Goal: Task Accomplishment & Management: Manage account settings

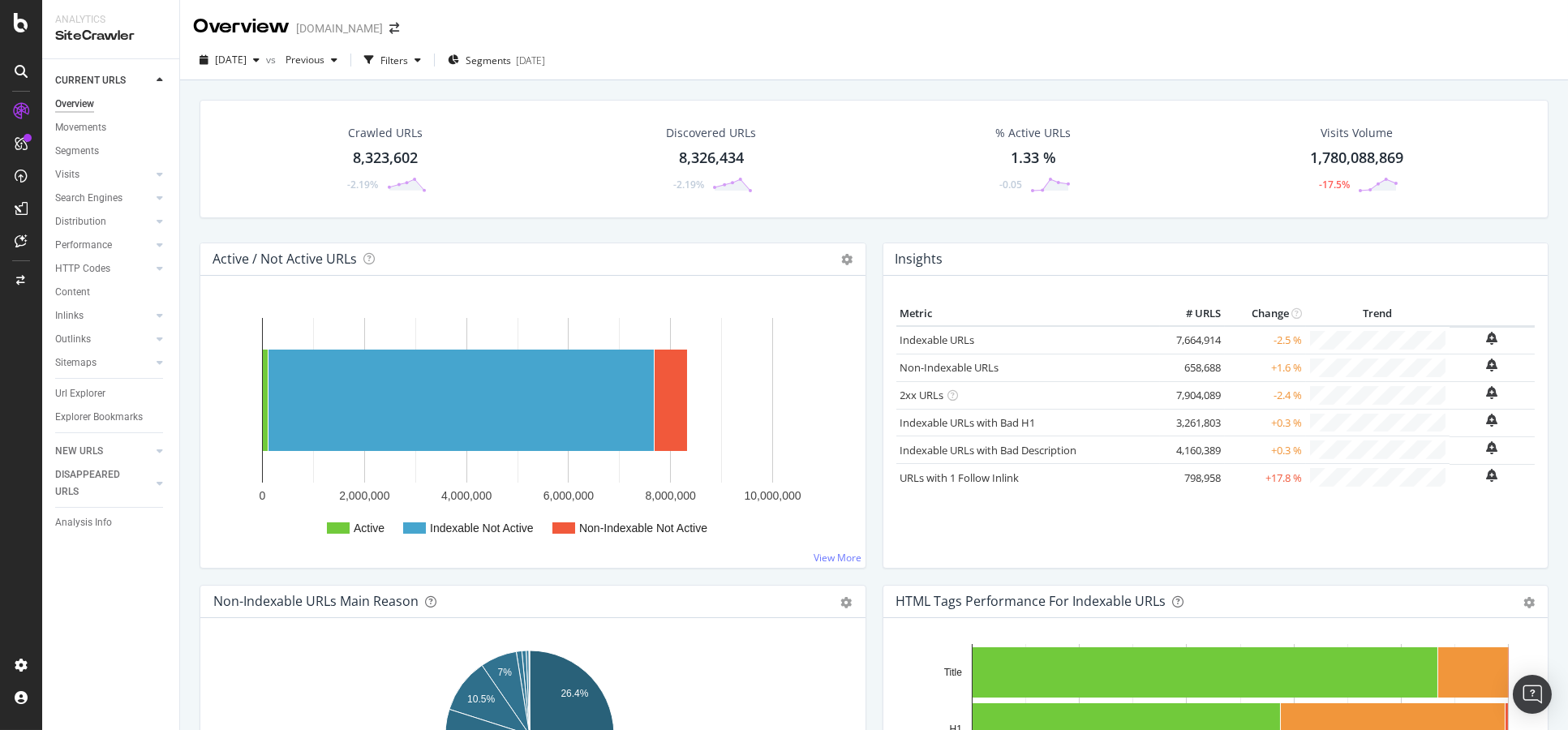
click at [189, 218] on div "Crawled URLs 8,323,602 -2.19% Discovered URLs 8,326,434 -2.19% % Active URLs 1.…" at bounding box center [874, 446] width 1388 height 730
click at [105, 214] on div "LogAnalyzer" at bounding box center [91, 212] width 64 height 16
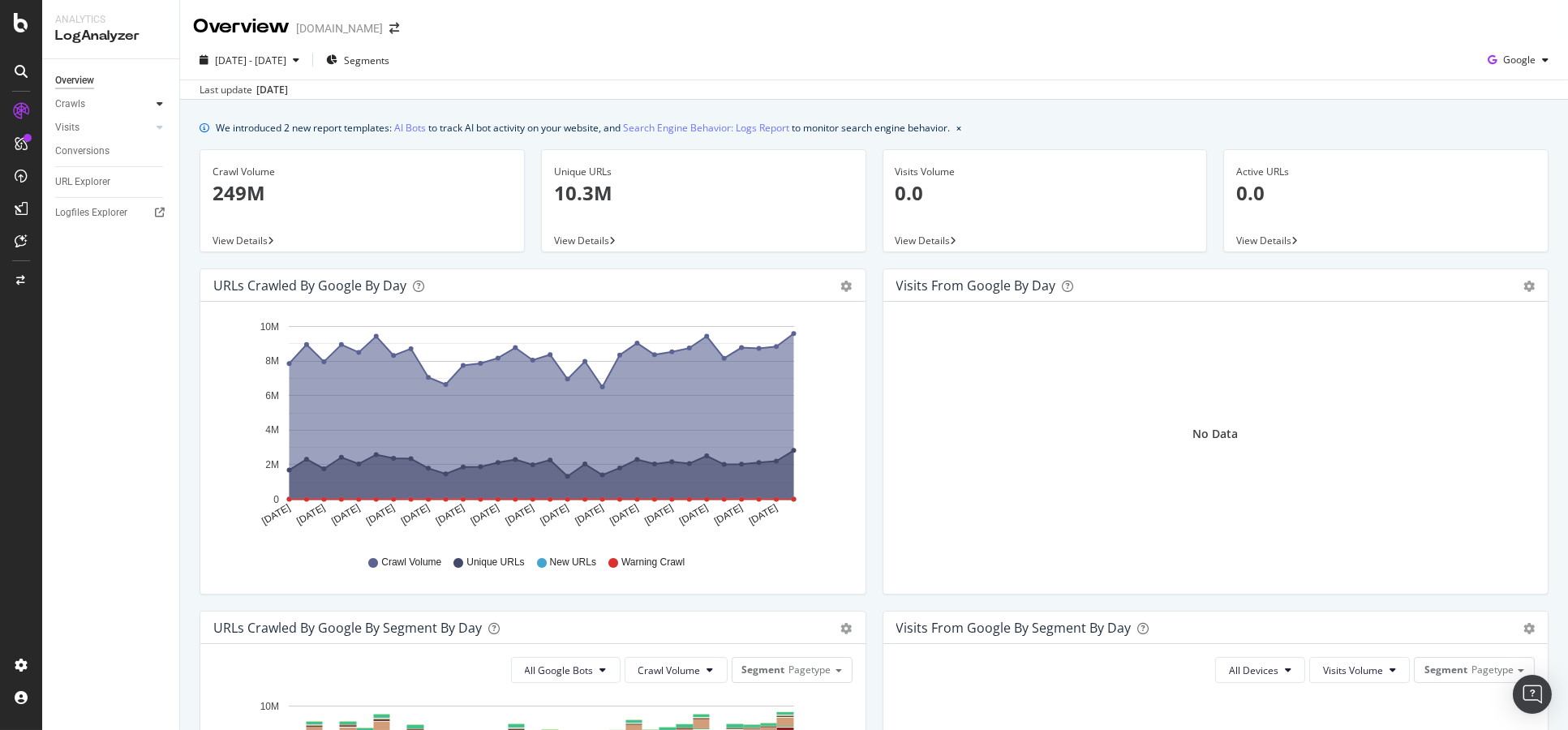
click at [158, 103] on icon at bounding box center [159, 103] width 6 height 10
click at [113, 156] on div "Segments Distribution" at bounding box center [108, 160] width 90 height 34
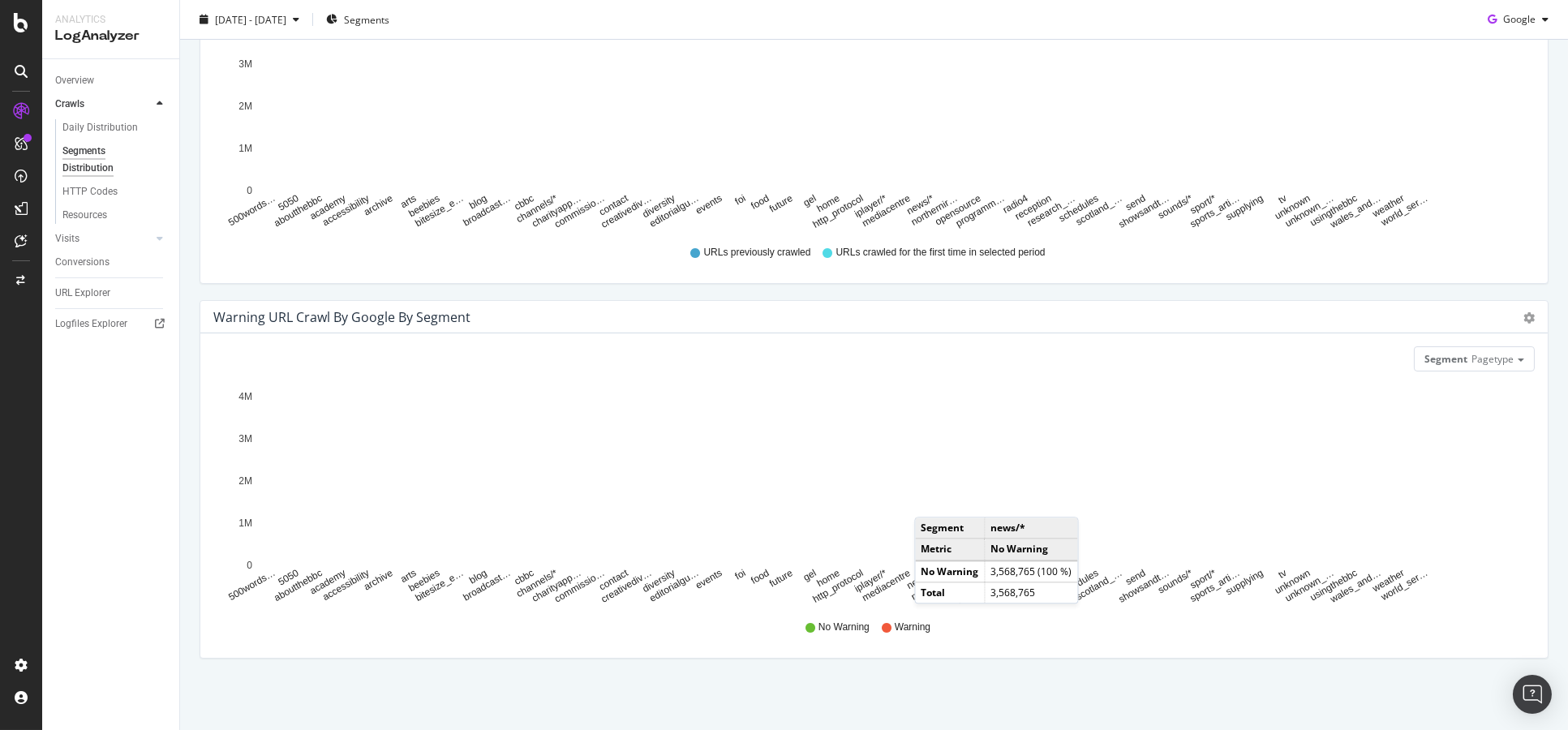
scroll to position [550, 0]
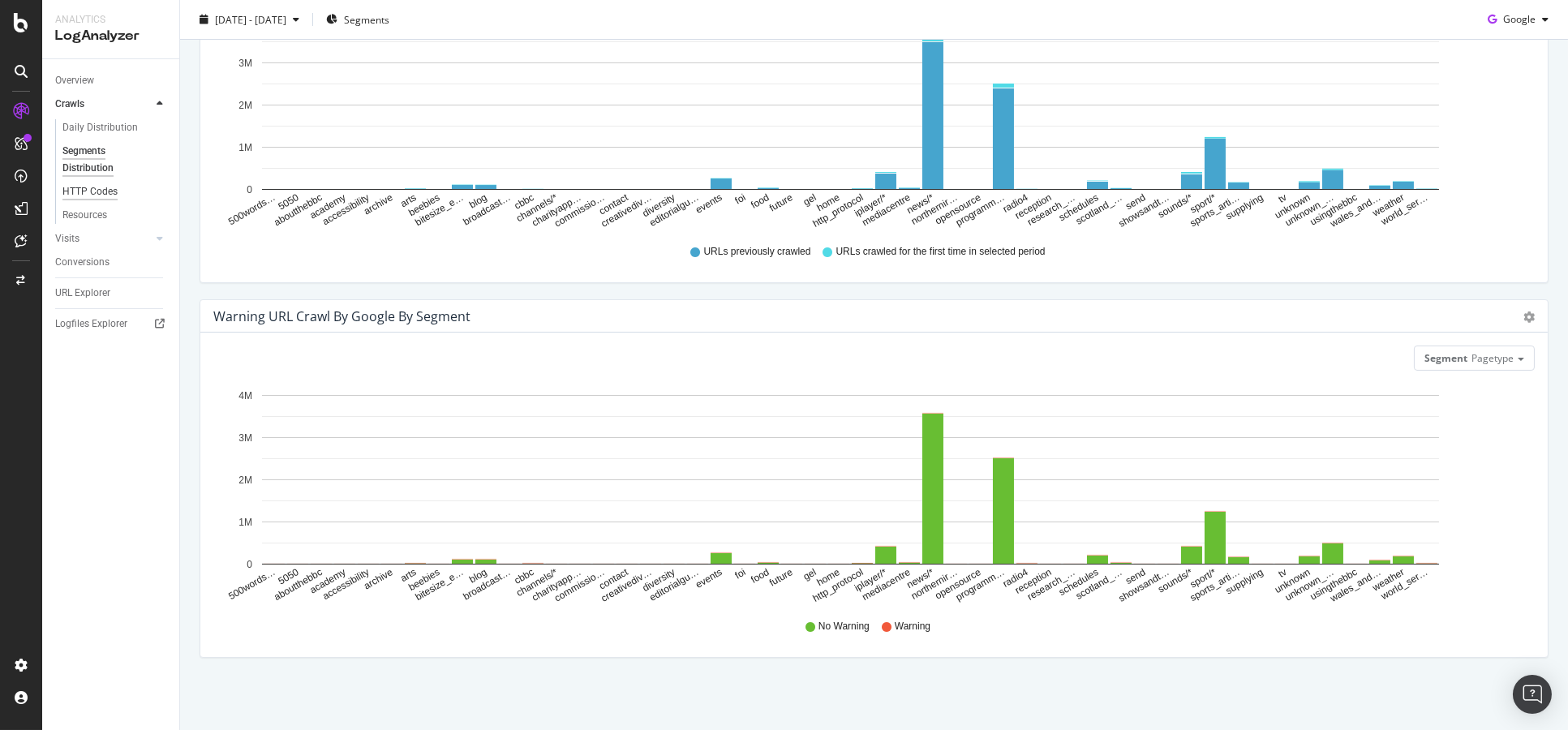
click at [93, 194] on div "HTTP Codes" at bounding box center [90, 191] width 55 height 17
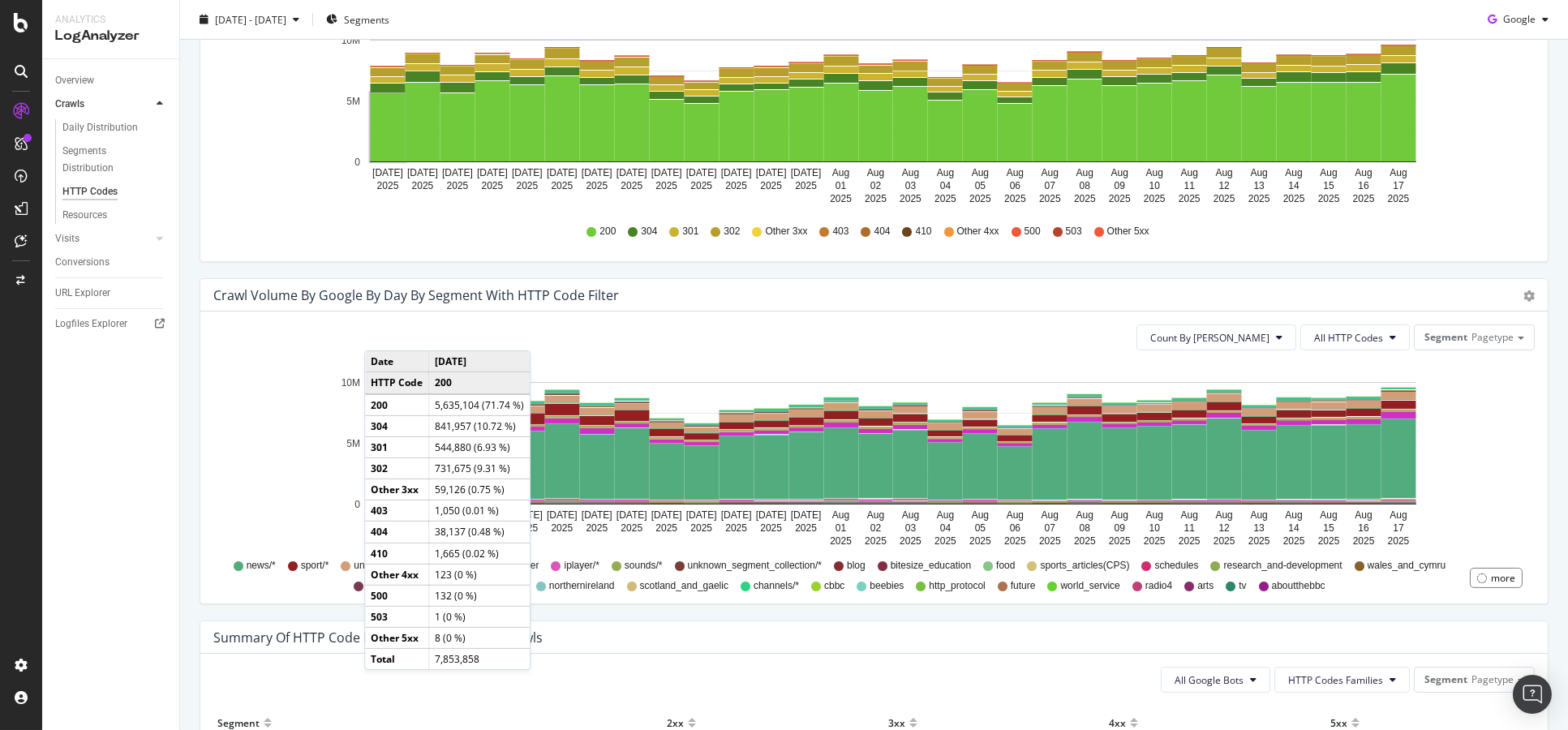
scroll to position [630, 0]
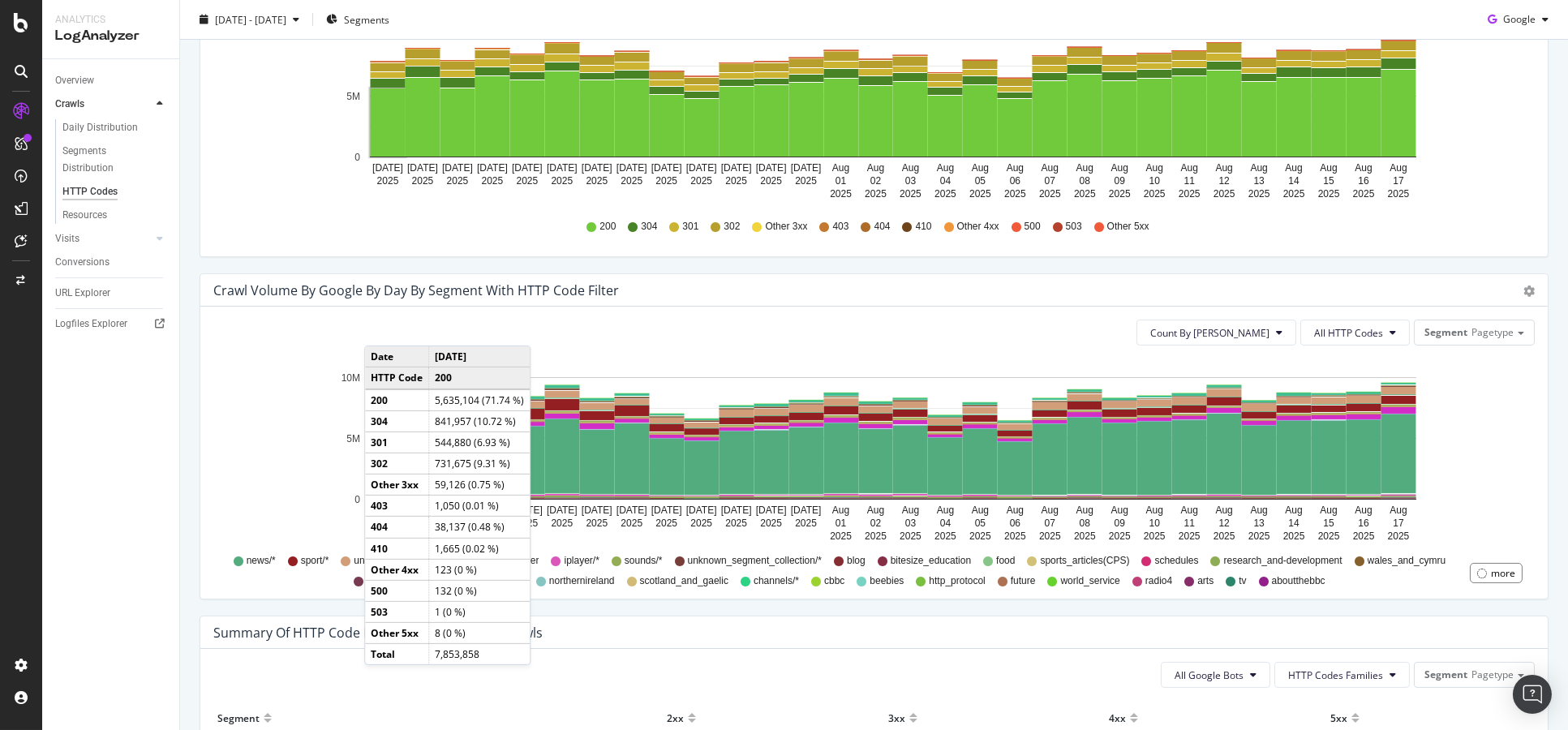
drag, startPoint x: 1205, startPoint y: 442, endPoint x: 1440, endPoint y: 424, distance: 235.7
click at [1361, 326] on span "All HTTP Codes" at bounding box center [1348, 332] width 69 height 13
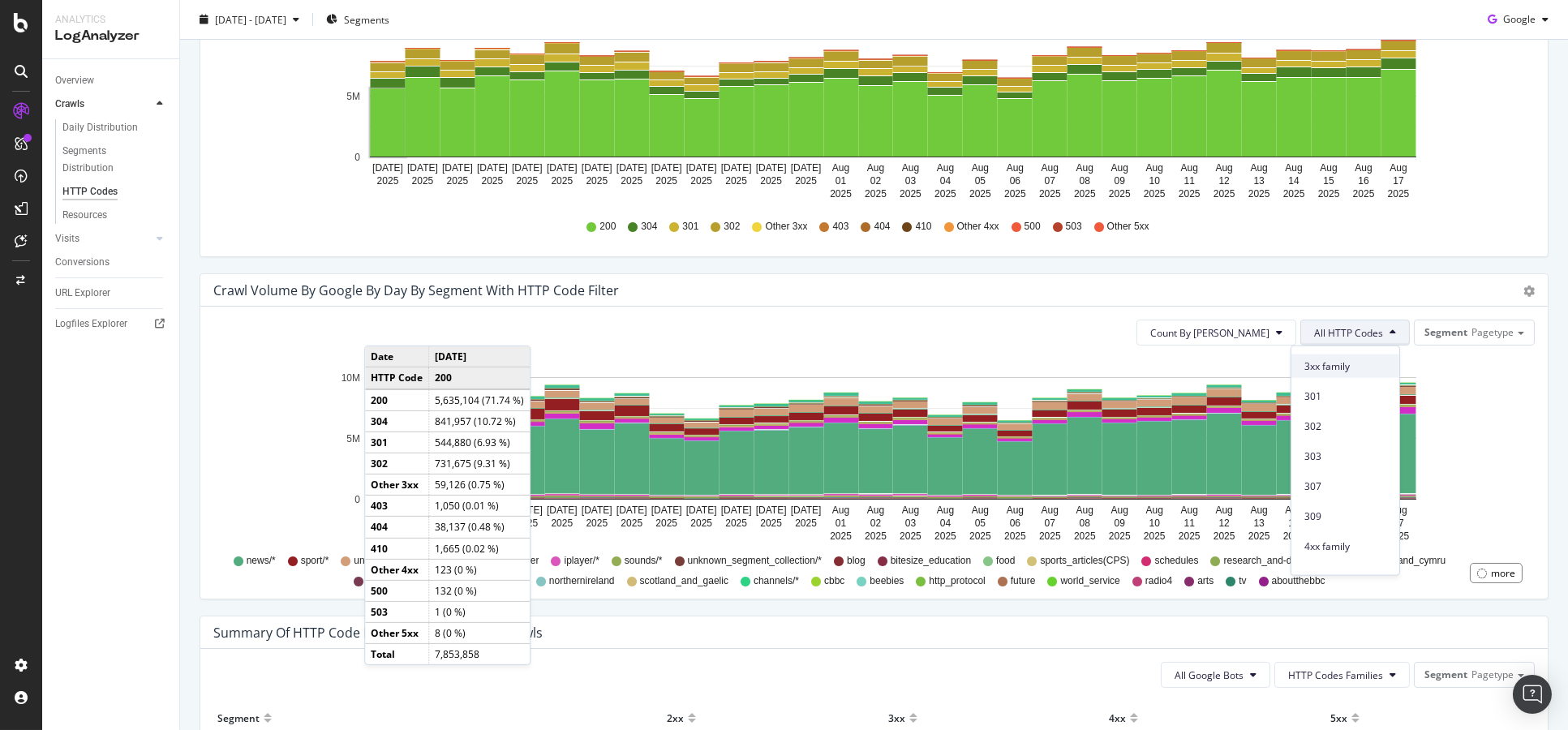
scroll to position [180, 0]
click at [1325, 518] on span "4xx family" at bounding box center [1345, 514] width 82 height 14
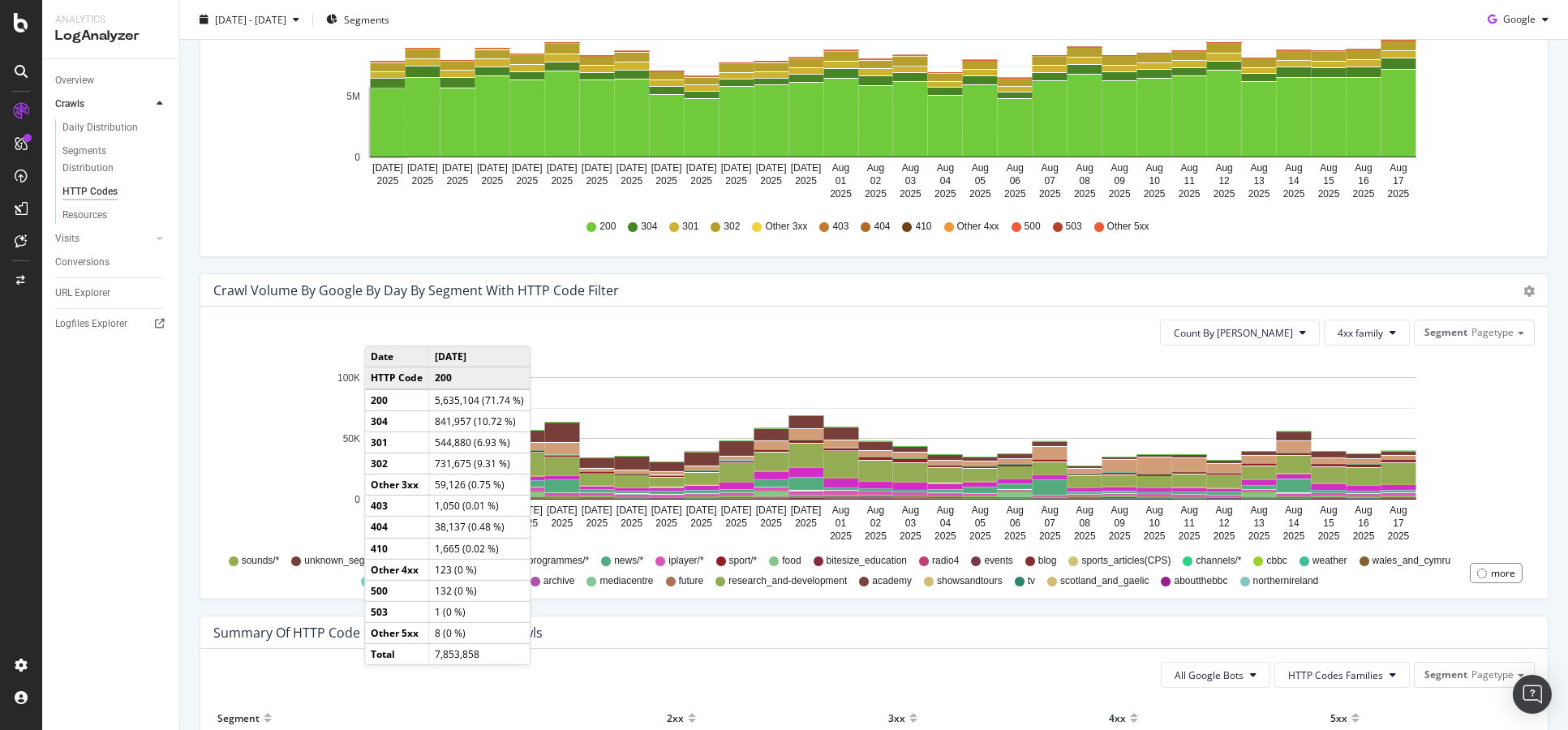
click at [241, 351] on div "Count By Day 4xx family Segment Pagetype Hold CTRL while clicking to filter the…" at bounding box center [874, 452] width 1347 height 291
click at [188, 421] on div "Avg Good By Day 6.9M View Details Avg Bad By Day 1.4M View Details 304 Crawl Bu…" at bounding box center [874, 248] width 1388 height 1596
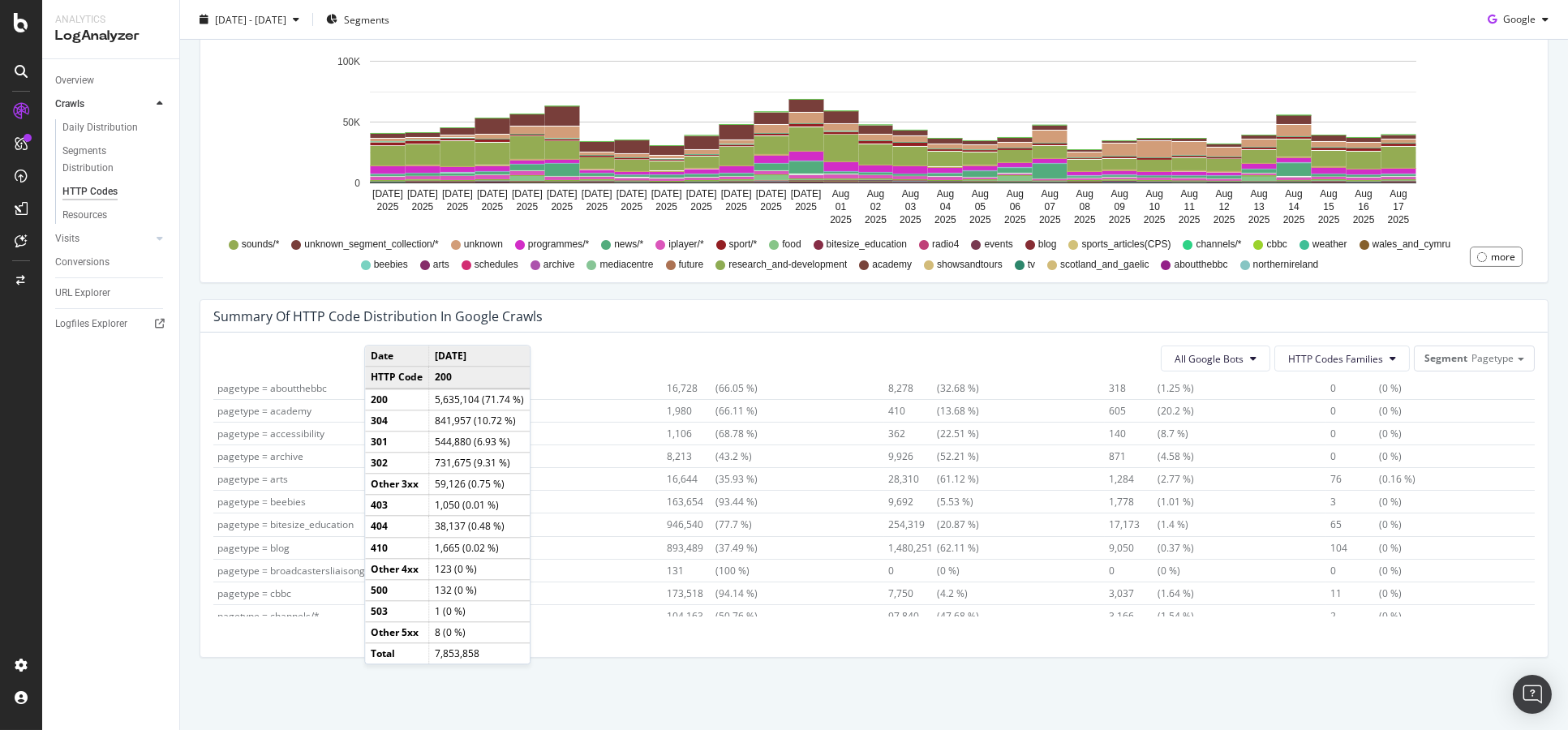
scroll to position [0, 0]
click at [1129, 404] on div at bounding box center [1133, 408] width 8 height 13
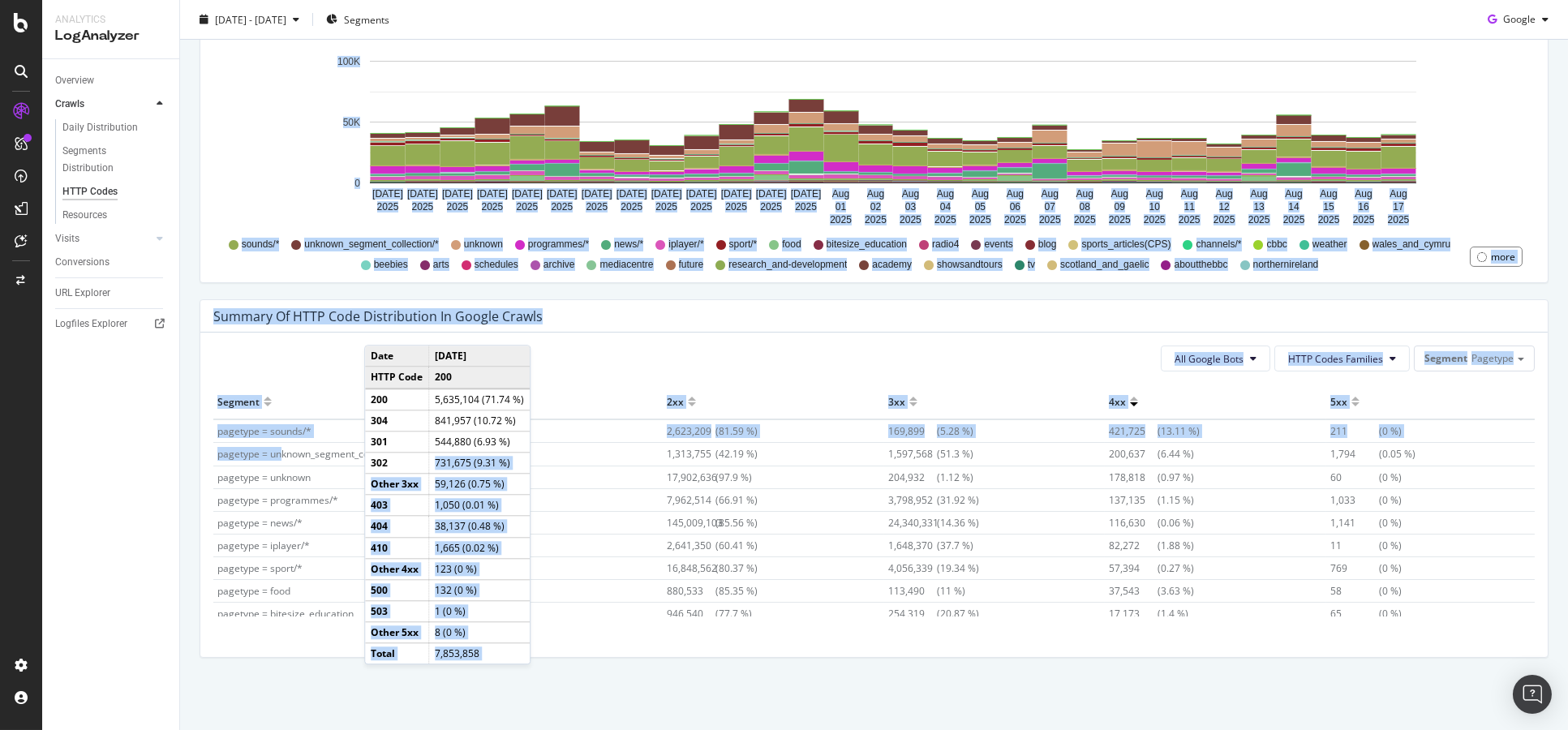
drag, startPoint x: 280, startPoint y: 455, endPoint x: 416, endPoint y: 453, distance: 136.0
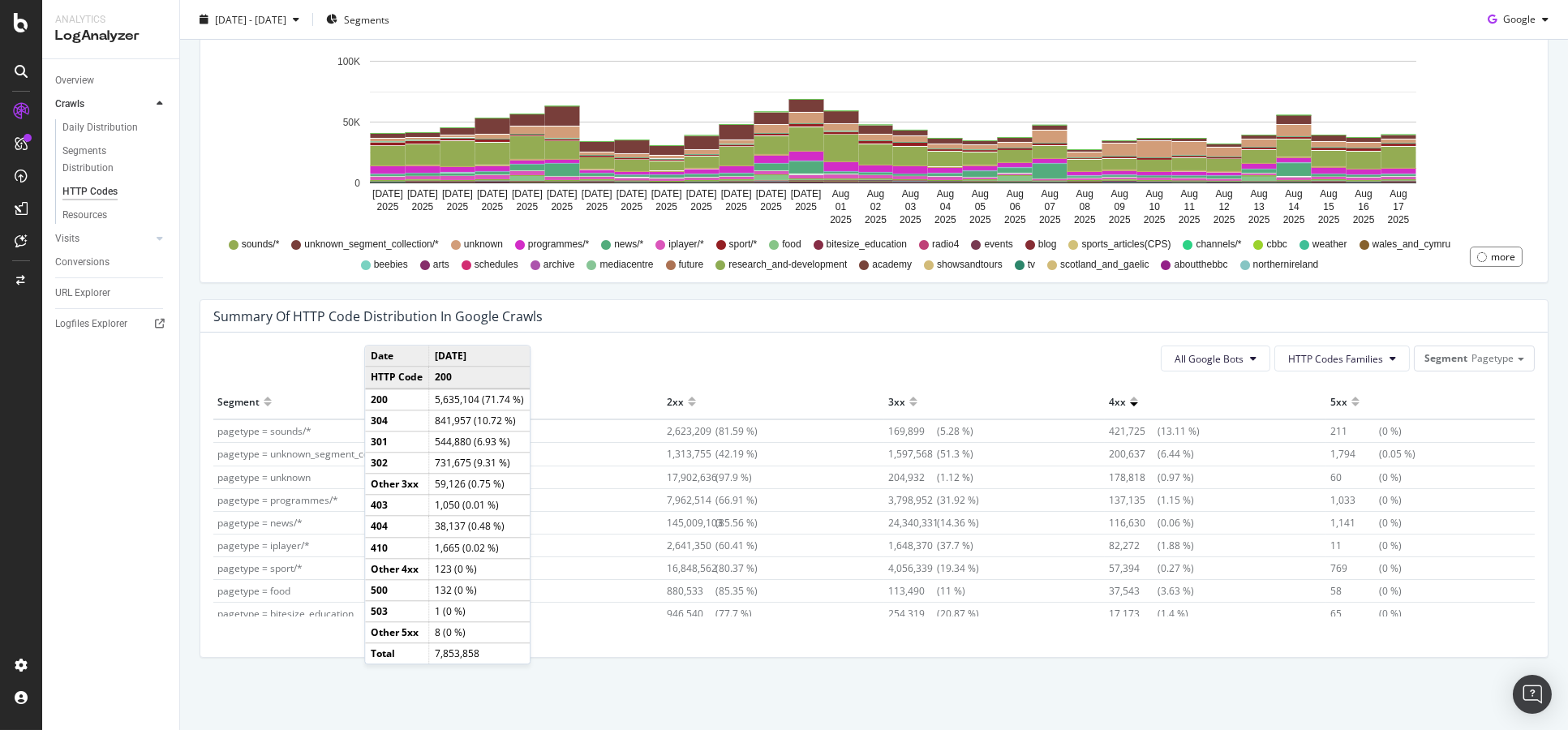
click at [667, 450] on span "1,313,755" at bounding box center [691, 453] width 48 height 13
click at [784, 362] on div "All Google Bots HTTP Codes Families Segment Pagetype" at bounding box center [874, 358] width 1321 height 26
drag, startPoint x: 244, startPoint y: 224, endPoint x: 231, endPoint y: 227, distance: 13.3
click at [156, 239] on icon at bounding box center [159, 238] width 6 height 10
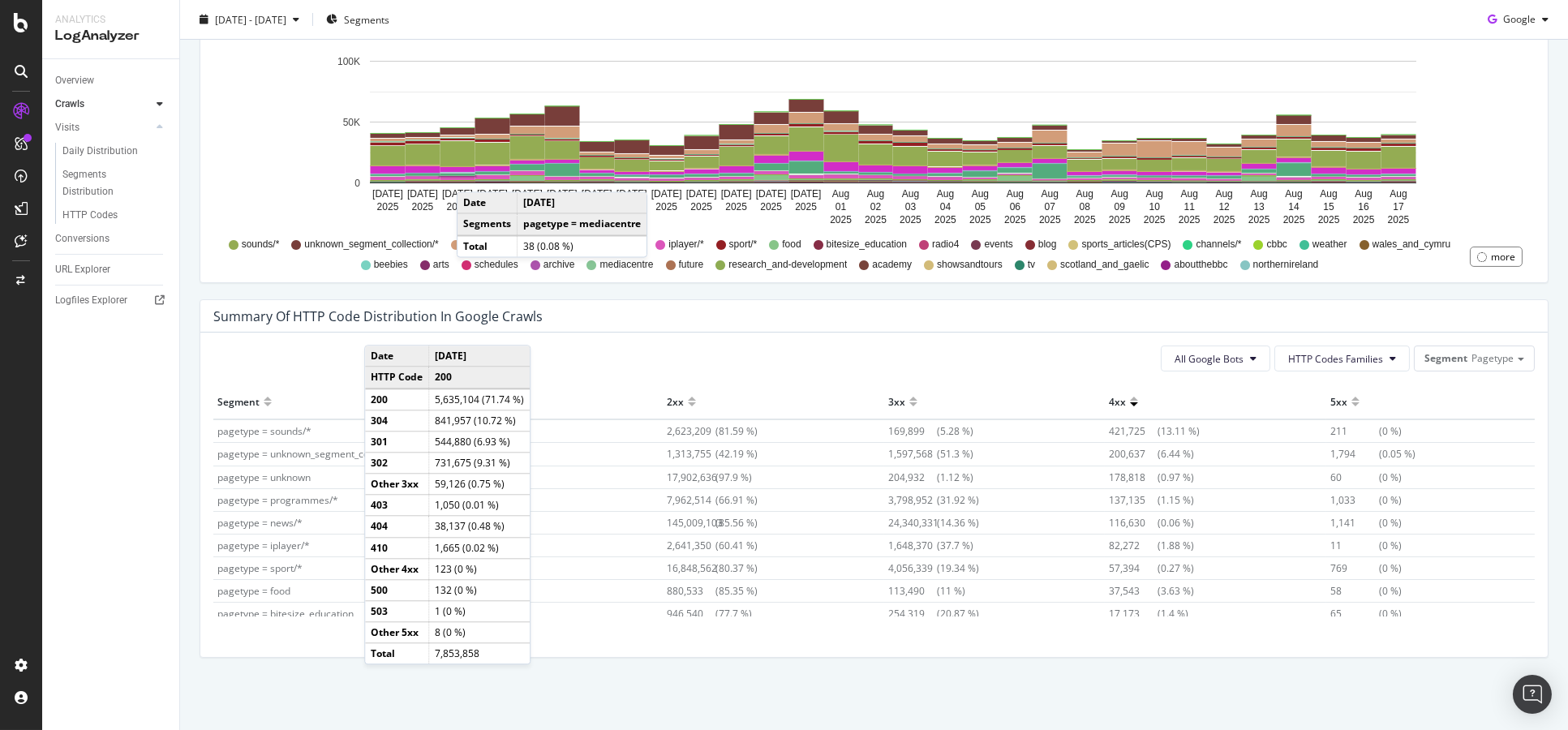
click at [197, 421] on div "Summary of HTTP Code Distribution in google crawls All Google Bots HTTP Codes F…" at bounding box center [874, 487] width 1365 height 375
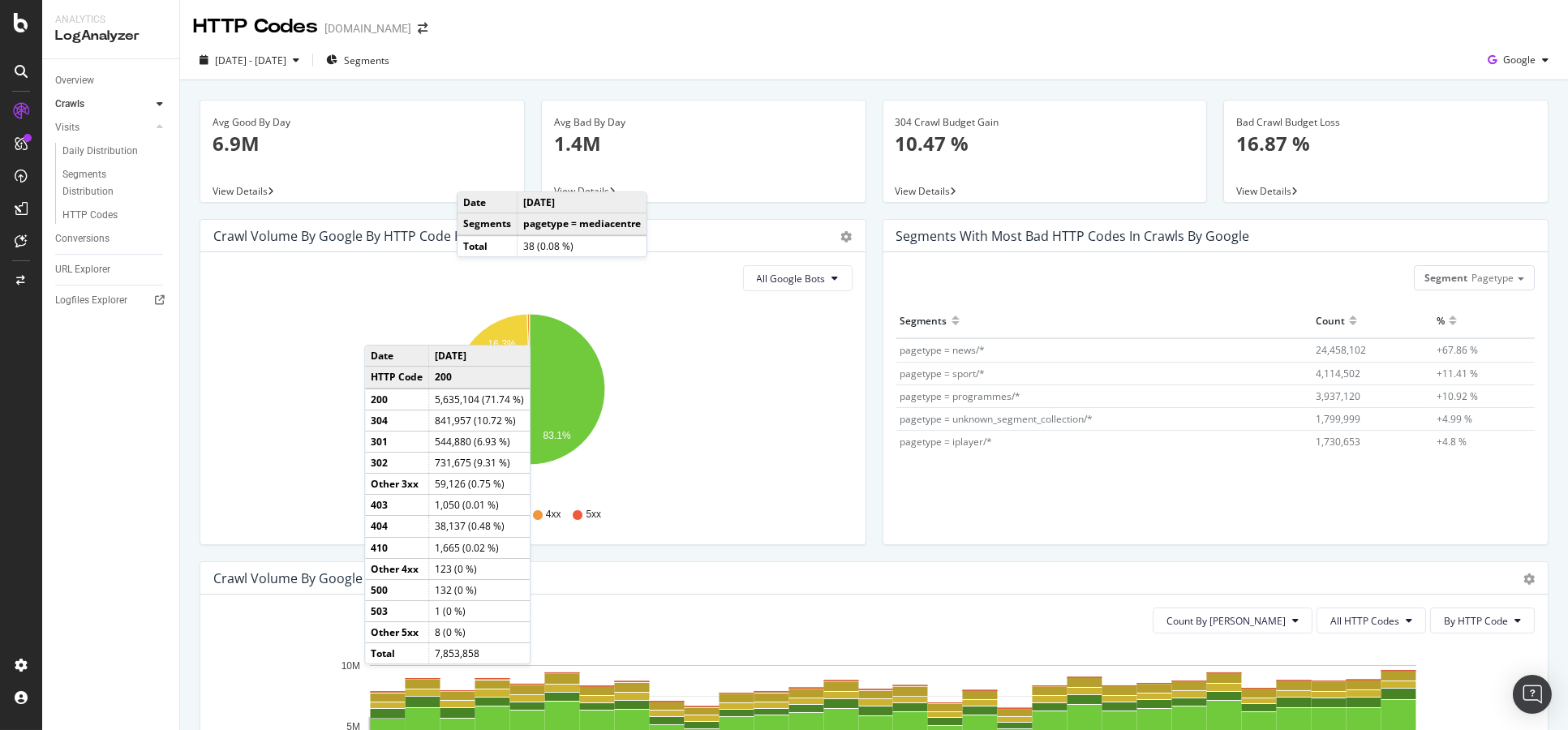
click at [590, 133] on p "1.4M" at bounding box center [703, 143] width 300 height 28
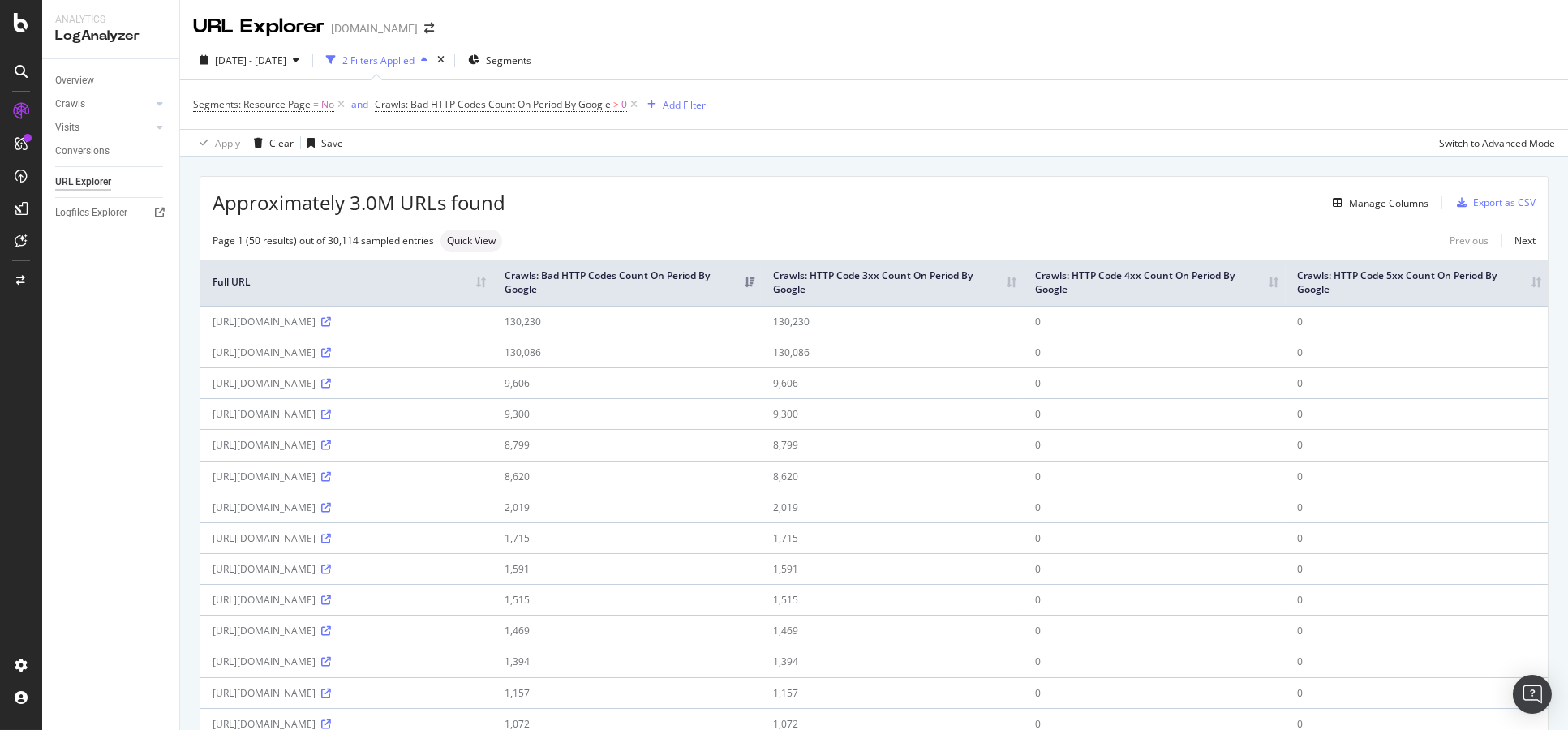
drag, startPoint x: 344, startPoint y: 440, endPoint x: 426, endPoint y: 431, distance: 82.5
click at [426, 431] on td "[URL][DOMAIN_NAME]" at bounding box center [345, 444] width 292 height 30
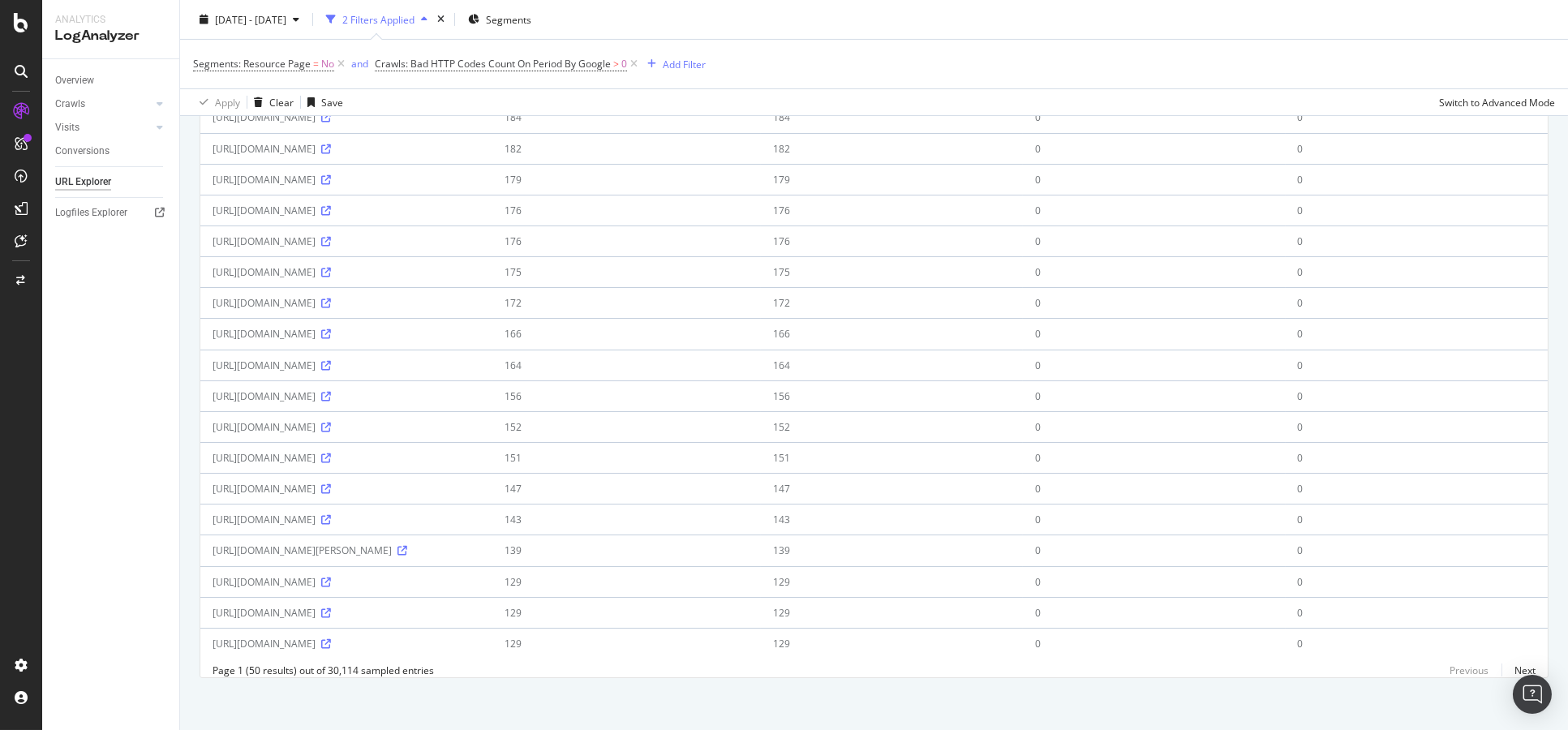
scroll to position [1223, 0]
click at [1518, 665] on link "Next" at bounding box center [1518, 665] width 34 height 23
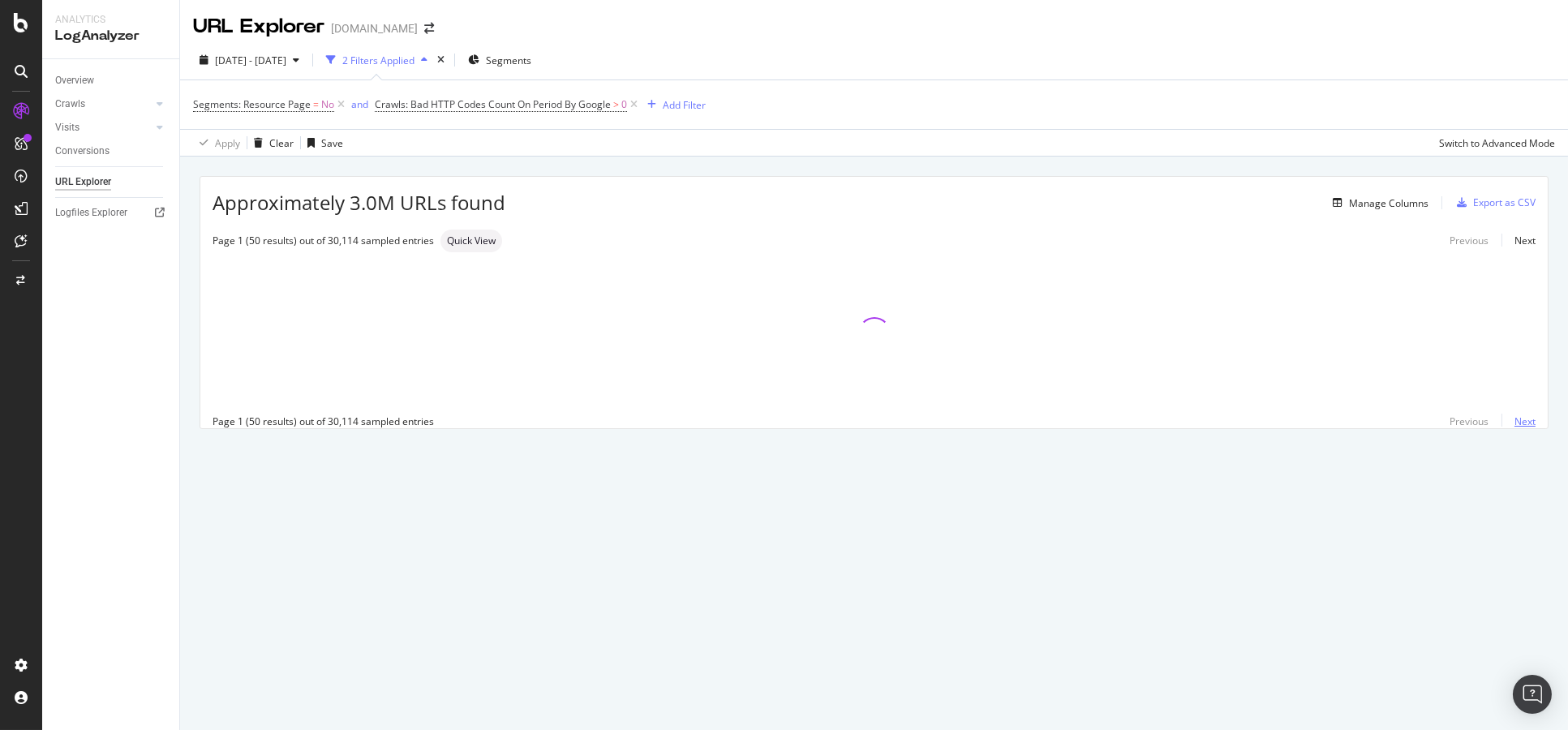
scroll to position [0, 0]
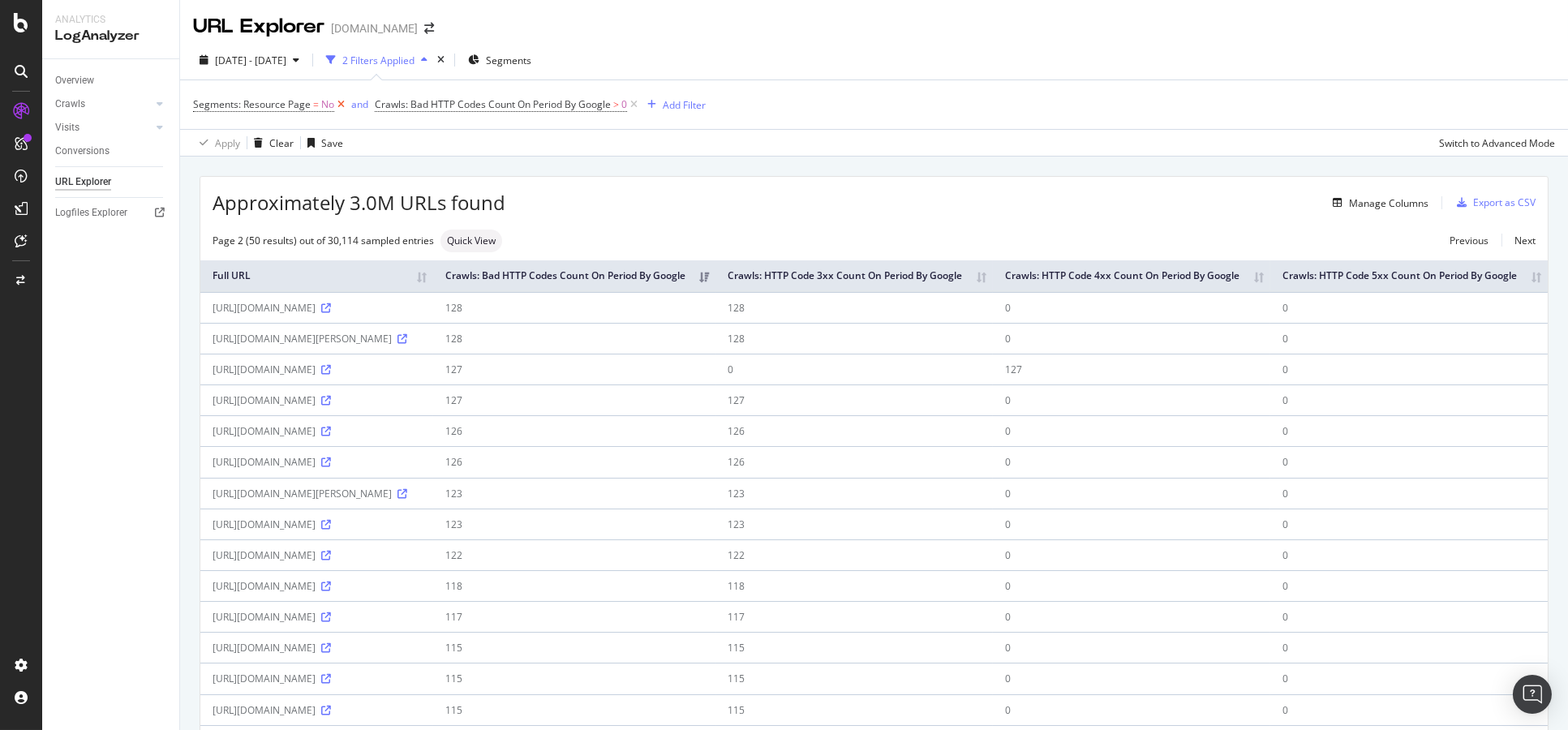
click at [341, 102] on icon at bounding box center [340, 105] width 13 height 16
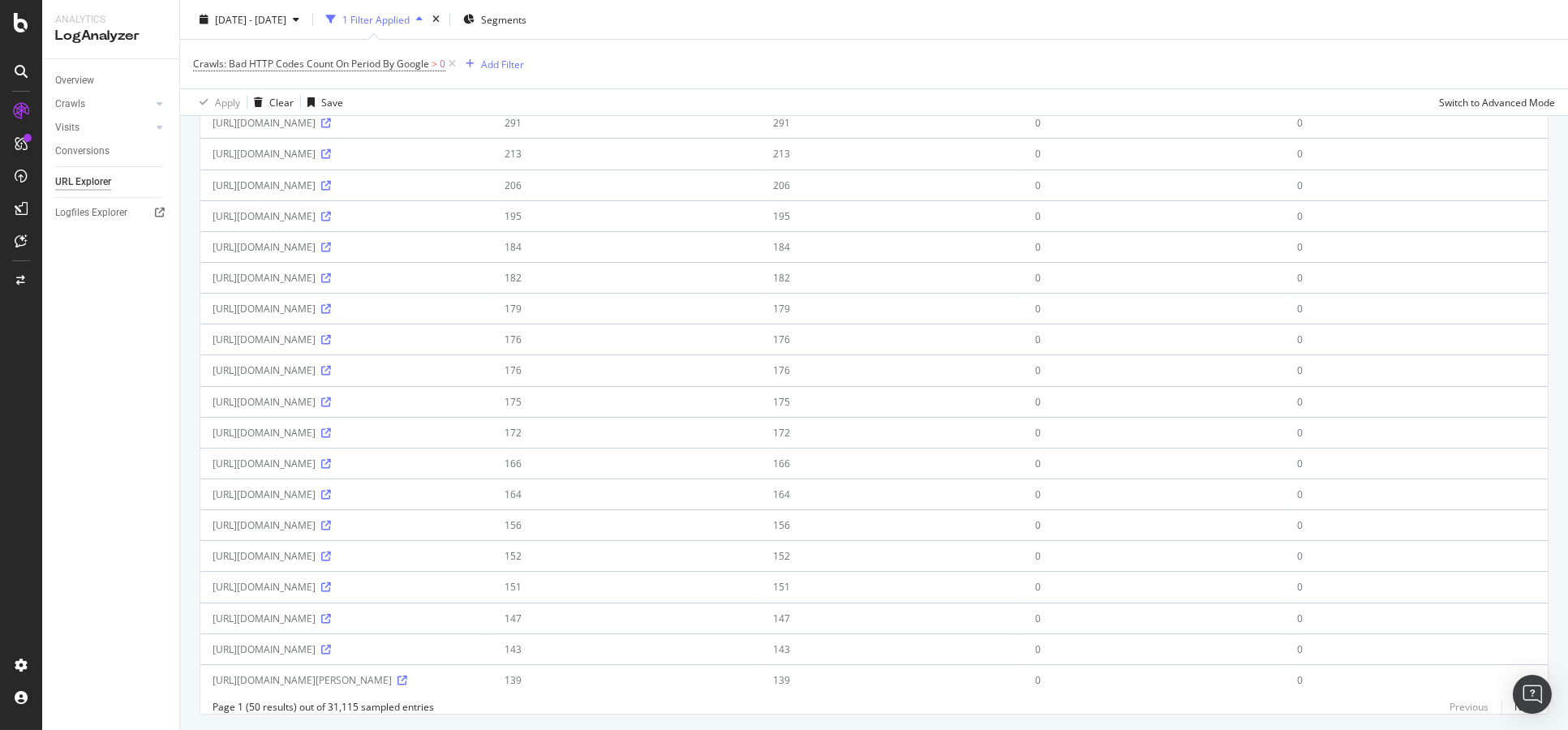
scroll to position [1223, 0]
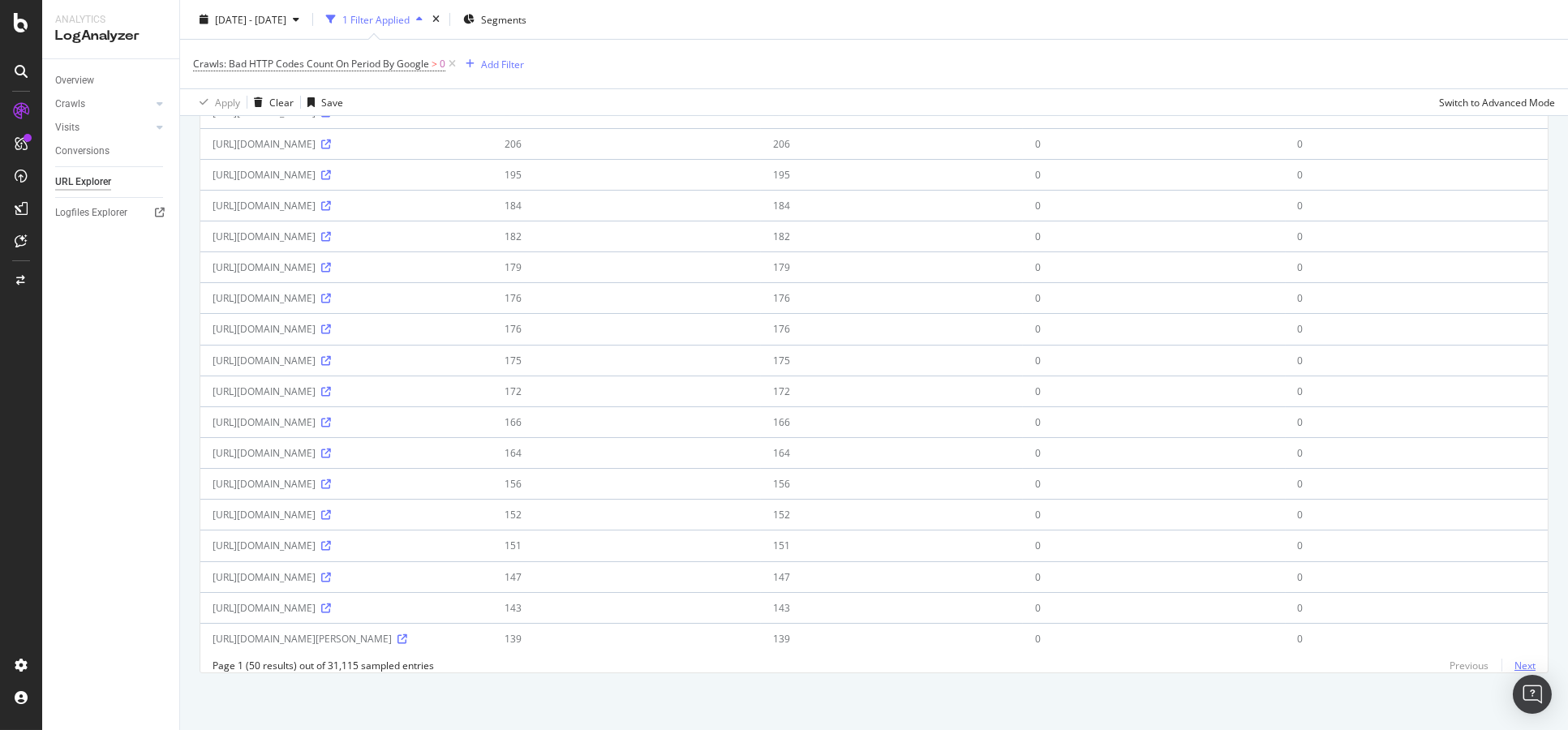
click at [1503, 660] on link "Next" at bounding box center [1518, 665] width 34 height 23
click at [1510, 664] on link "Next" at bounding box center [1518, 665] width 34 height 23
click at [1509, 663] on link "Next" at bounding box center [1518, 665] width 34 height 23
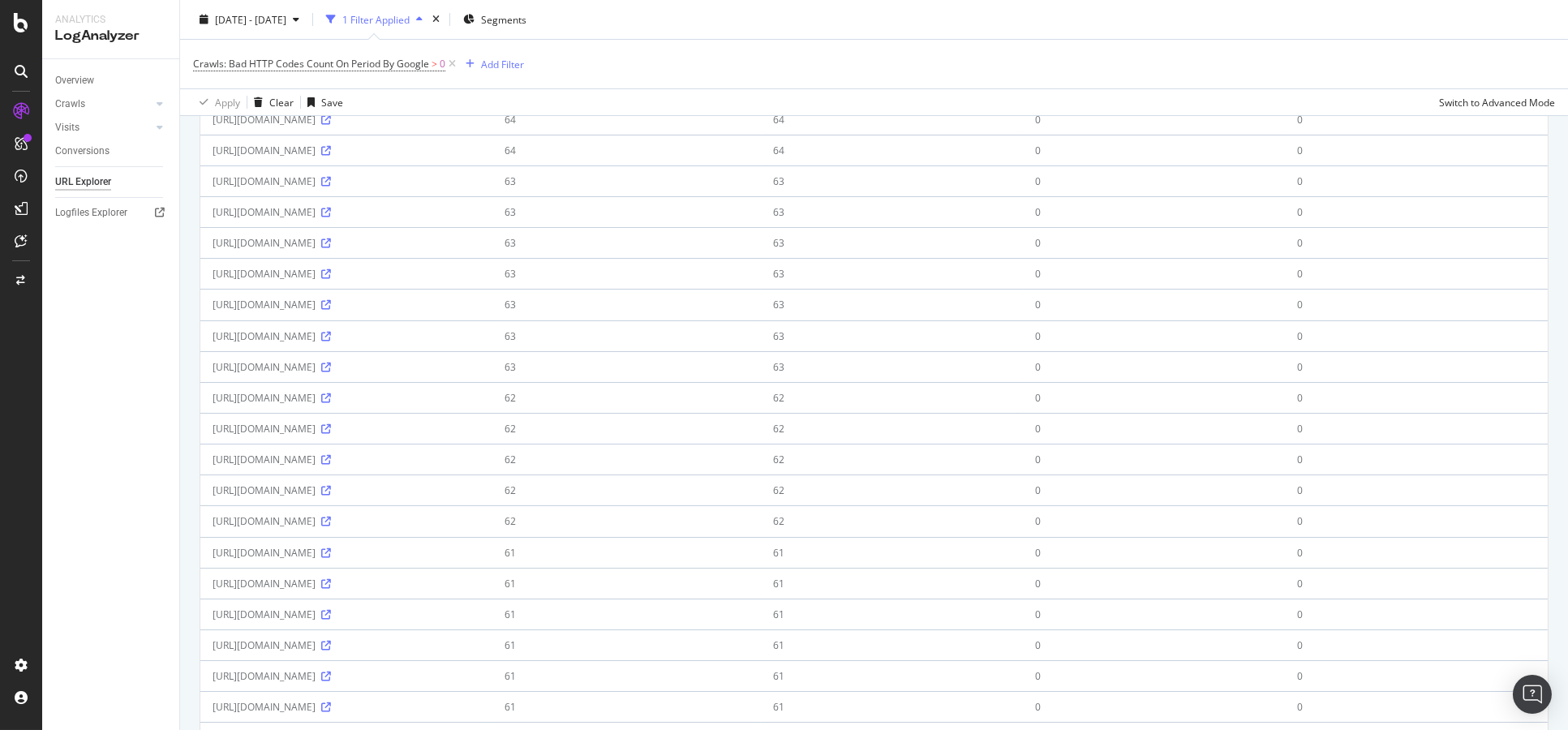
scroll to position [360, 0]
drag, startPoint x: 207, startPoint y: 480, endPoint x: 487, endPoint y: 482, distance: 280.0
click at [487, 471] on td "[URL][DOMAIN_NAME]" at bounding box center [345, 456] width 292 height 30
click at [480, 463] on div "[URL][DOMAIN_NAME]" at bounding box center [346, 456] width 267 height 13
click at [331, 461] on icon at bounding box center [326, 456] width 10 height 10
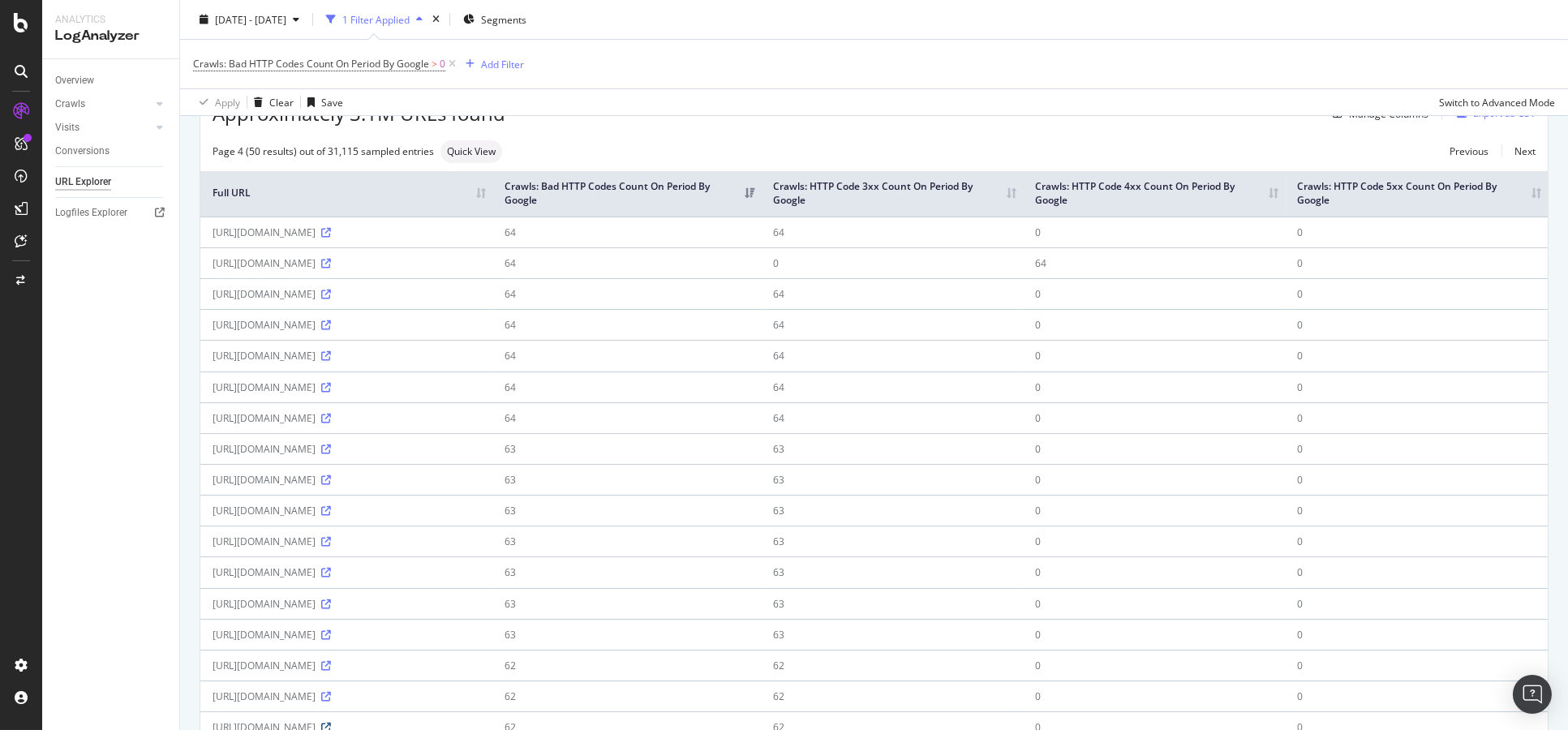
scroll to position [0, 0]
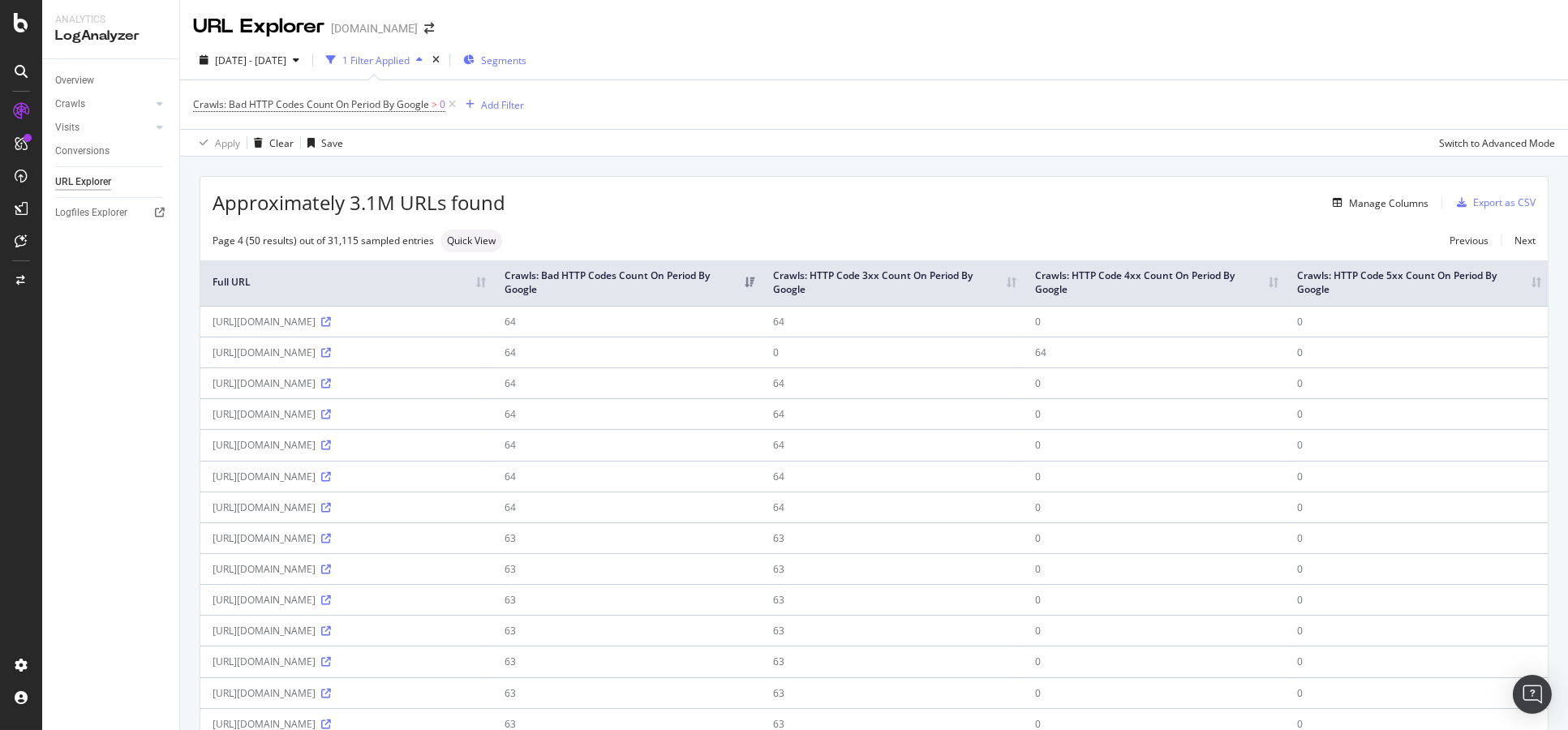
click at [523, 64] on span "Segments" at bounding box center [503, 60] width 46 height 13
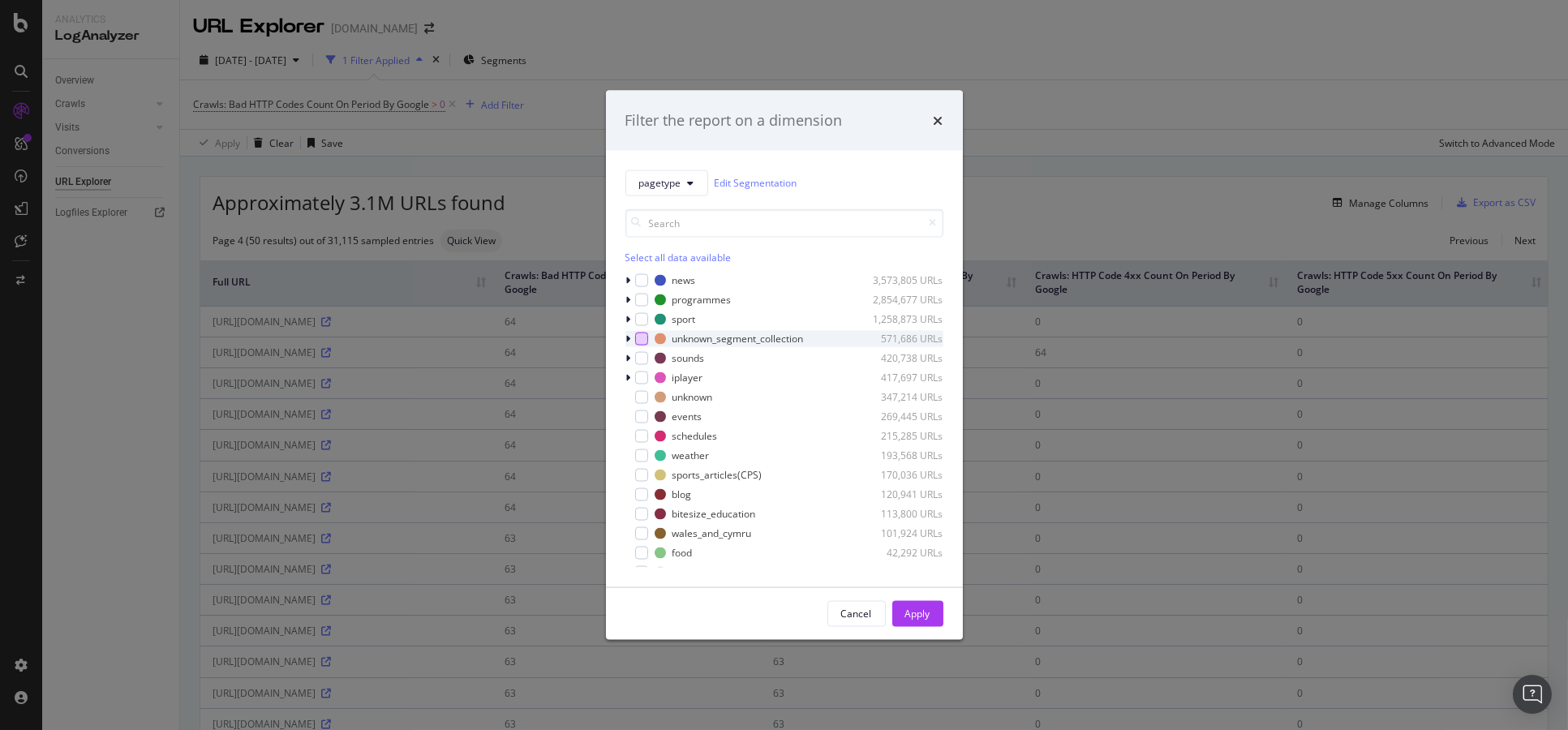
click at [640, 335] on div "modal" at bounding box center [641, 338] width 13 height 13
click at [928, 622] on div "Apply" at bounding box center [918, 613] width 25 height 24
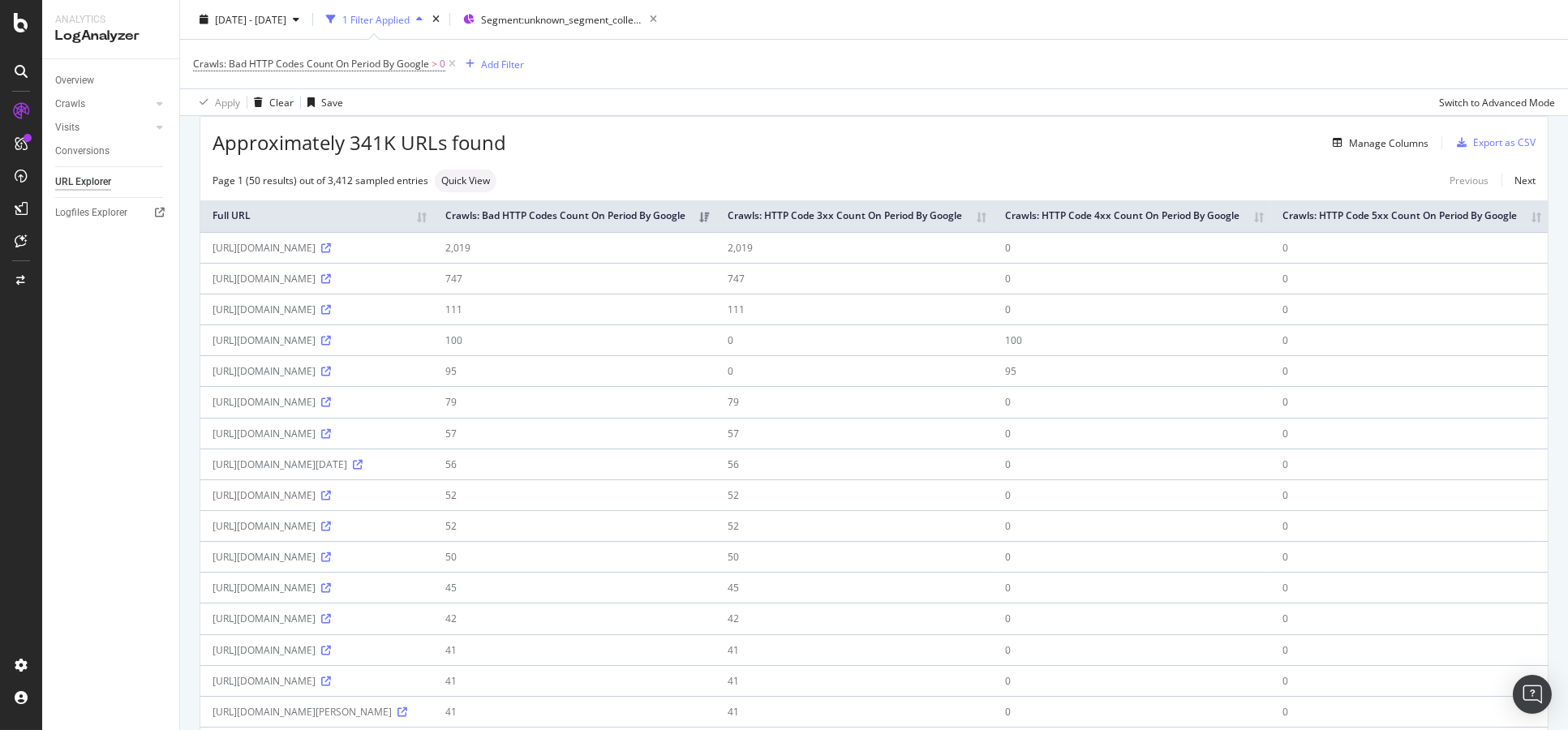
scroll to position [89, 0]
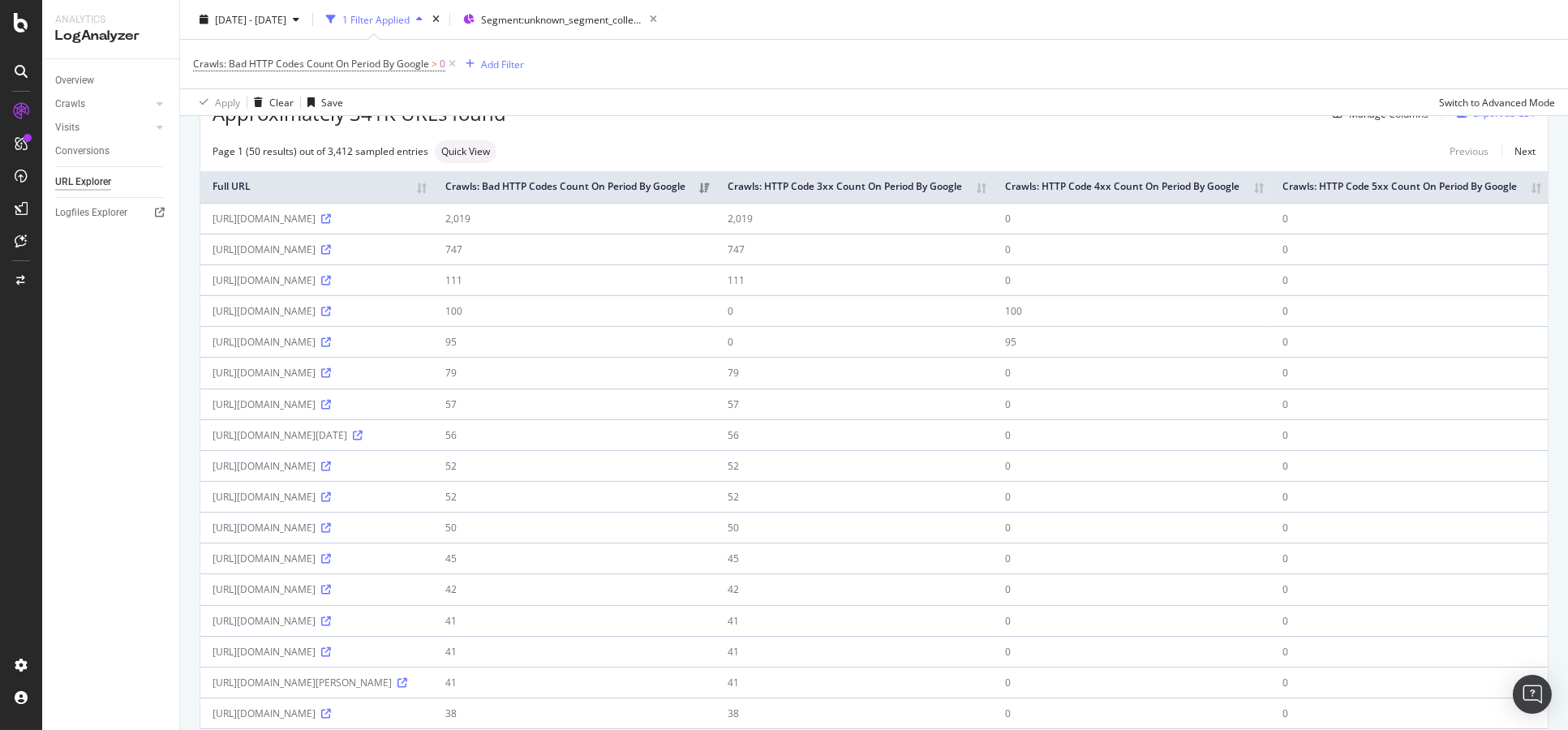
drag, startPoint x: 255, startPoint y: 328, endPoint x: 452, endPoint y: 319, distance: 197.2
click at [421, 317] on div "[URL][DOMAIN_NAME]" at bounding box center [317, 310] width 208 height 13
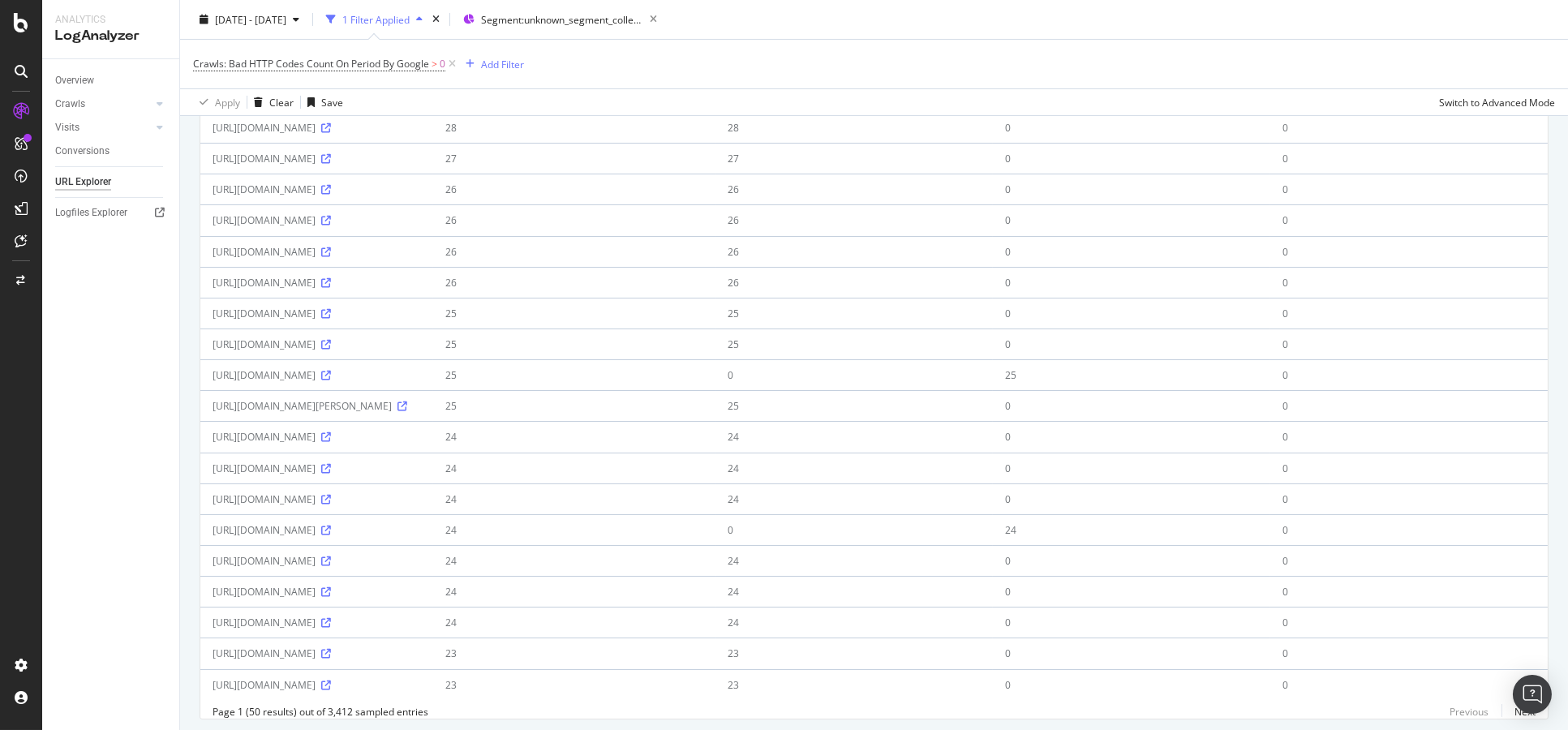
scroll to position [1171, 0]
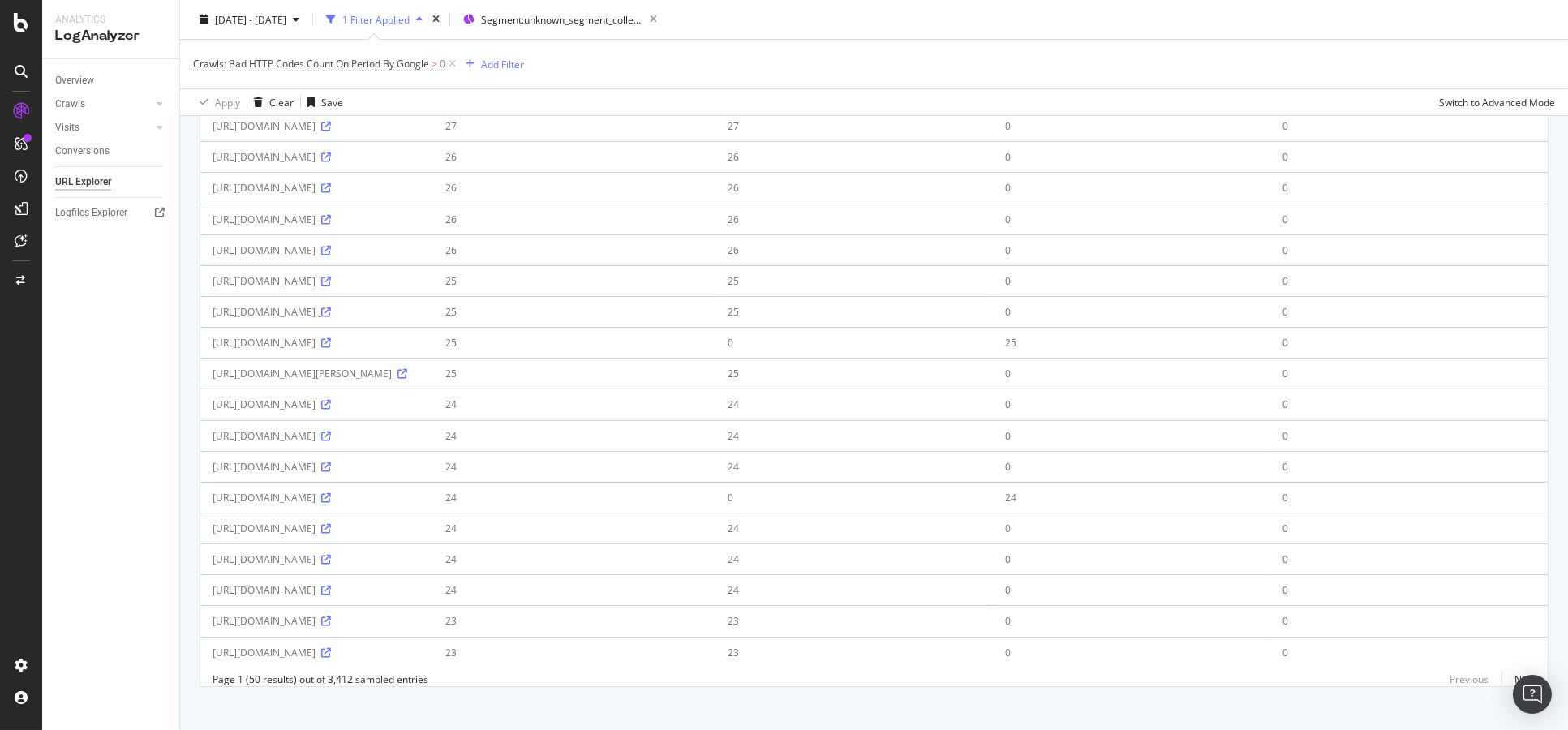
click at [331, 317] on icon at bounding box center [326, 312] width 10 height 10
drag, startPoint x: 594, startPoint y: 390, endPoint x: 218, endPoint y: 397, distance: 376.1
click at [218, 318] on div "[URL][DOMAIN_NAME]" at bounding box center [317, 311] width 208 height 13
click at [213, 318] on div "[URL][DOMAIN_NAME]" at bounding box center [317, 311] width 208 height 13
drag, startPoint x: 212, startPoint y: 395, endPoint x: 594, endPoint y: 393, distance: 382.0
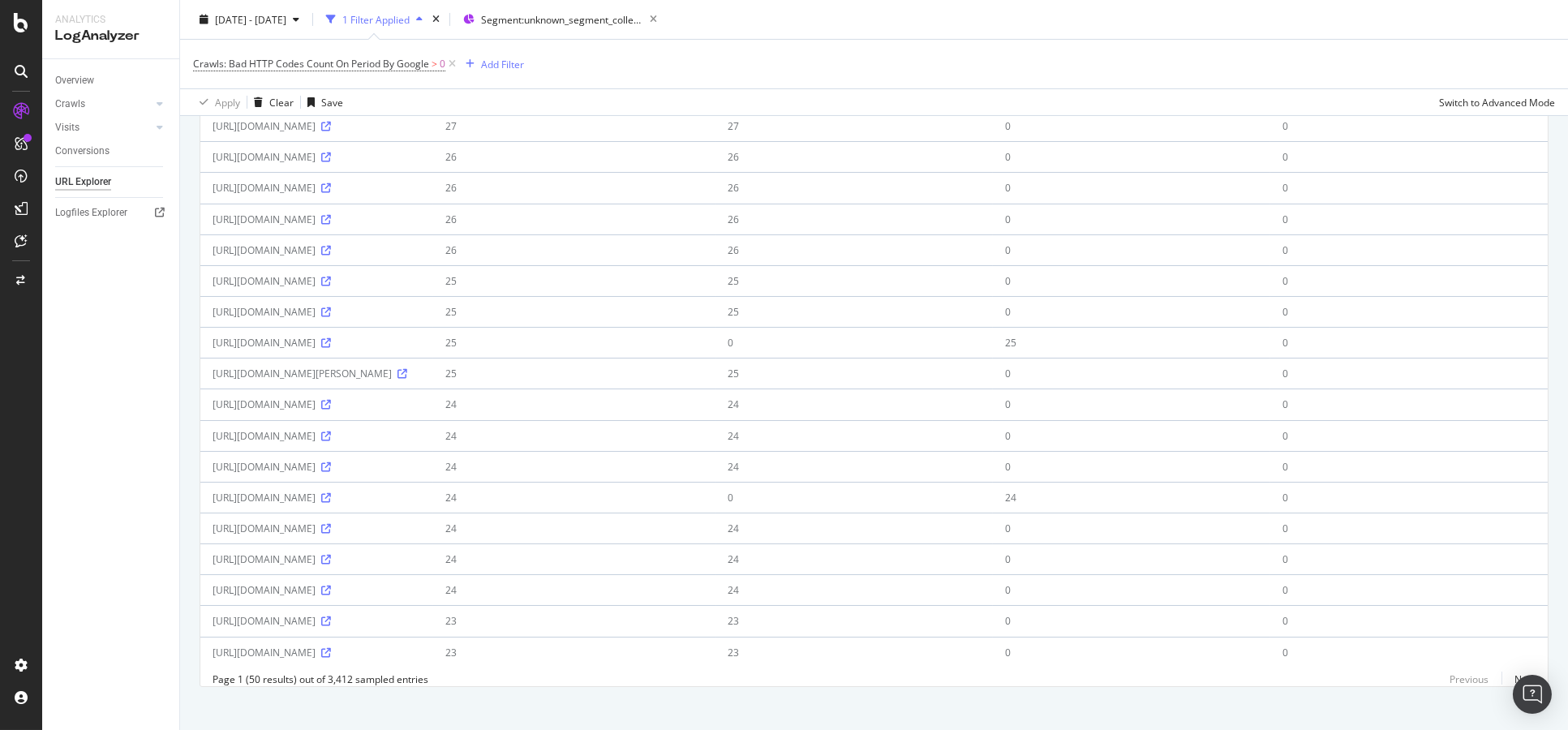
click at [421, 318] on div "[URL][DOMAIN_NAME]" at bounding box center [317, 311] width 208 height 13
copy div "[URL][DOMAIN_NAME]"
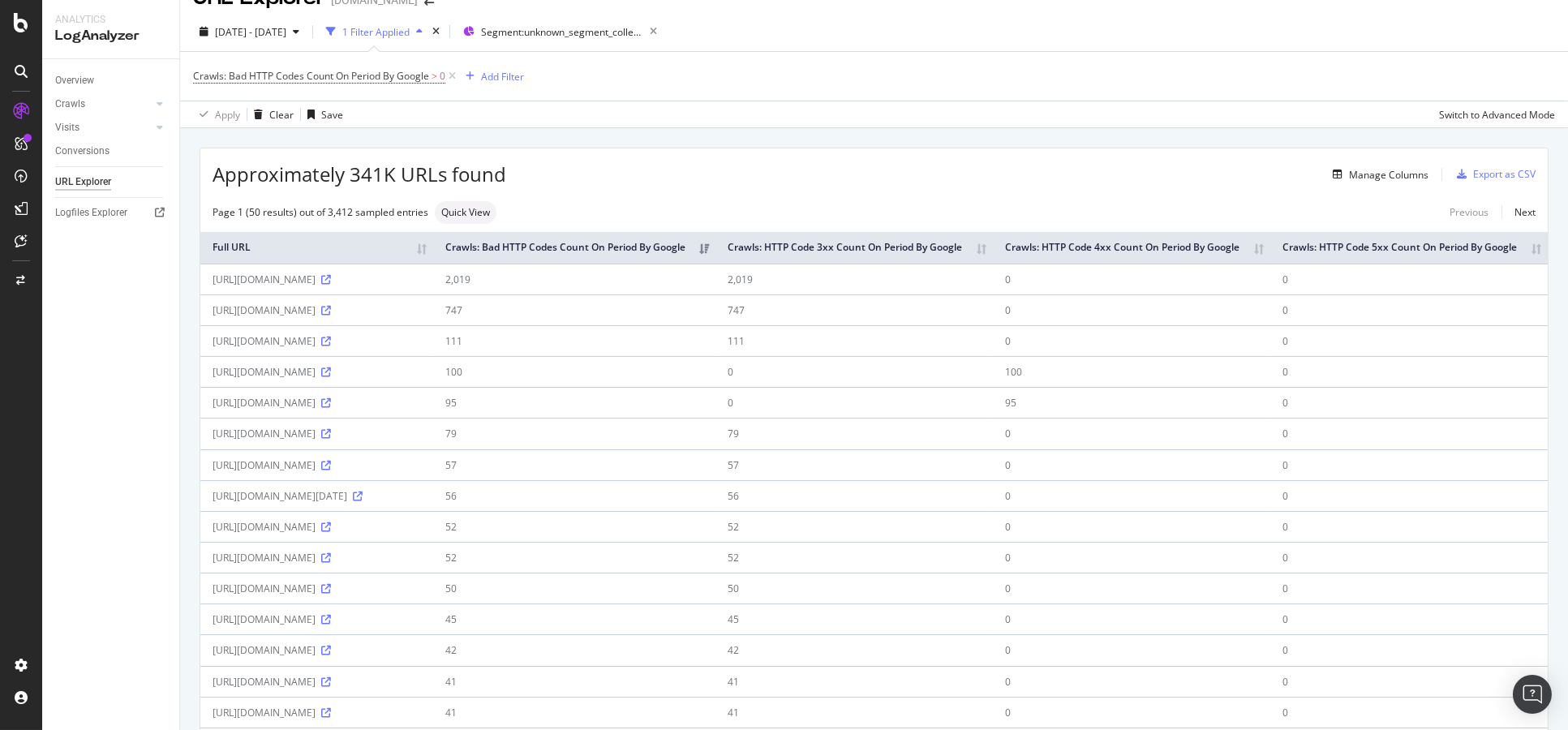
scroll to position [0, 0]
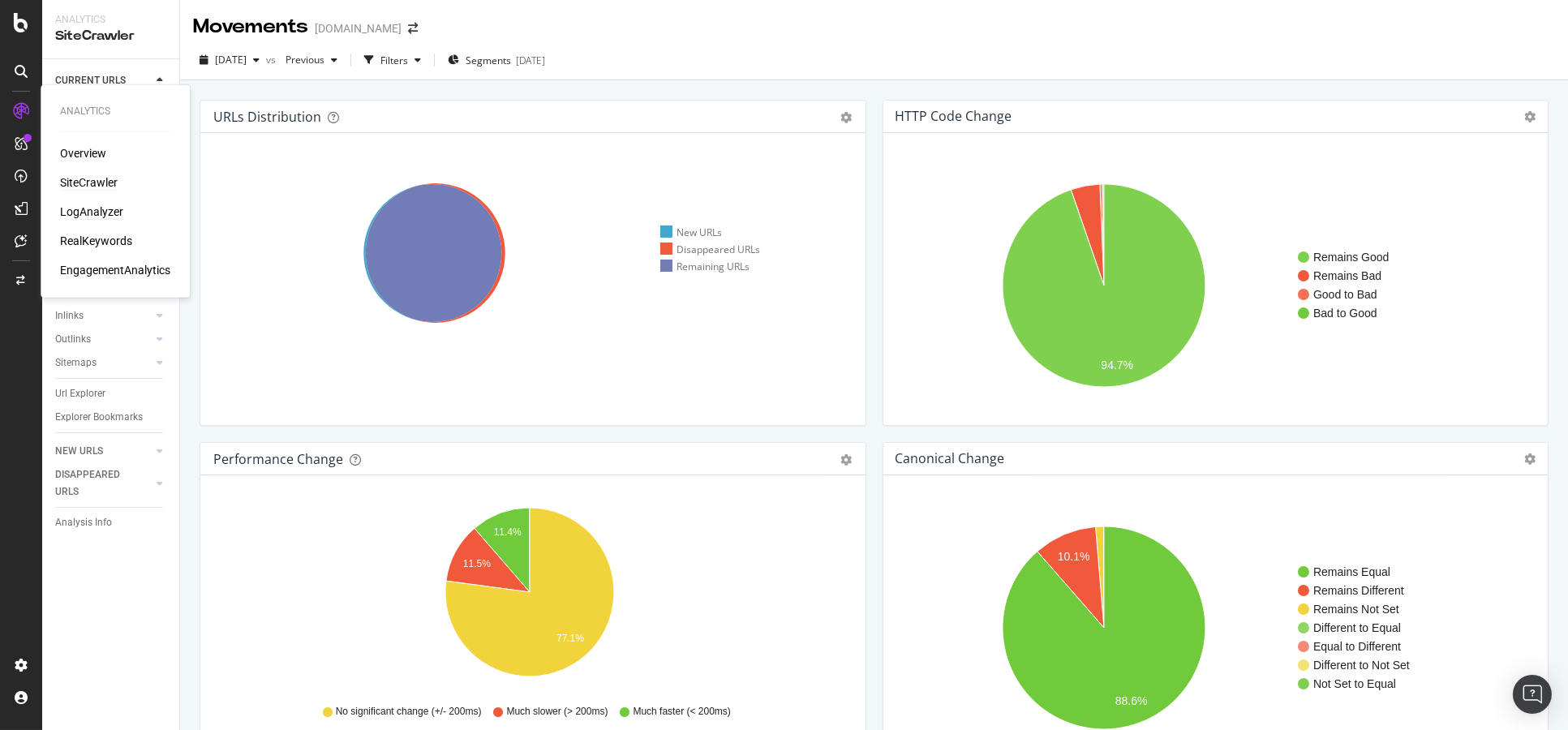
click at [109, 213] on div "LogAnalyzer" at bounding box center [91, 212] width 64 height 16
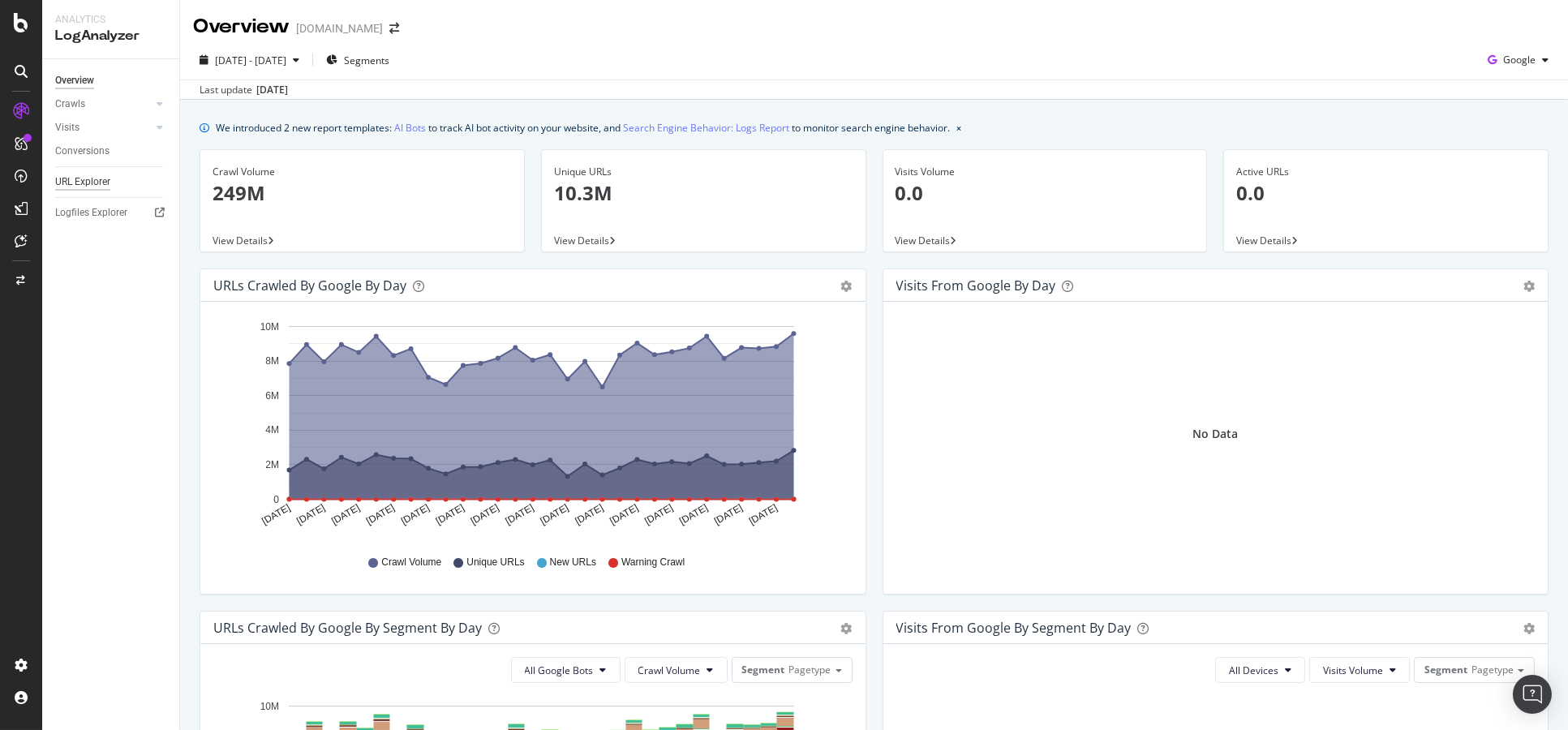
click at [61, 182] on div "URL Explorer" at bounding box center [82, 181] width 55 height 17
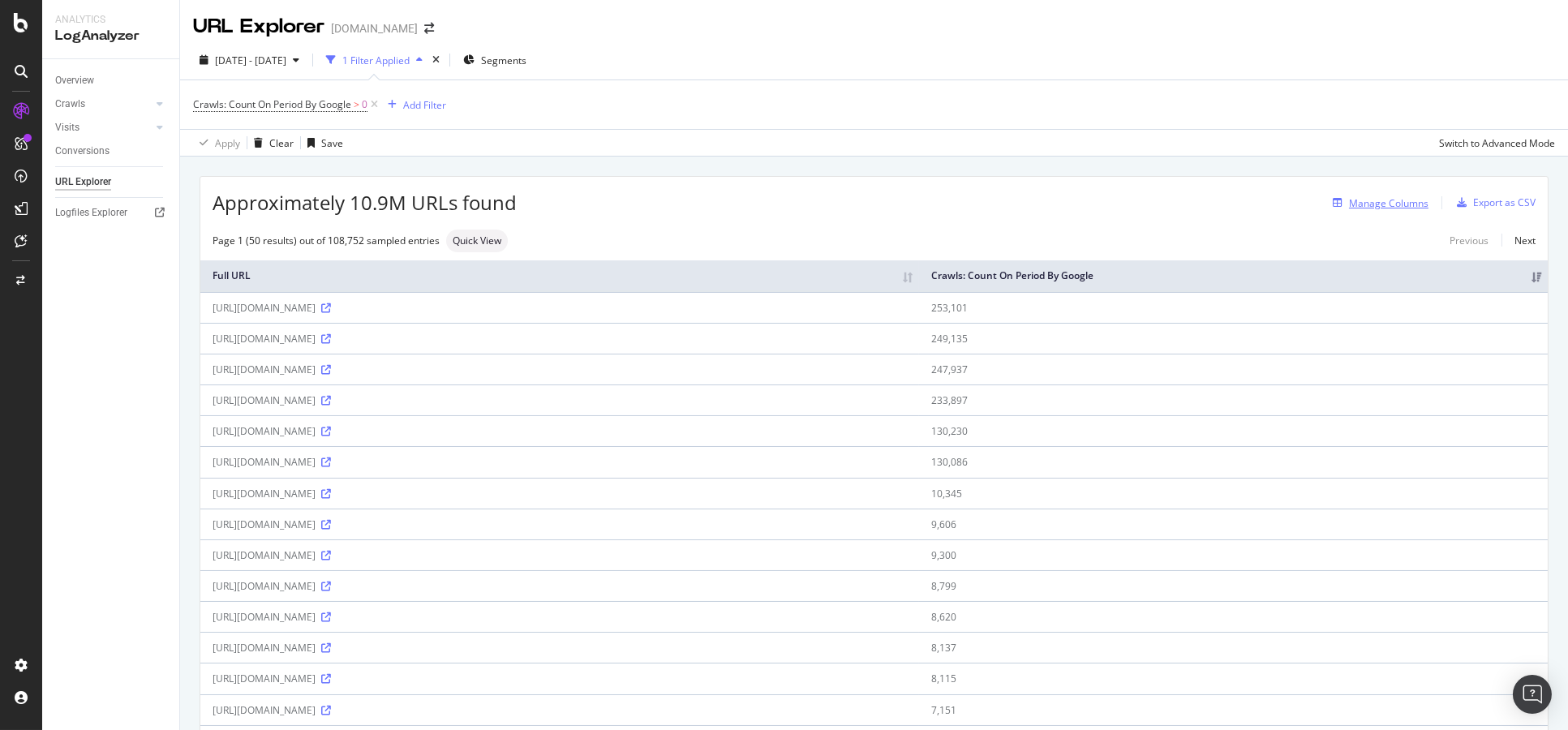
click at [1372, 194] on div "Manage Columns" at bounding box center [1377, 203] width 102 height 18
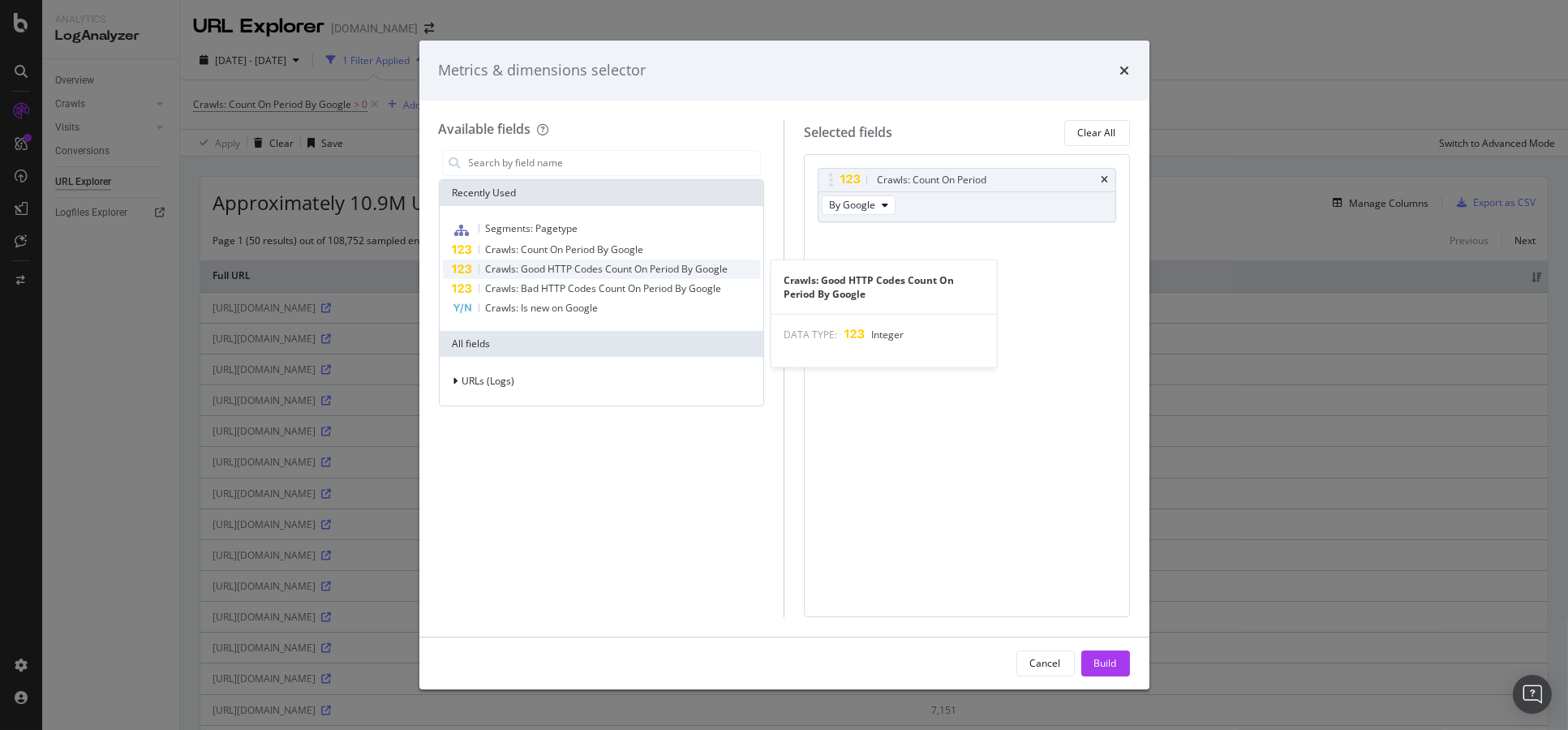
click at [644, 271] on span "Crawls: Good HTTP Codes Count On Period By Google" at bounding box center [607, 268] width 242 height 13
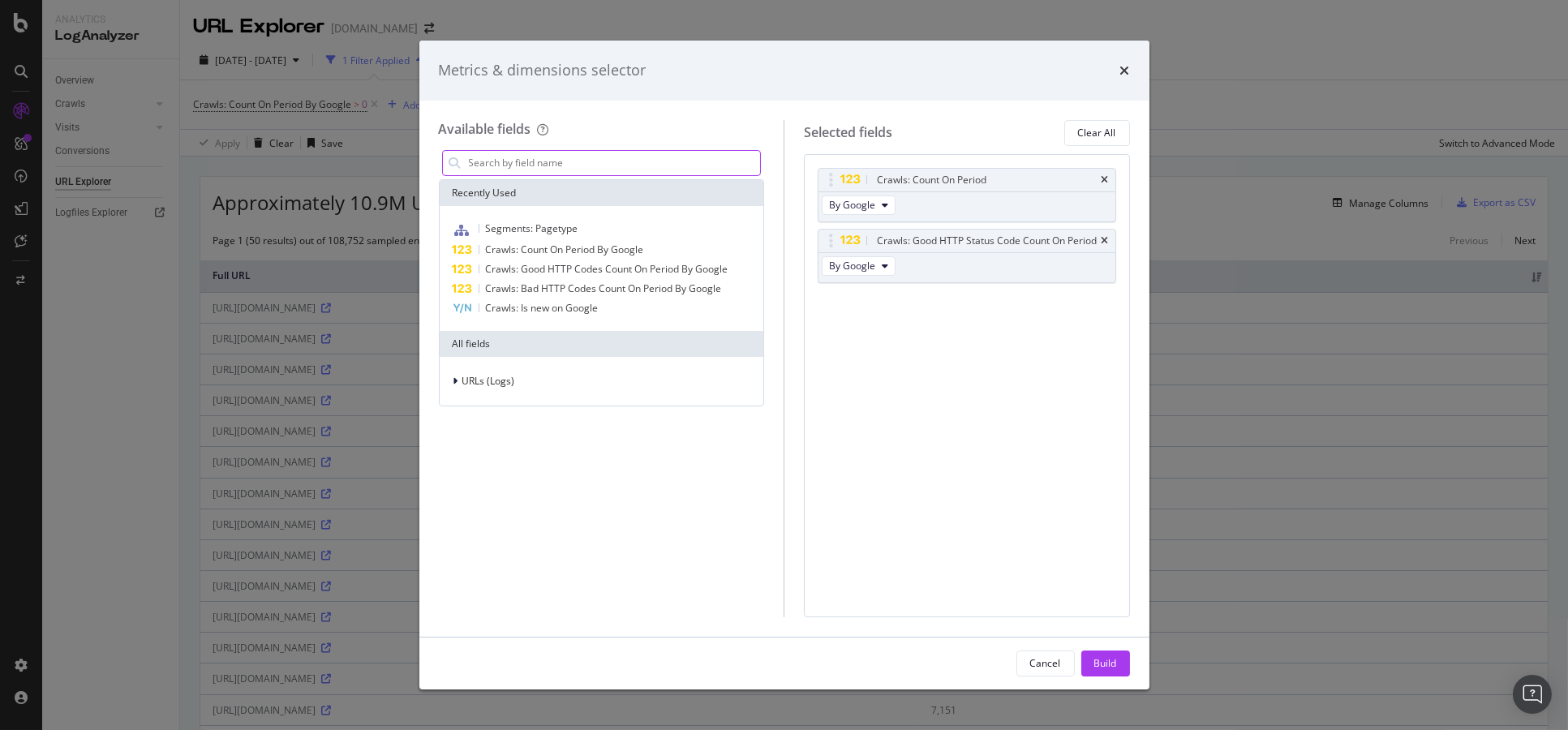
click at [630, 159] on input "modal" at bounding box center [614, 162] width 293 height 24
type input "x"
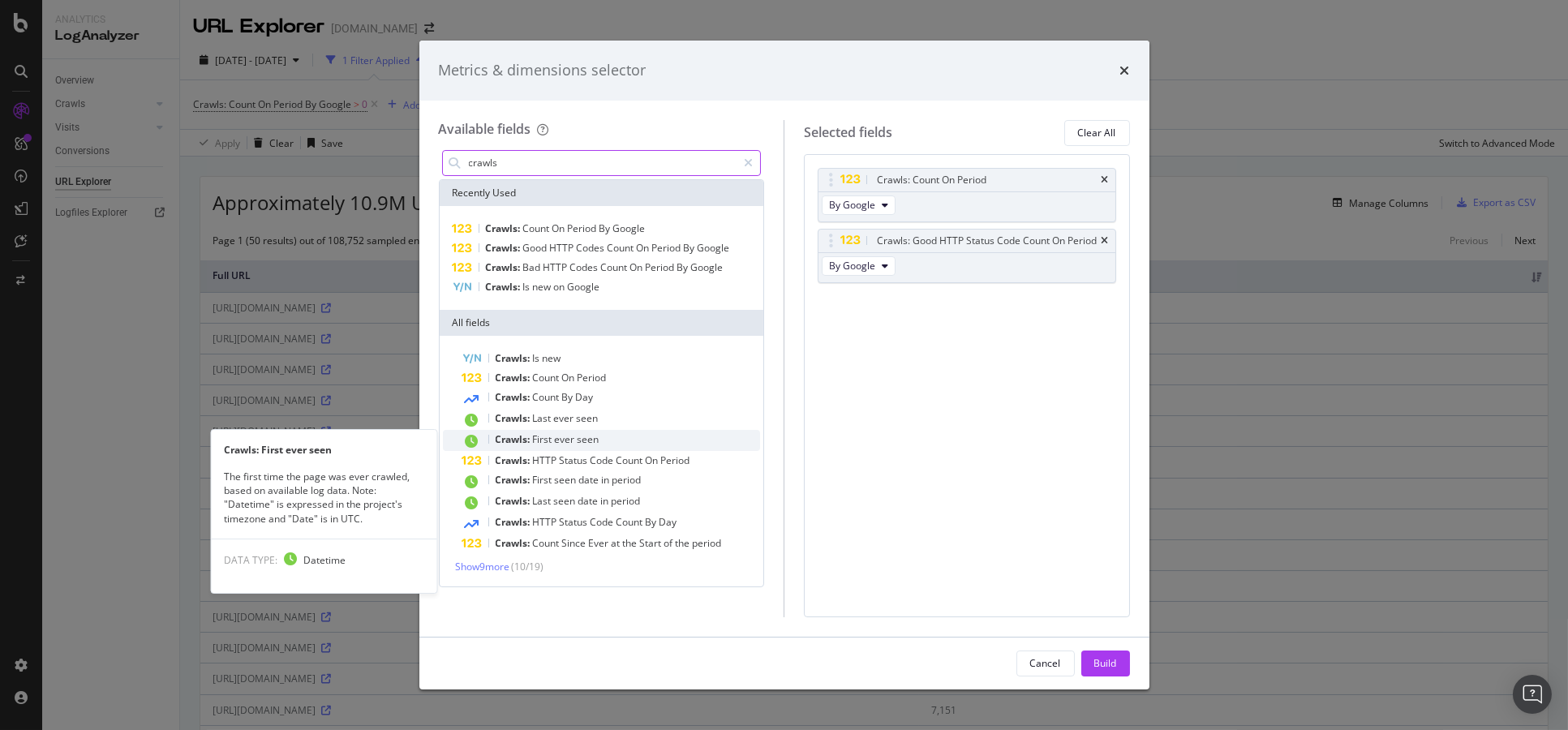
type input "crawls"
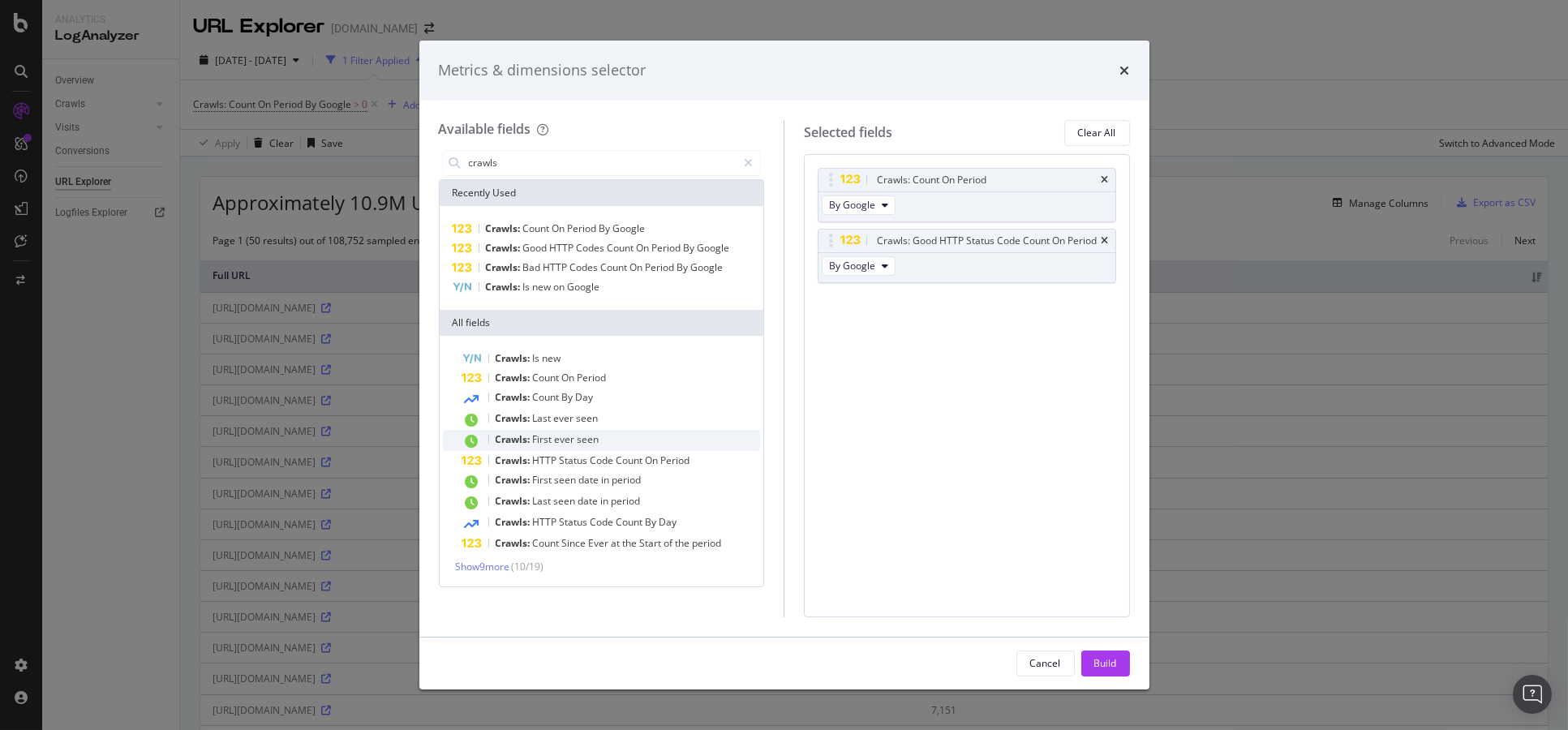
click at [639, 443] on div "Crawls: First ever seen" at bounding box center [611, 440] width 299 height 22
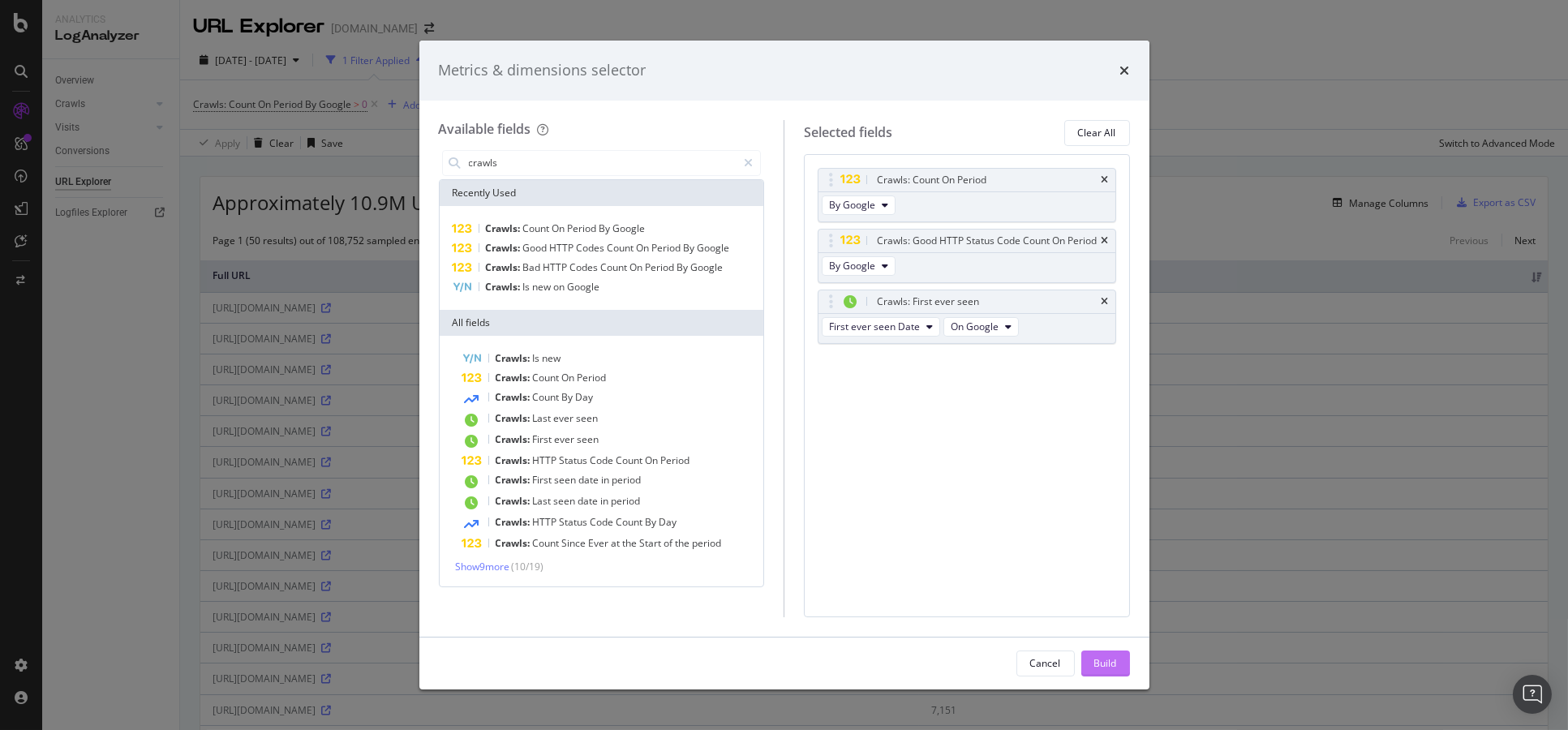
click at [1103, 657] on div "Build" at bounding box center [1105, 662] width 22 height 13
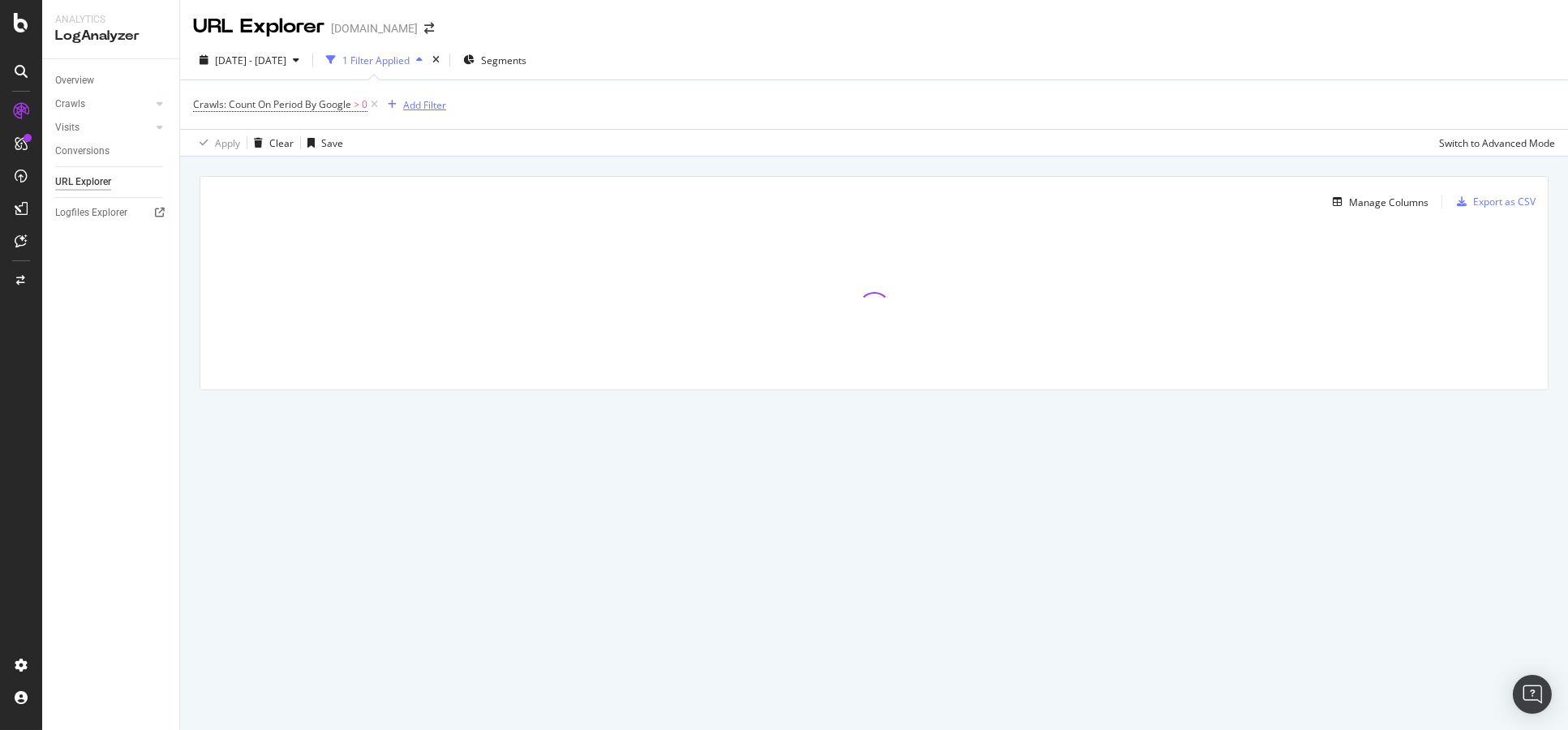
click at [428, 100] on div "Add Filter" at bounding box center [424, 104] width 43 height 13
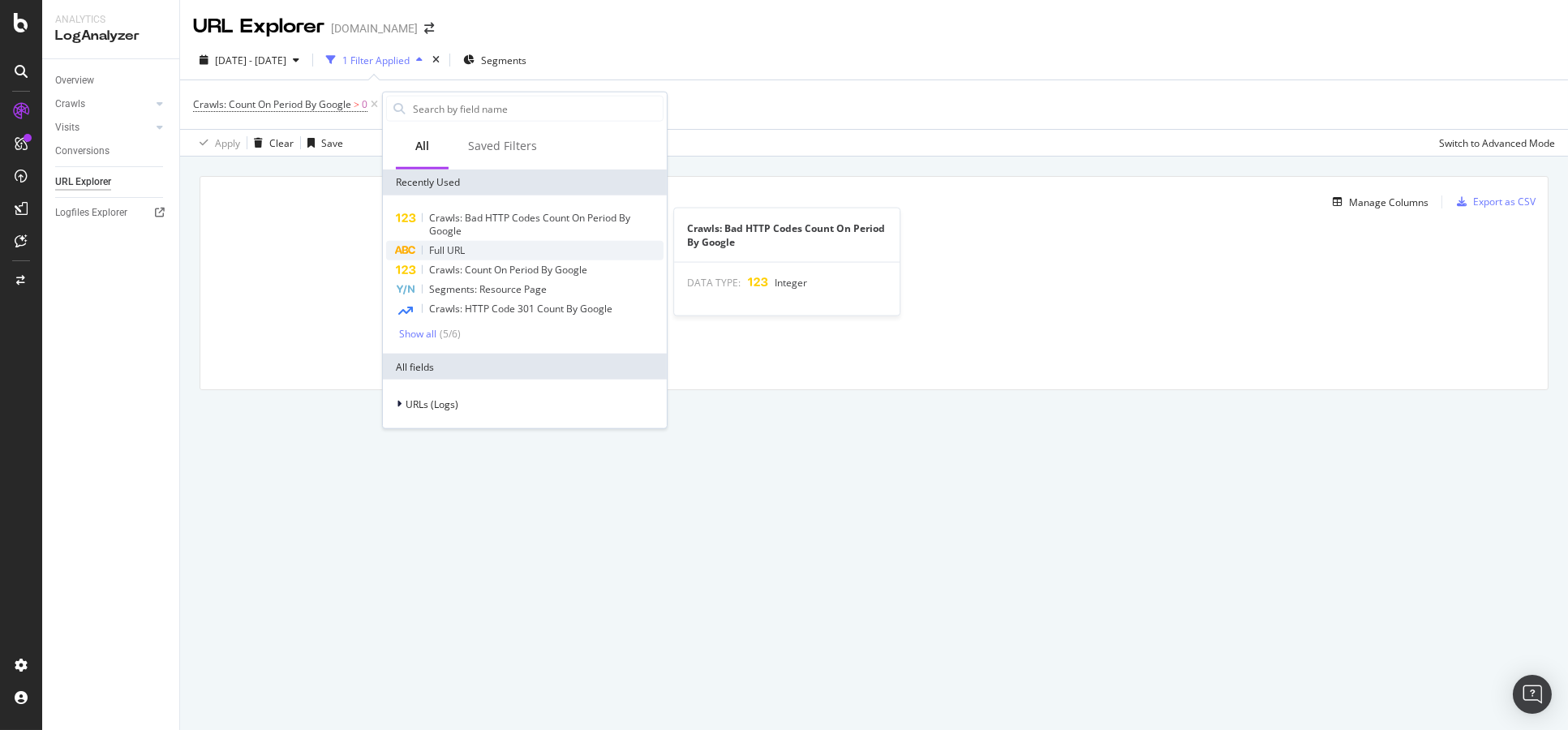
click at [457, 245] on span "Full URL" at bounding box center [447, 249] width 36 height 13
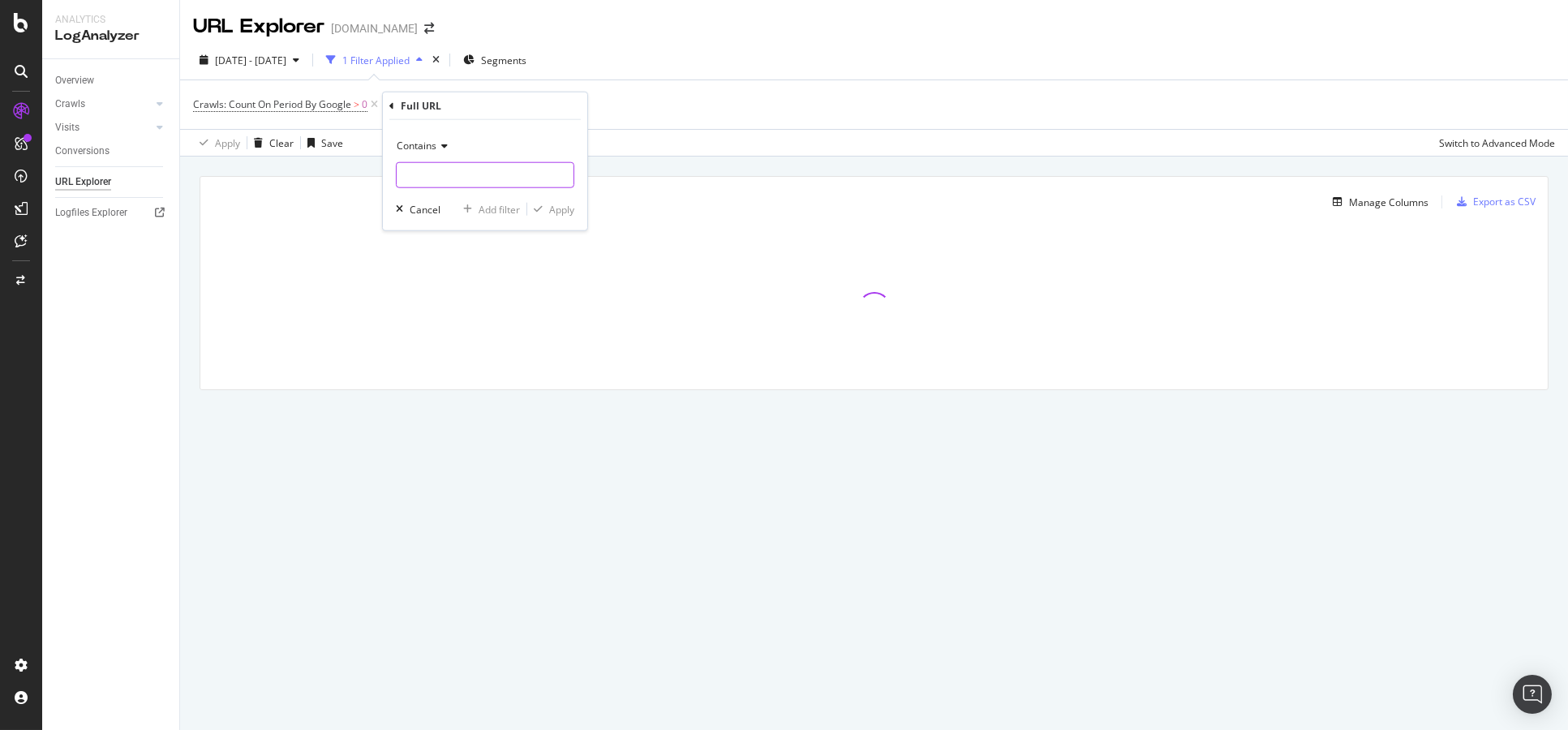
click at [484, 173] on input "text" at bounding box center [484, 175] width 177 height 26
paste input "[URL][DOMAIN_NAME]"
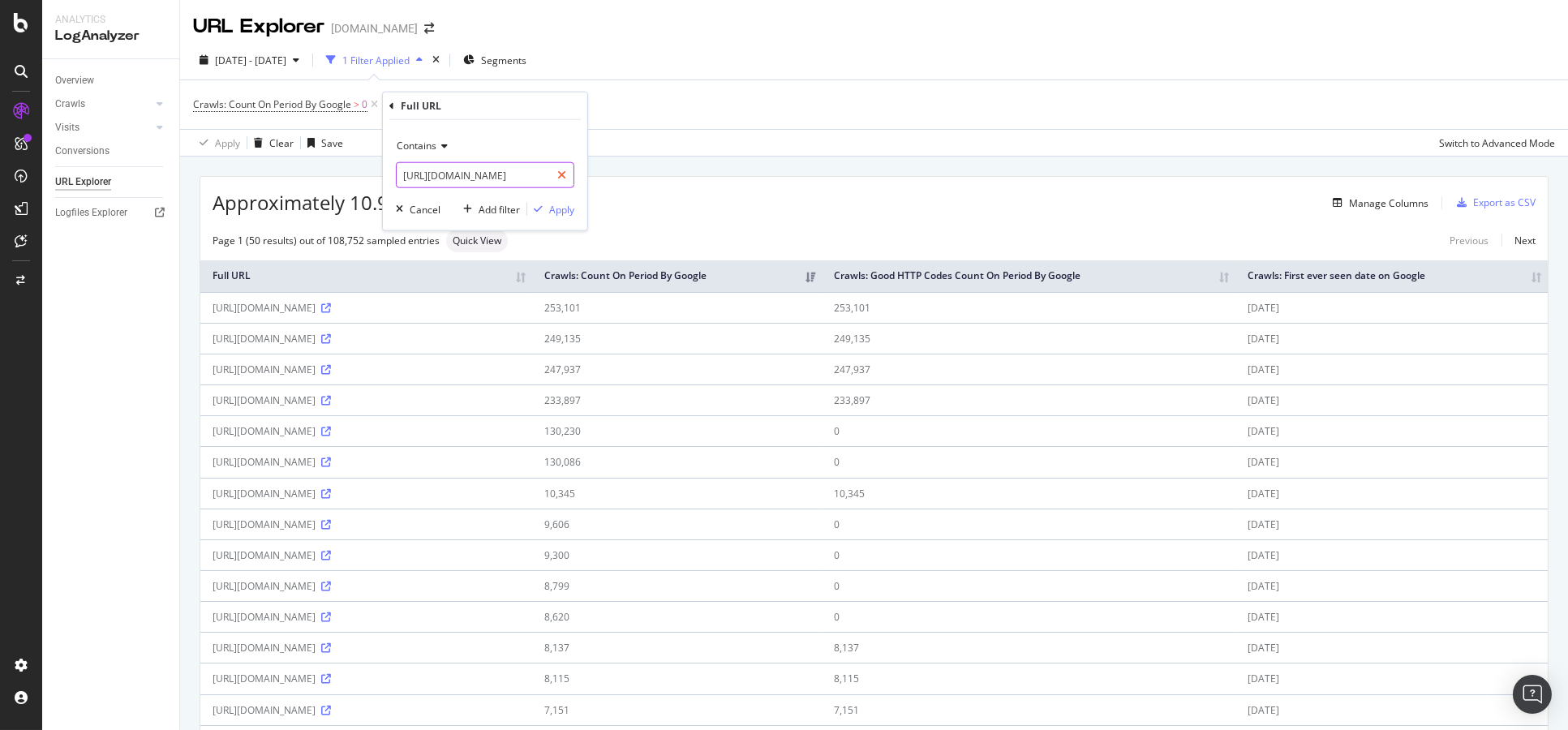
scroll to position [0, 55]
type input "https://www.bbc.co.uk/moderation/reports"
click at [552, 213] on div "Apply" at bounding box center [562, 208] width 25 height 13
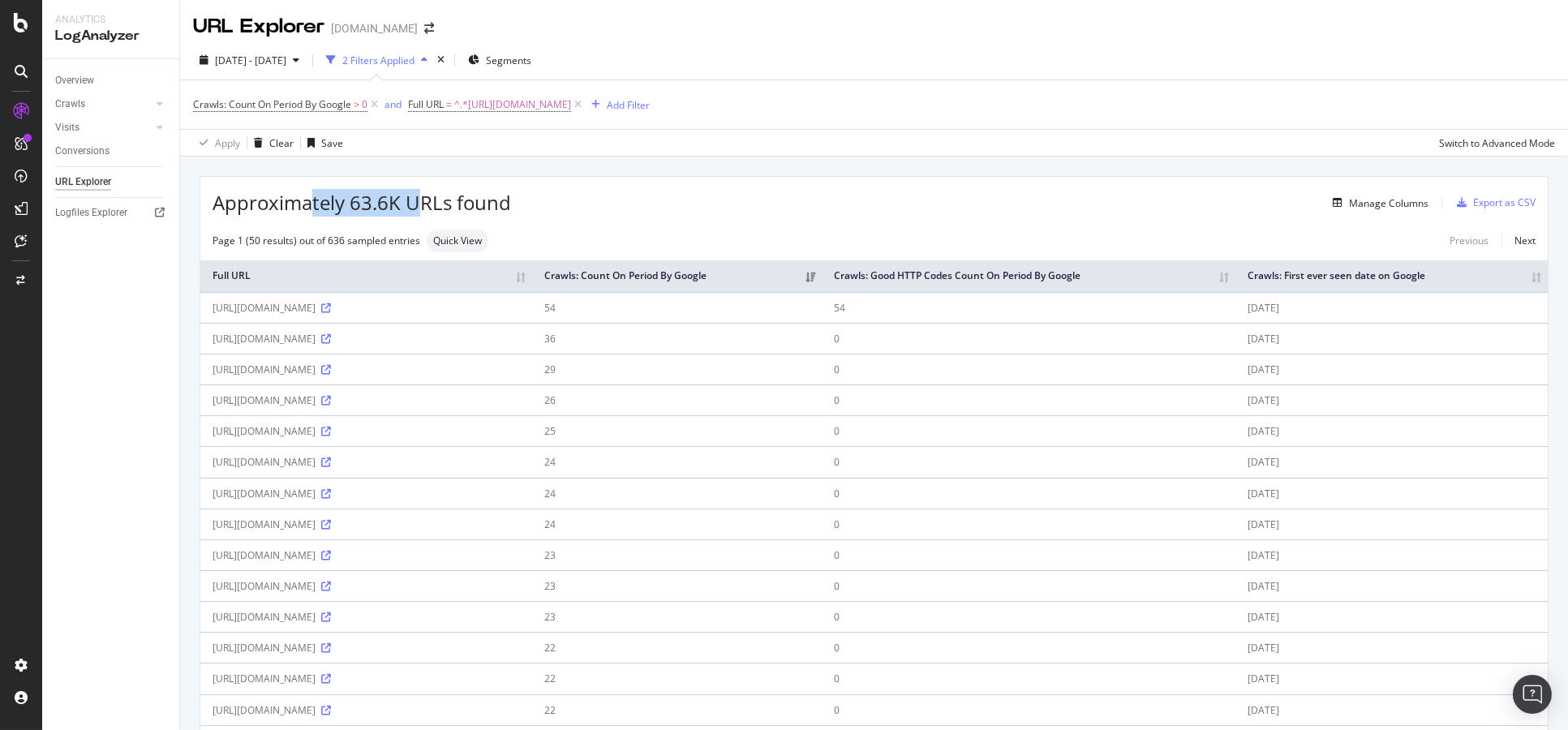
drag, startPoint x: 309, startPoint y: 202, endPoint x: 419, endPoint y: 205, distance: 110.0
click at [419, 205] on span "Approximately 63.6K URLs found" at bounding box center [362, 203] width 299 height 28
drag, startPoint x: 535, startPoint y: 206, endPoint x: 594, endPoint y: 206, distance: 59.0
click at [538, 206] on div "Manage Columns" at bounding box center [970, 203] width 918 height 20
drag, startPoint x: 292, startPoint y: 239, endPoint x: 370, endPoint y: 234, distance: 78.2
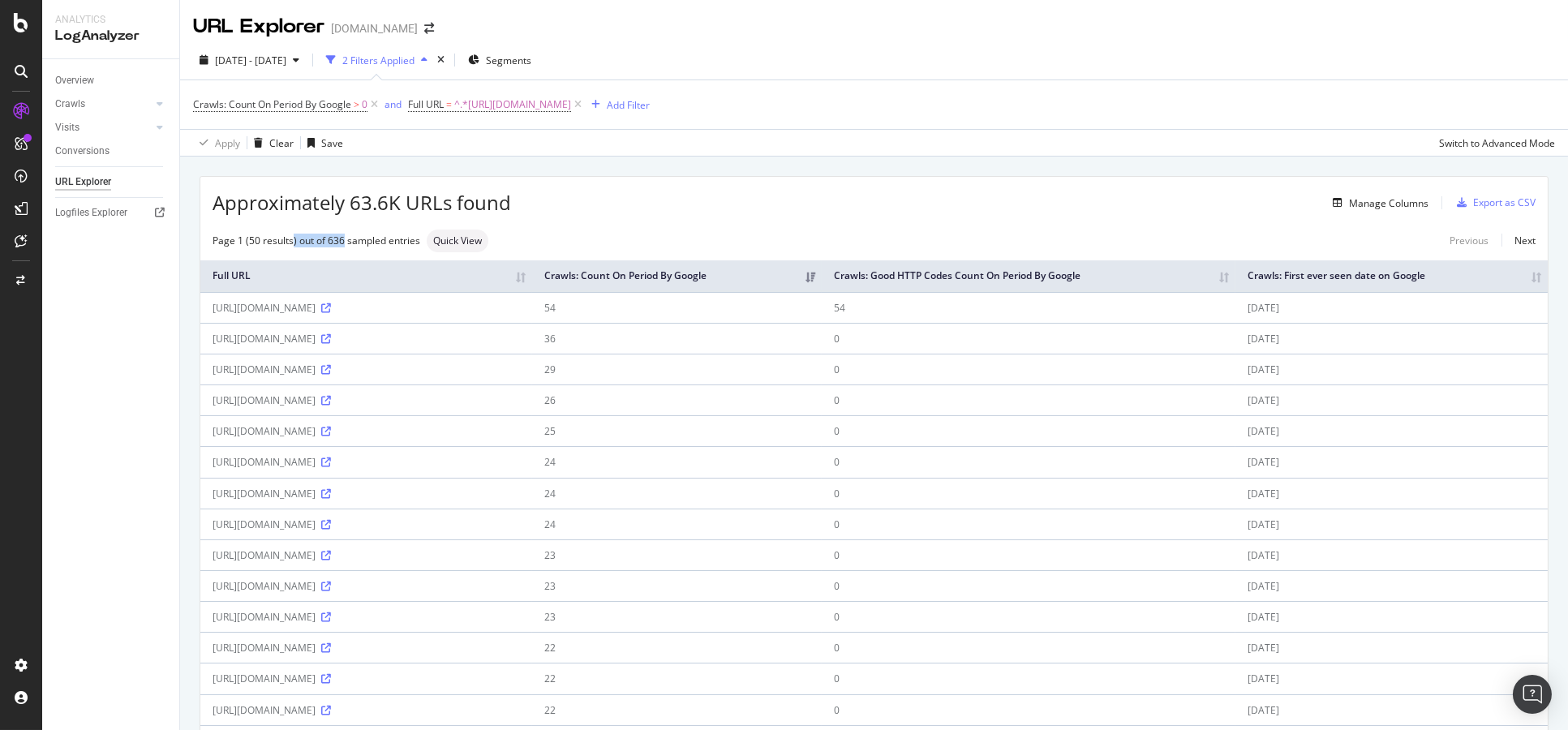
click at [353, 239] on div "Page 1 (50 results) out of 636 sampled entries" at bounding box center [316, 239] width 207 height 13
click at [1396, 196] on div "Manage Columns" at bounding box center [1389, 203] width 80 height 13
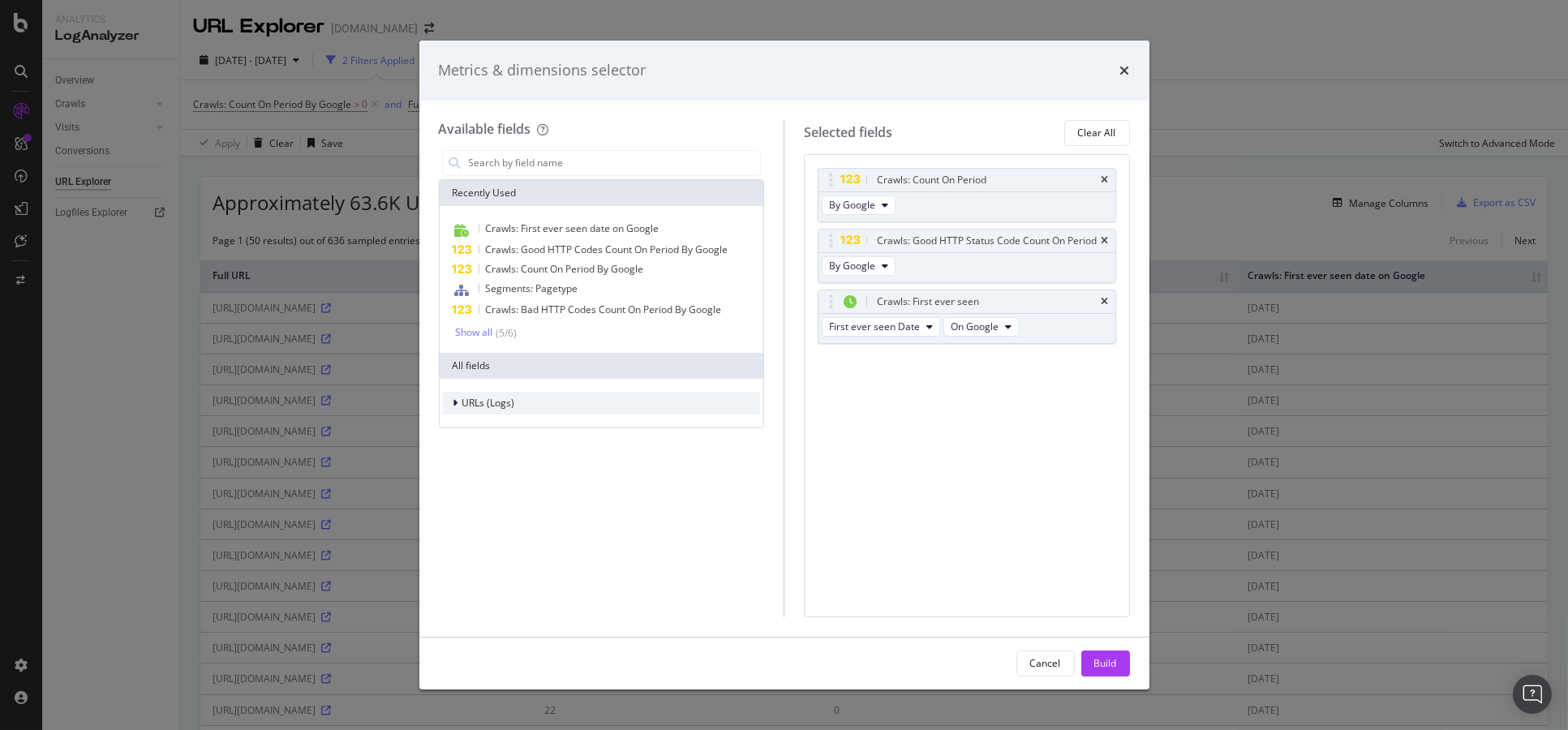
click at [478, 405] on span "URLs (Logs)" at bounding box center [488, 402] width 53 height 13
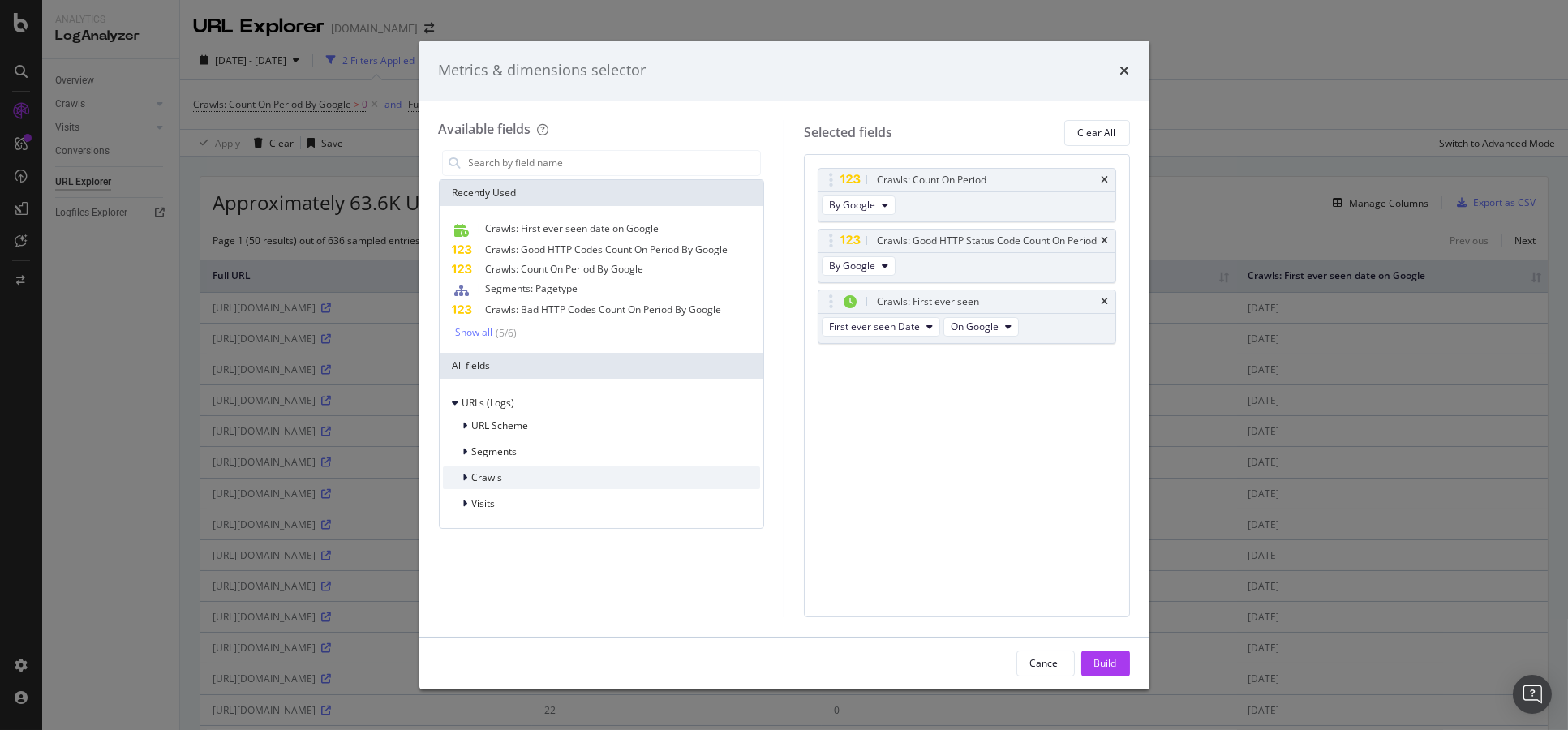
click at [524, 486] on div "Crawls" at bounding box center [602, 477] width 318 height 22
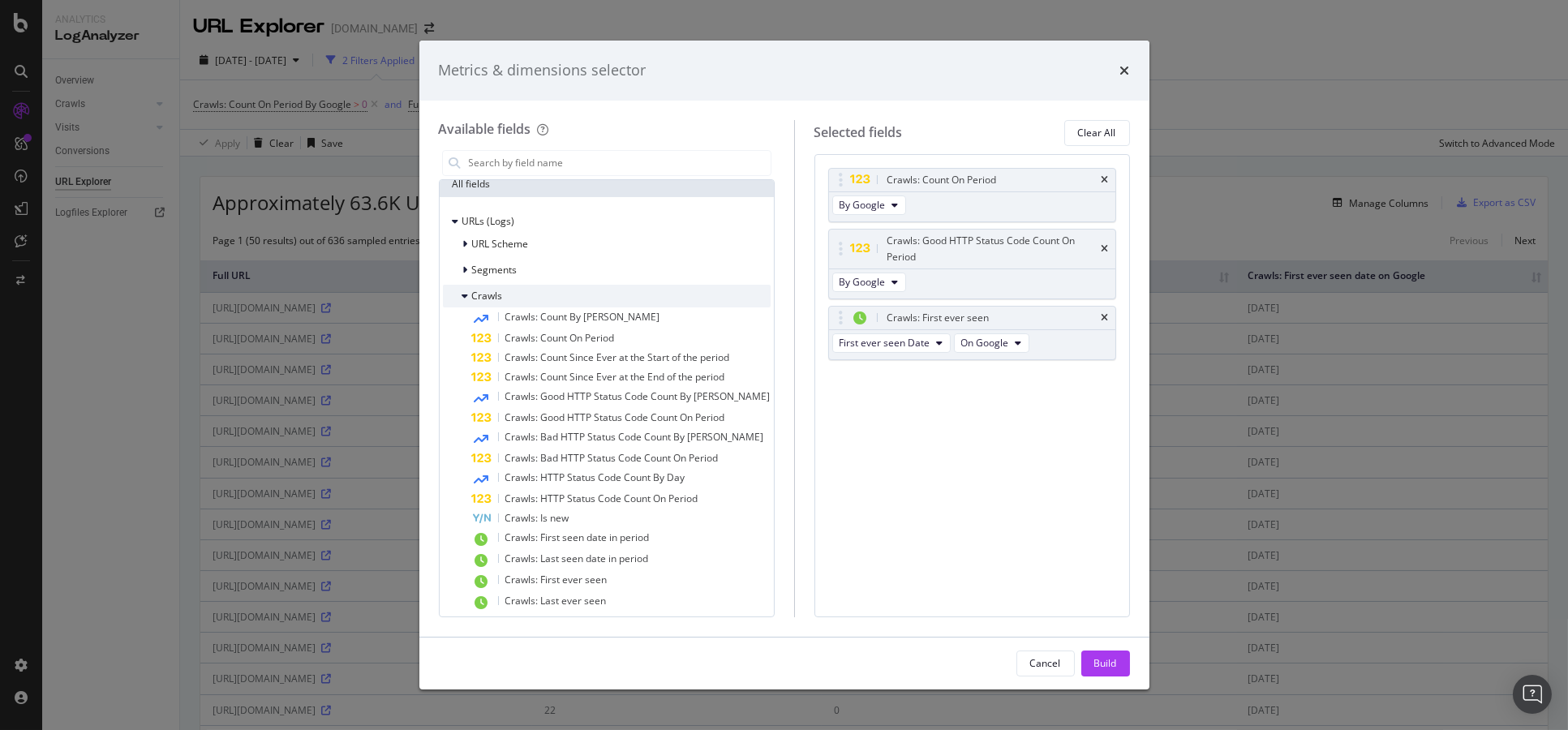
scroll to position [215, 0]
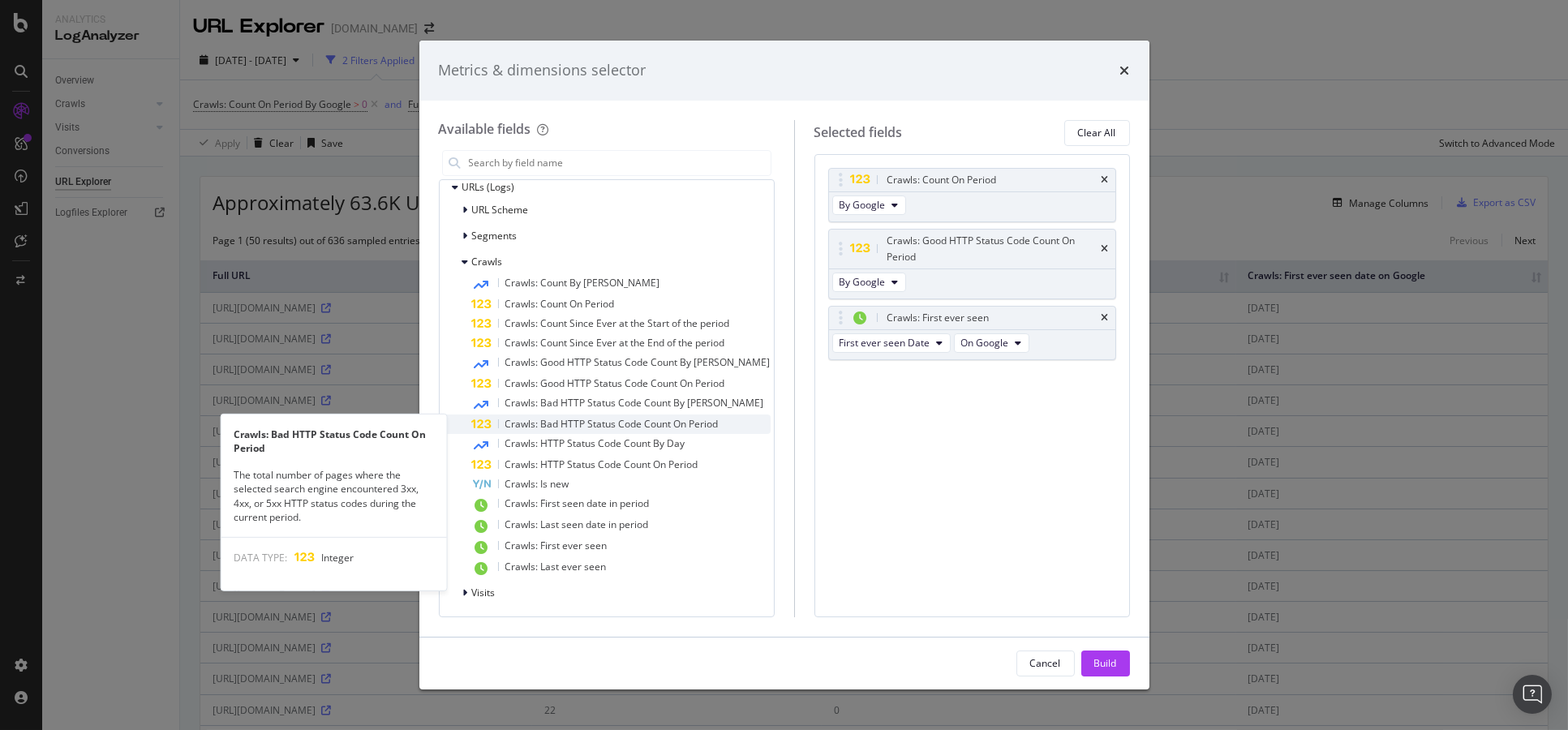
click at [660, 424] on span "Crawls: Bad HTTP Status Code Count On Period" at bounding box center [612, 423] width 213 height 13
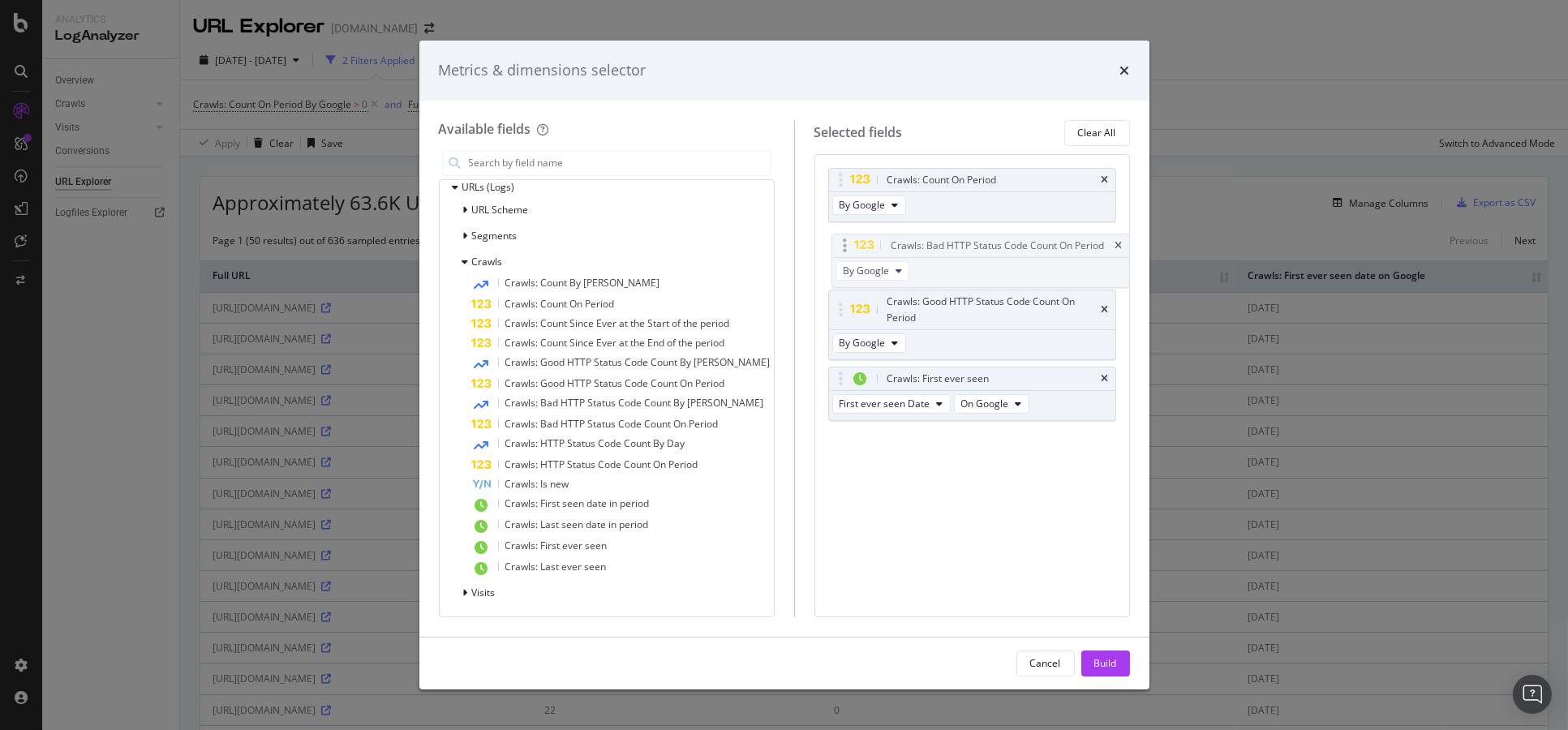
drag, startPoint x: 929, startPoint y: 360, endPoint x: 943, endPoint y: 242, distance: 118.8
click at [943, 242] on body "Analytics LogAnalyzer Overview Crawls Daily Distribution Segments Distribution …" at bounding box center [784, 365] width 1568 height 730
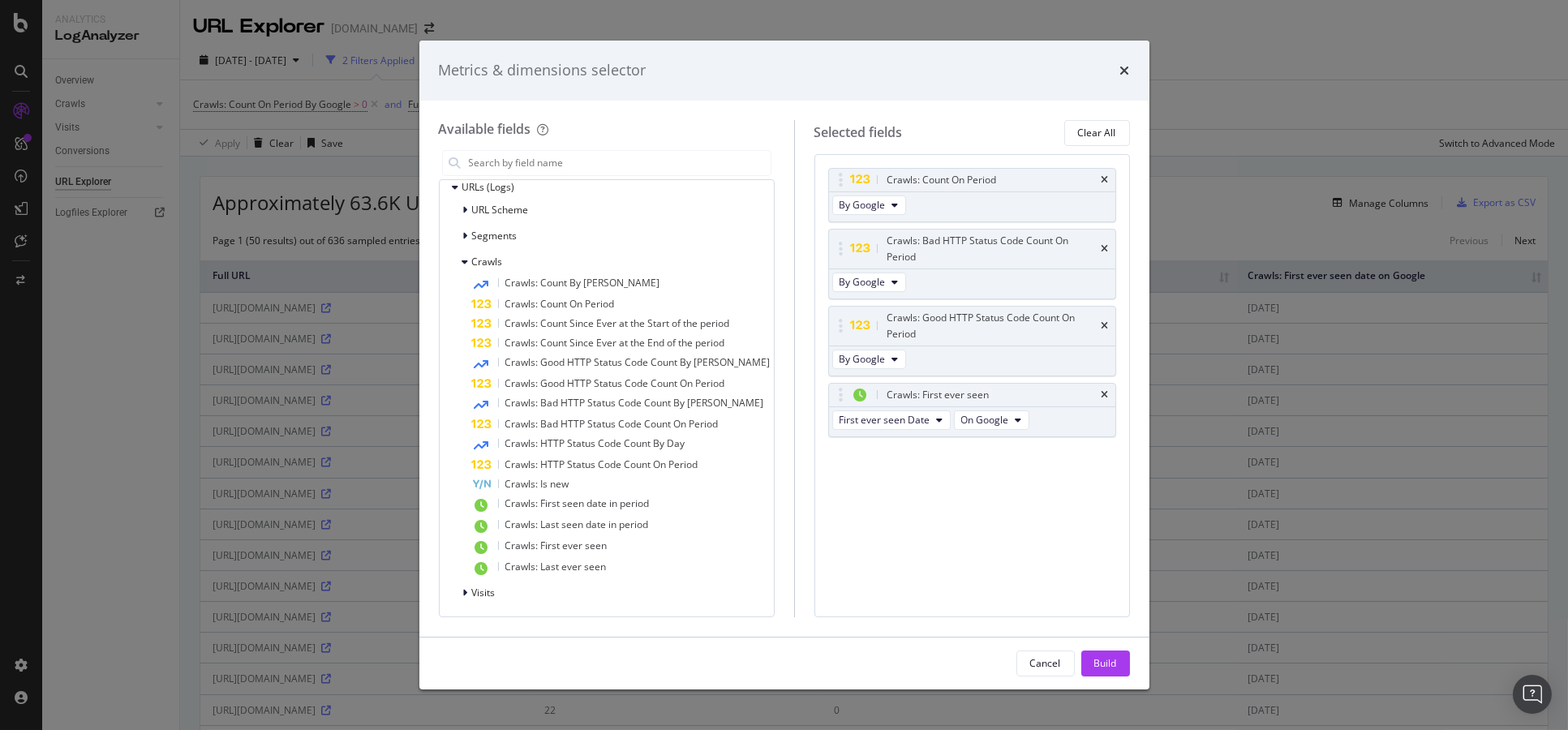
click at [1100, 662] on div "Build" at bounding box center [1105, 662] width 22 height 13
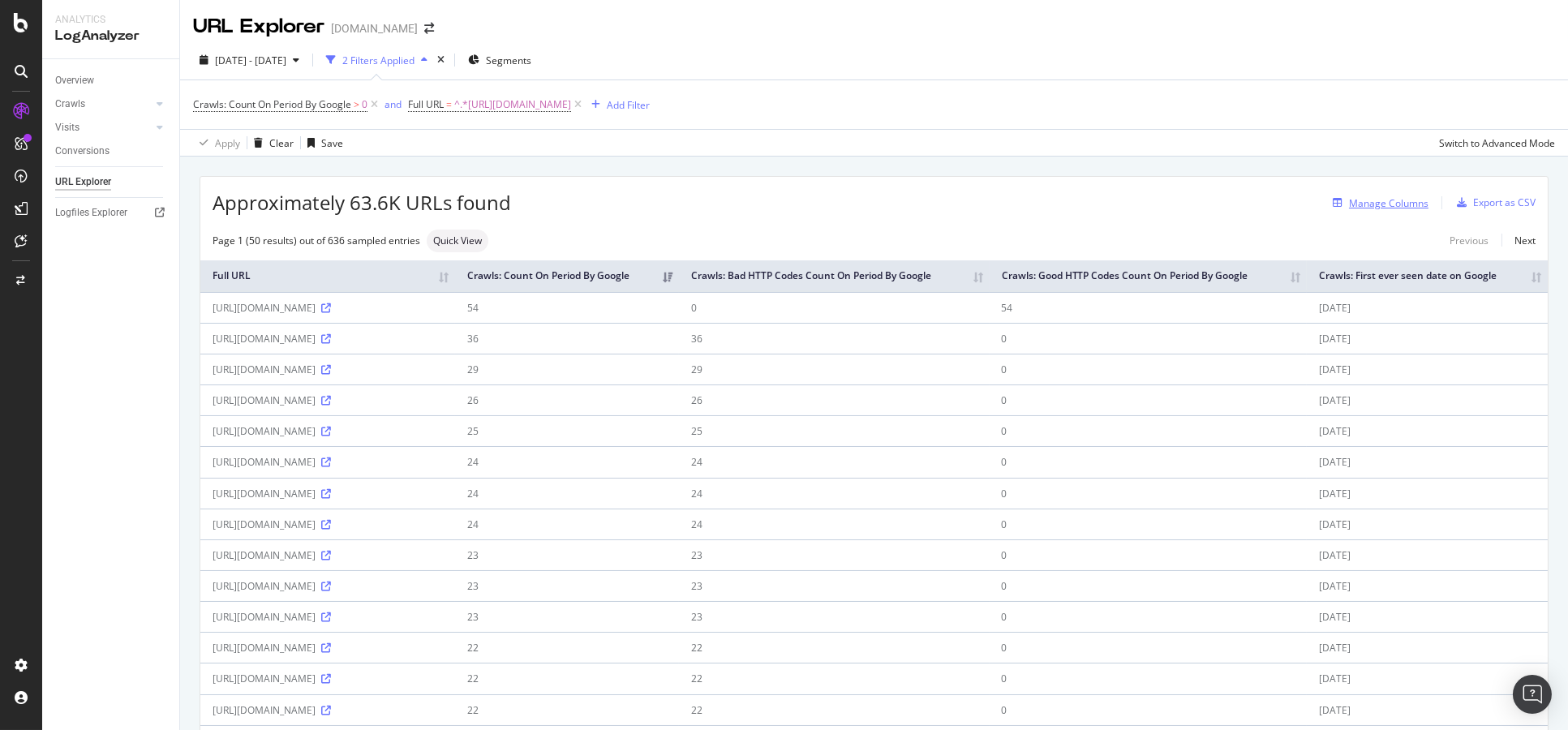
click at [1366, 198] on div "Manage Columns" at bounding box center [1389, 203] width 80 height 13
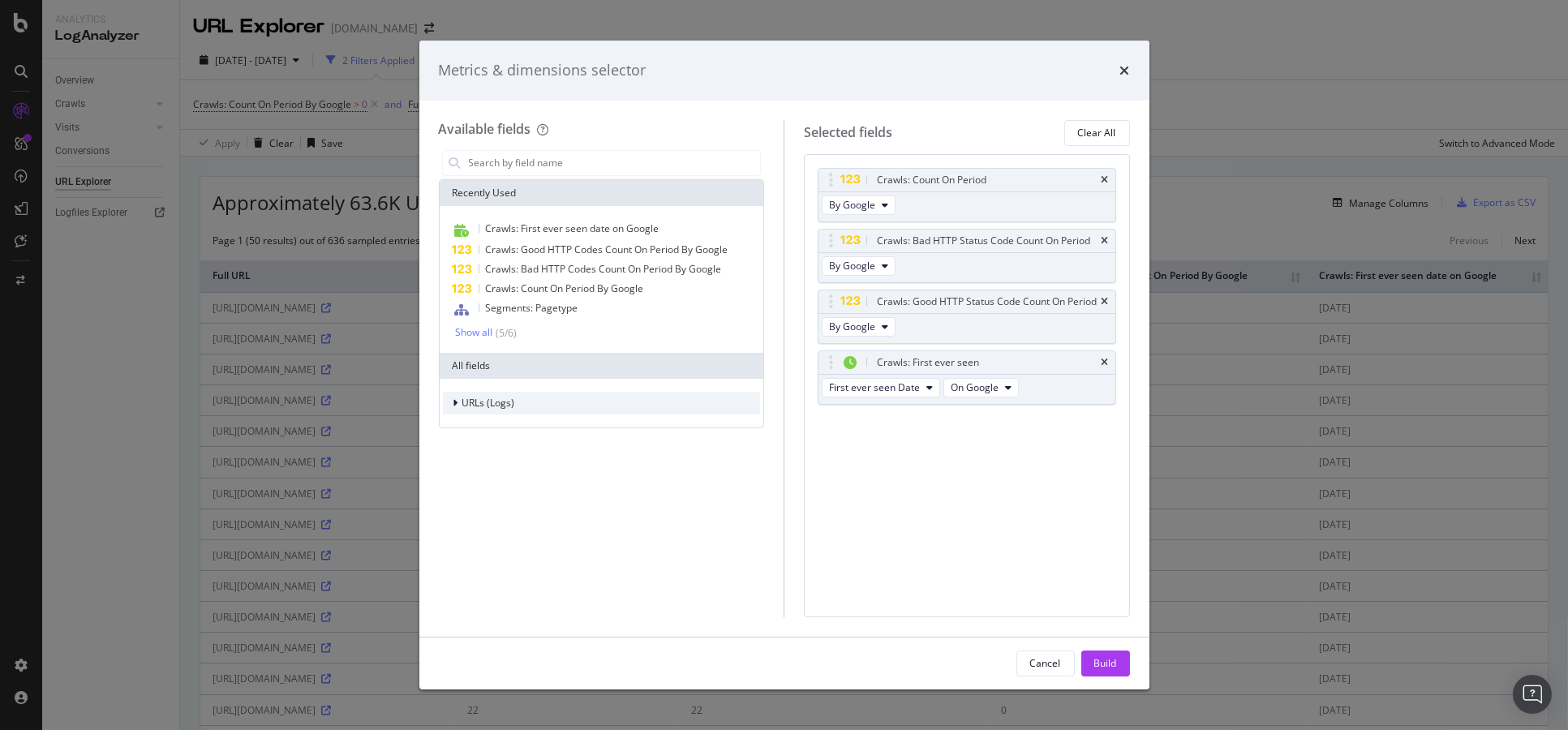
click at [487, 400] on span "URLs (Logs)" at bounding box center [488, 402] width 53 height 13
click at [497, 424] on span "URL Scheme" at bounding box center [500, 425] width 57 height 13
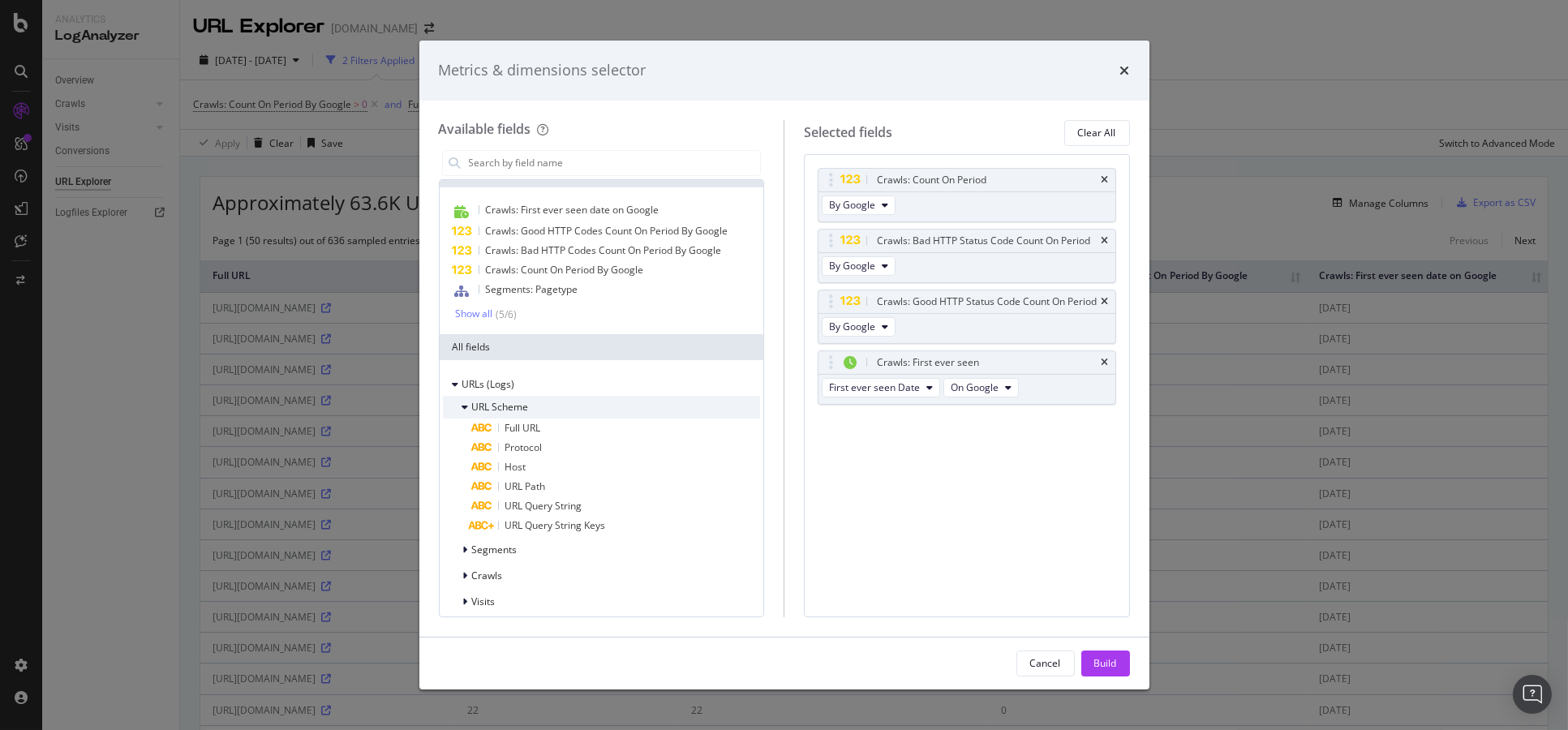
scroll to position [28, 0]
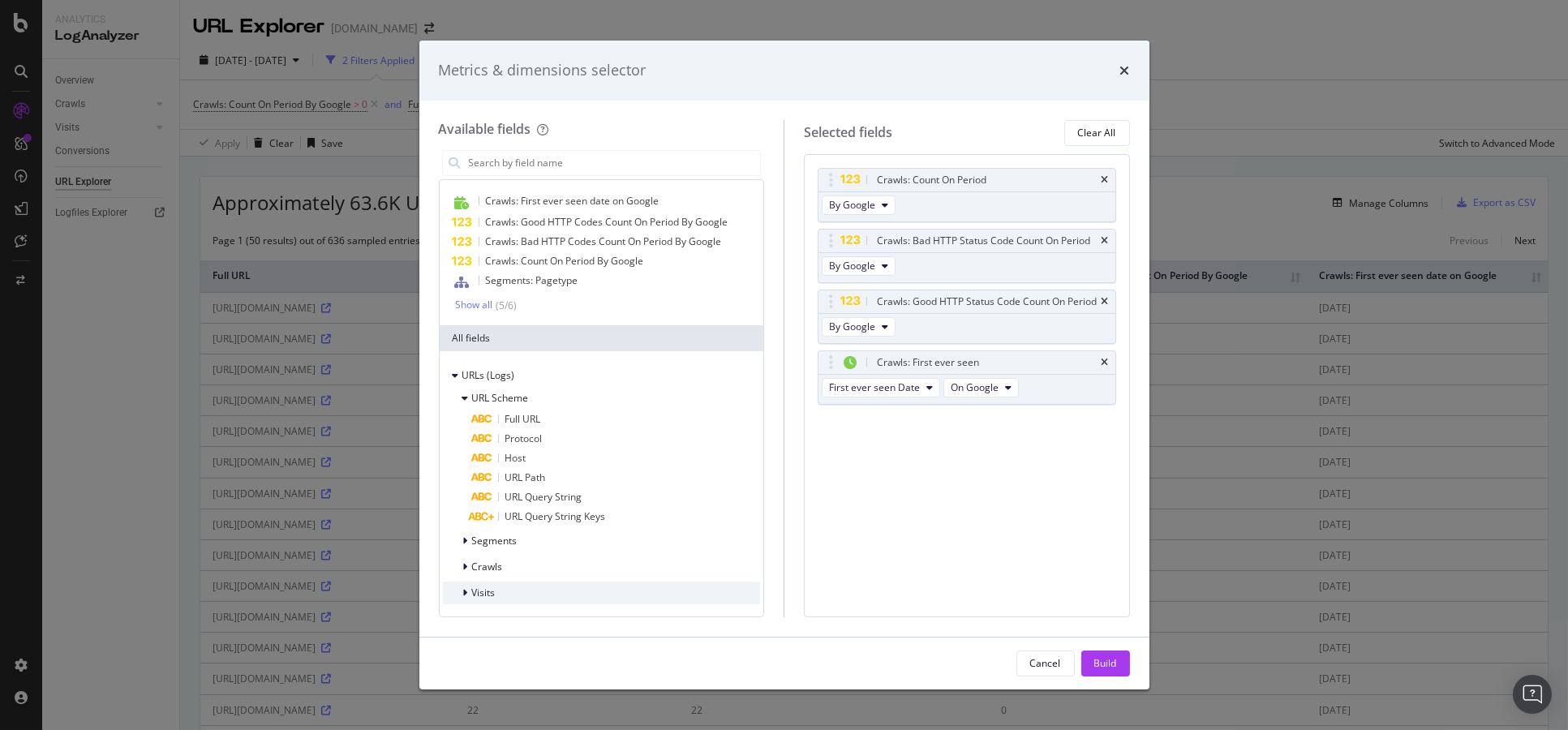
click at [514, 584] on div "Visits" at bounding box center [602, 592] width 318 height 22
click at [516, 570] on div "Crawls" at bounding box center [602, 566] width 318 height 22
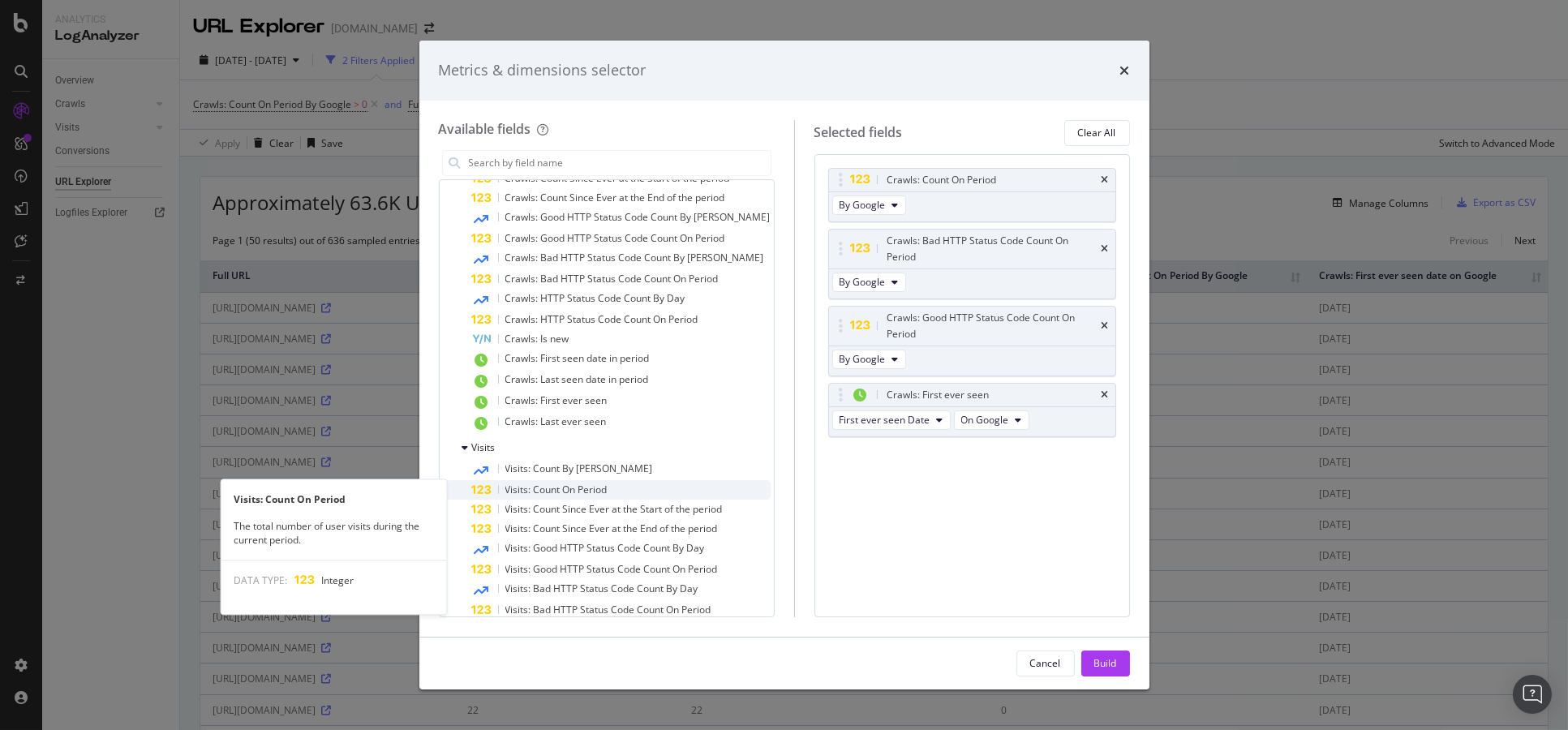
scroll to position [387, 0]
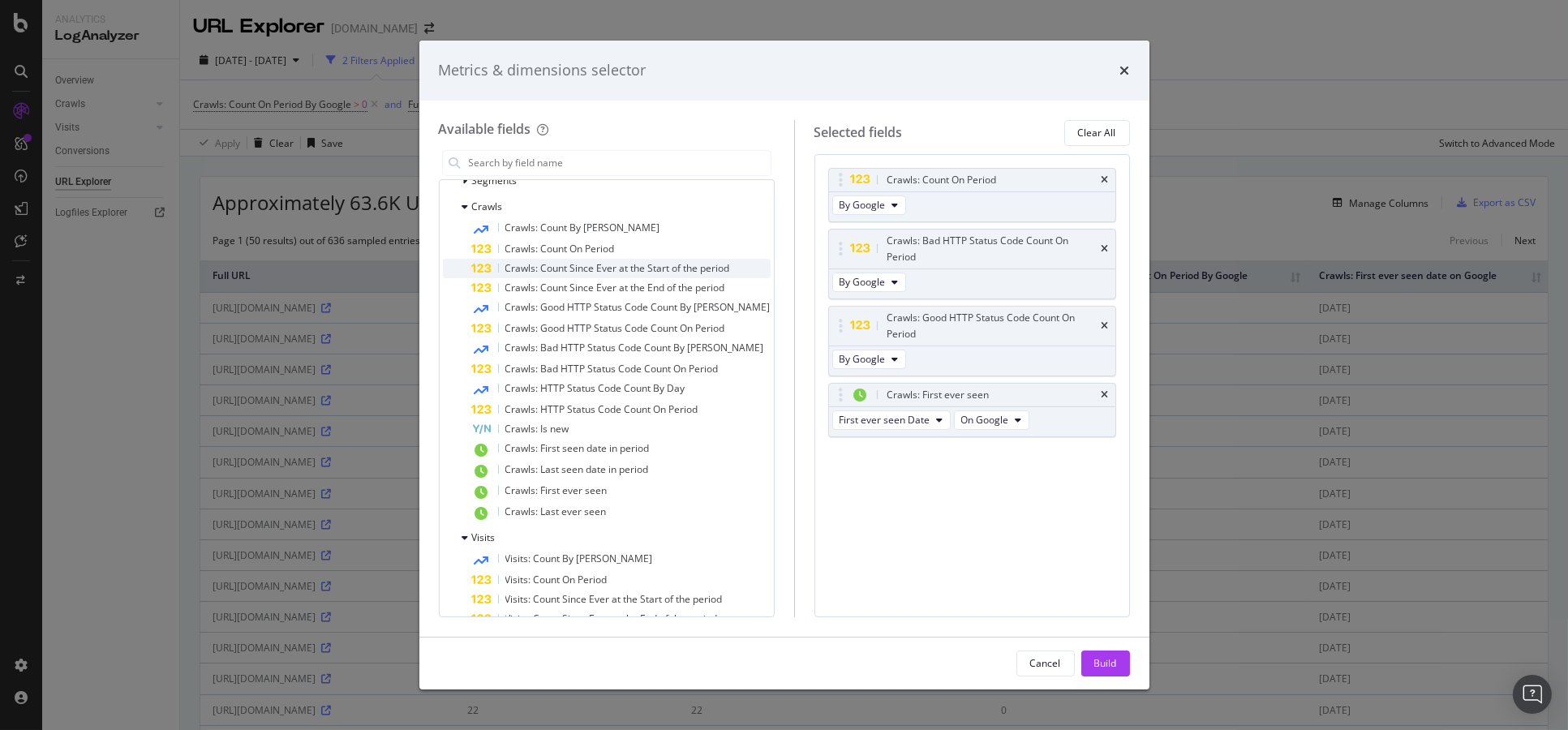
click at [689, 264] on span "Crawls: Count Since Ever at the Start of the period" at bounding box center [617, 267] width 224 height 13
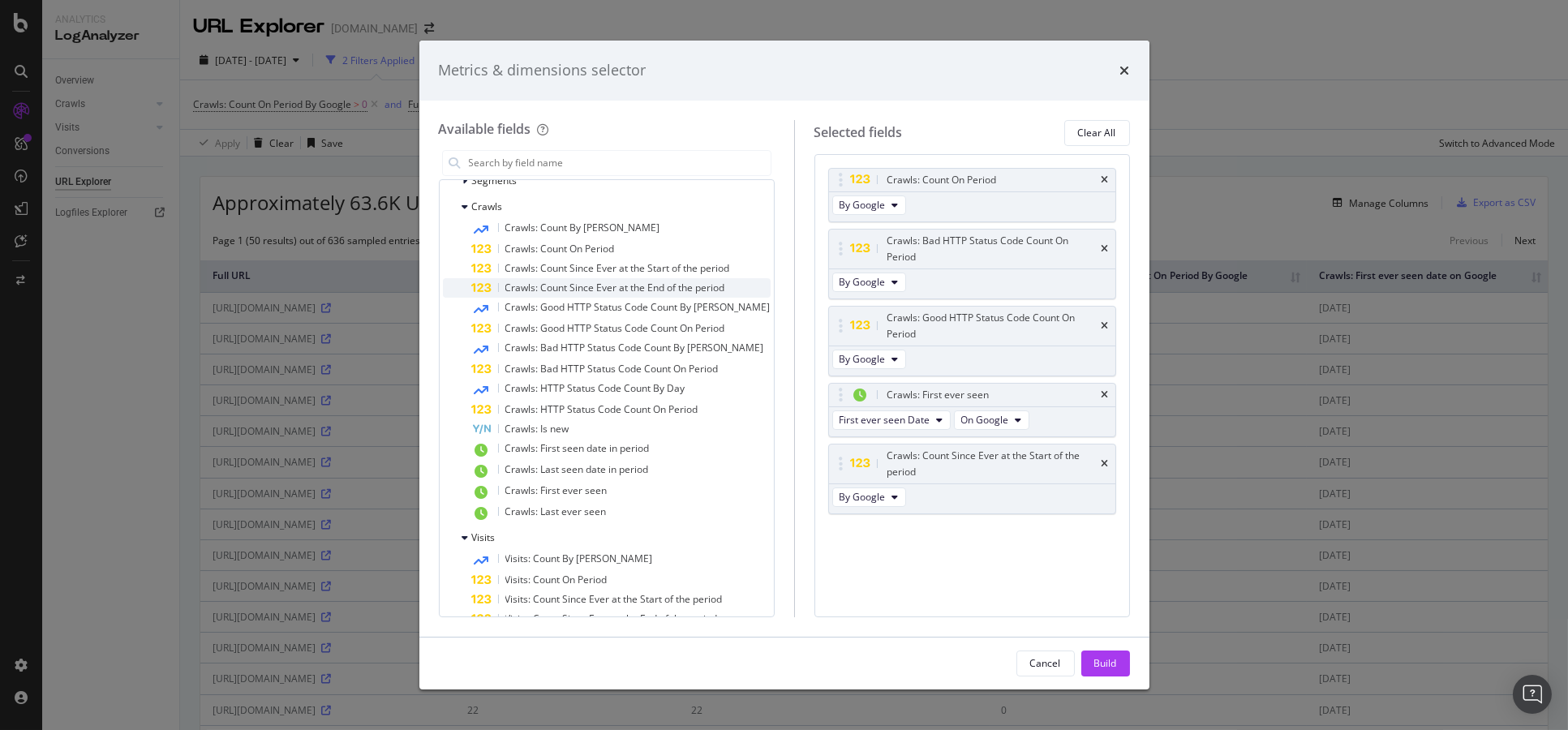
click at [644, 289] on span "Crawls: Count Since Ever at the End of the period" at bounding box center [614, 287] width 220 height 13
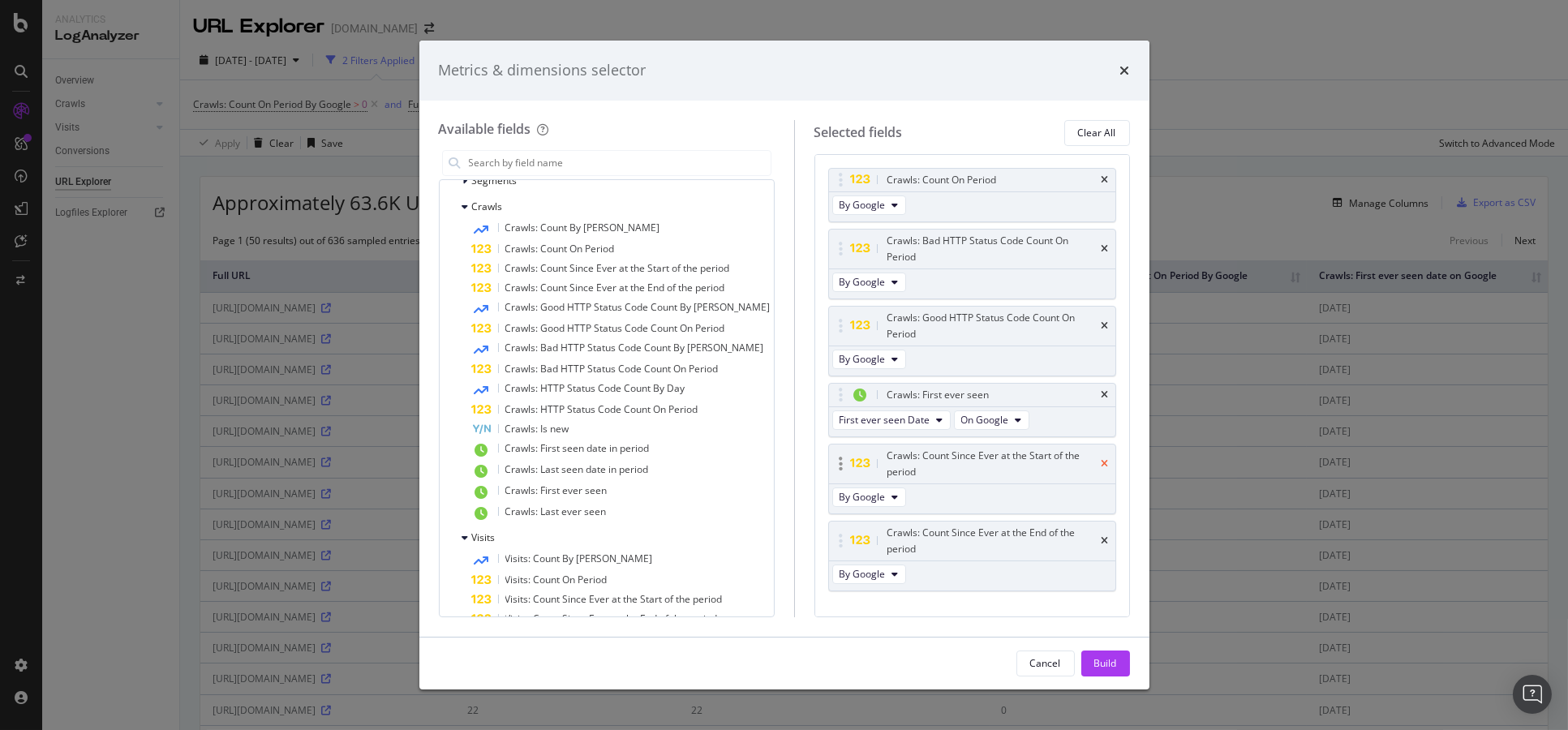
click at [1102, 461] on icon "times" at bounding box center [1105, 464] width 7 height 10
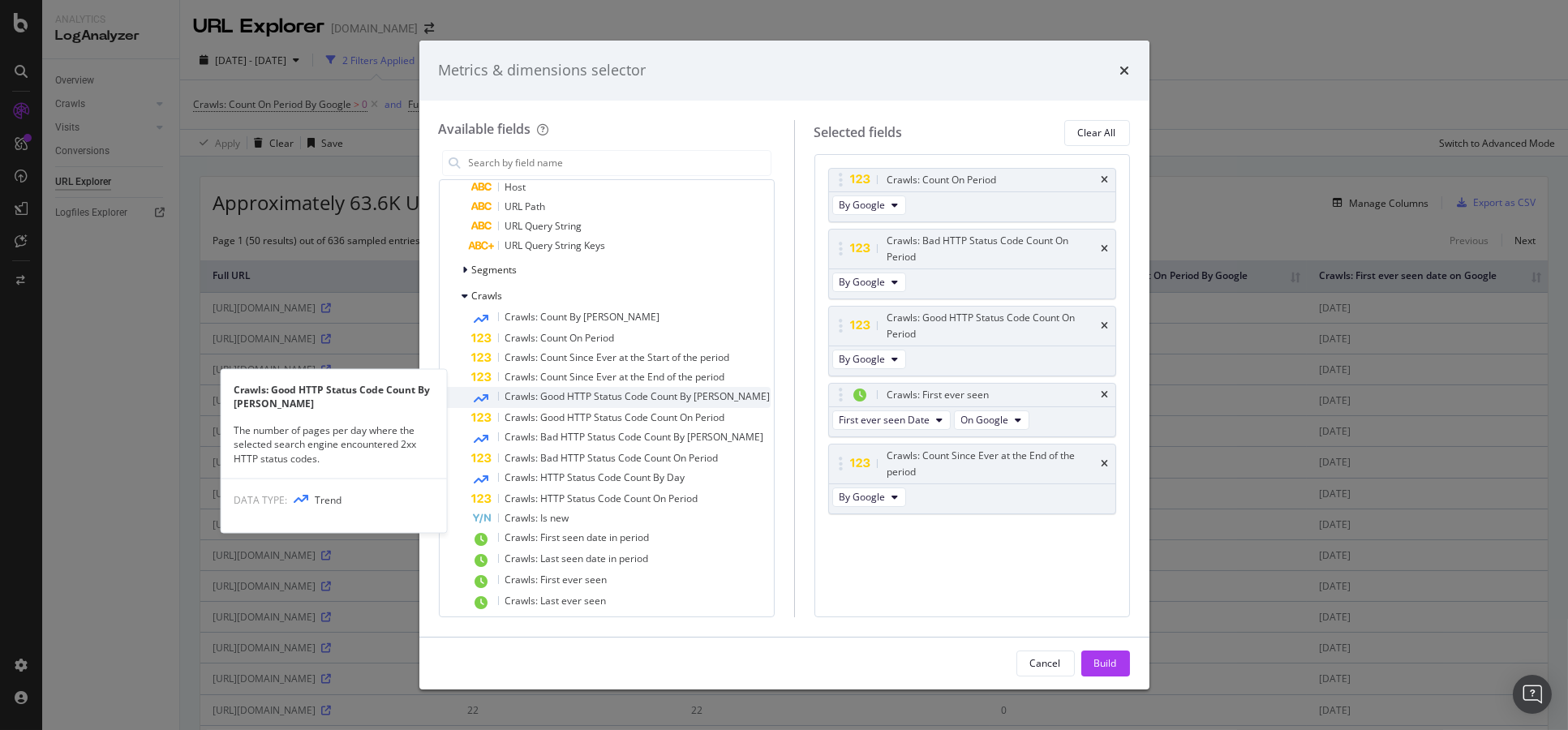
scroll to position [298, 0]
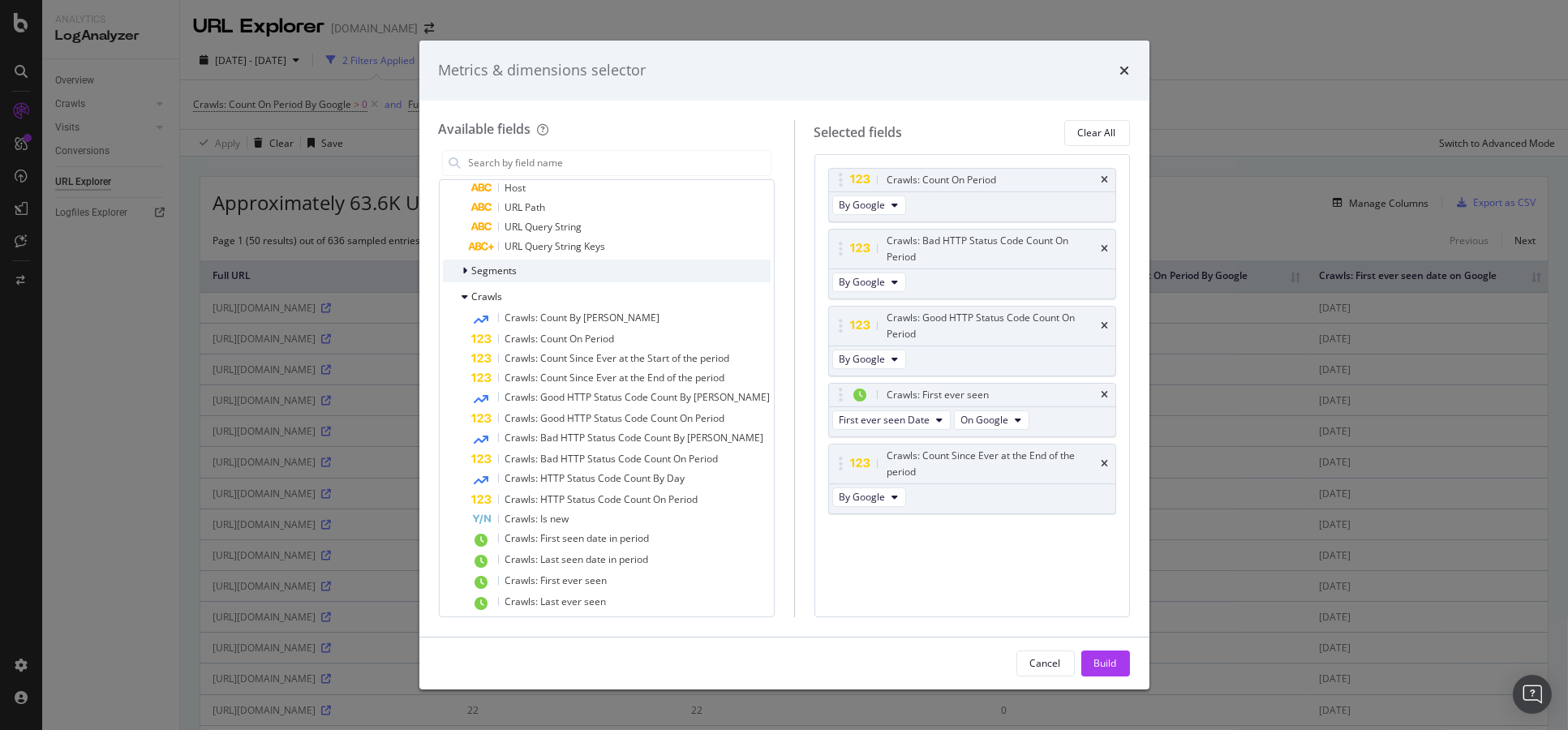
click at [601, 272] on div "Segments" at bounding box center [606, 270] width 327 height 22
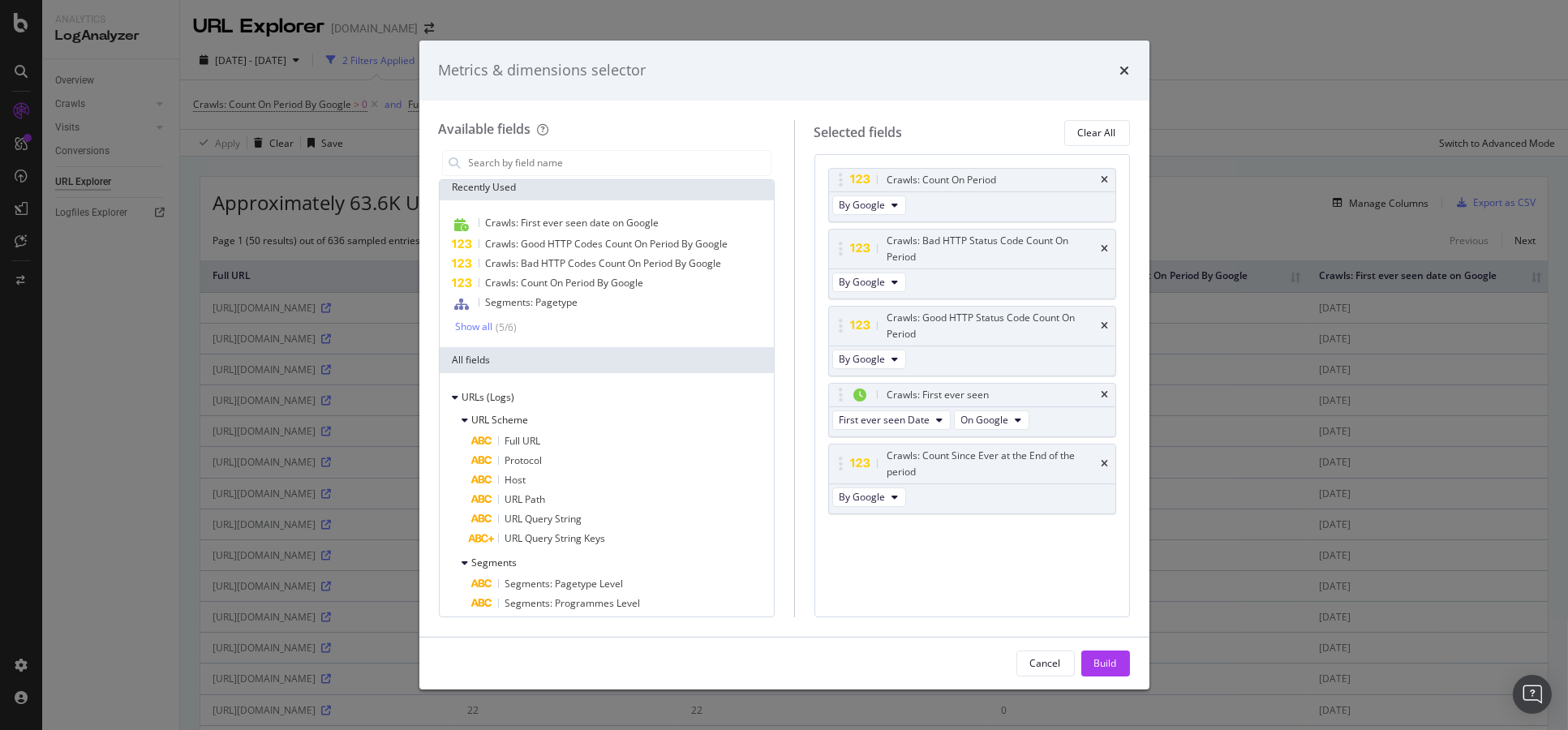
scroll to position [0, 0]
click at [475, 333] on div "Show all" at bounding box center [475, 332] width 38 height 12
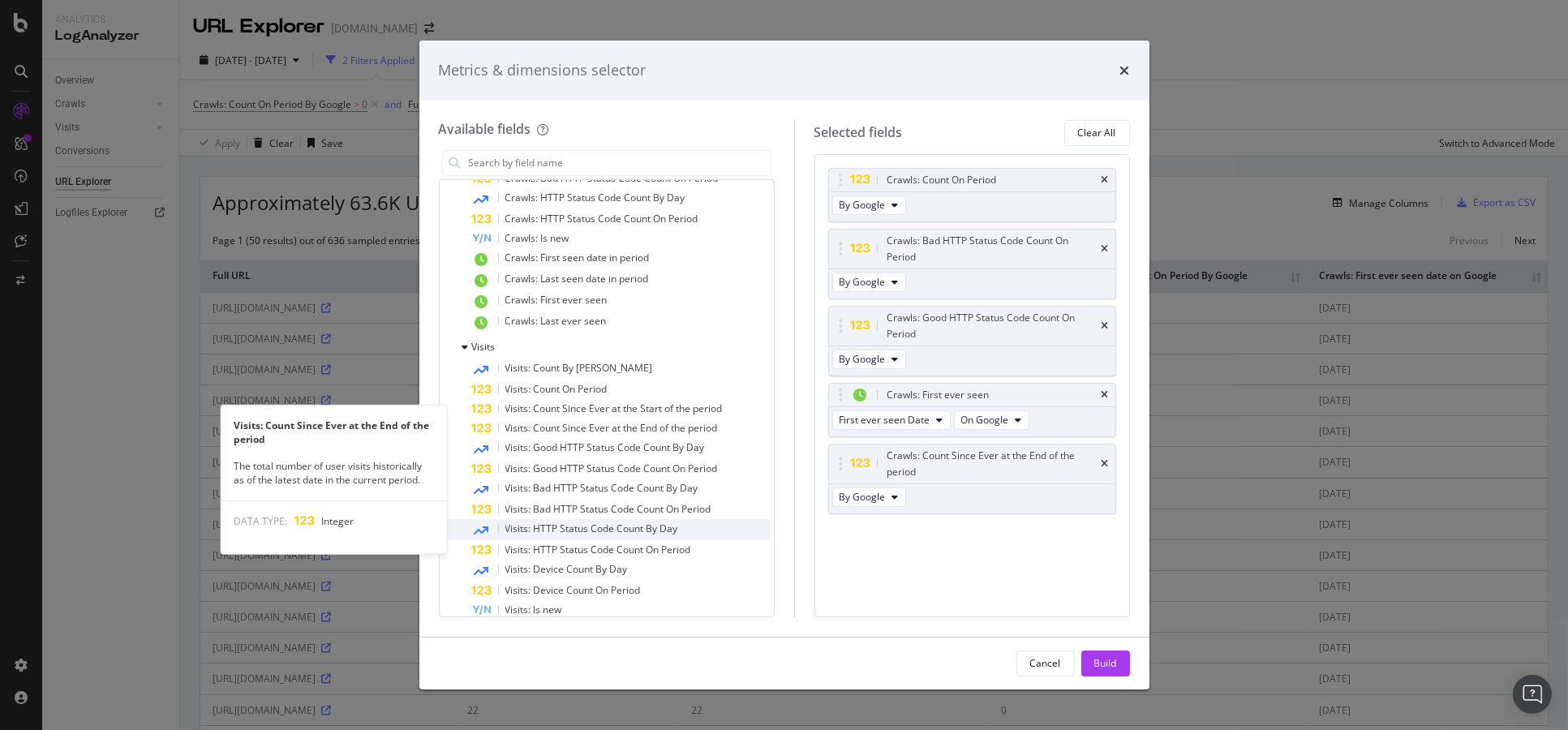
scroll to position [847, 0]
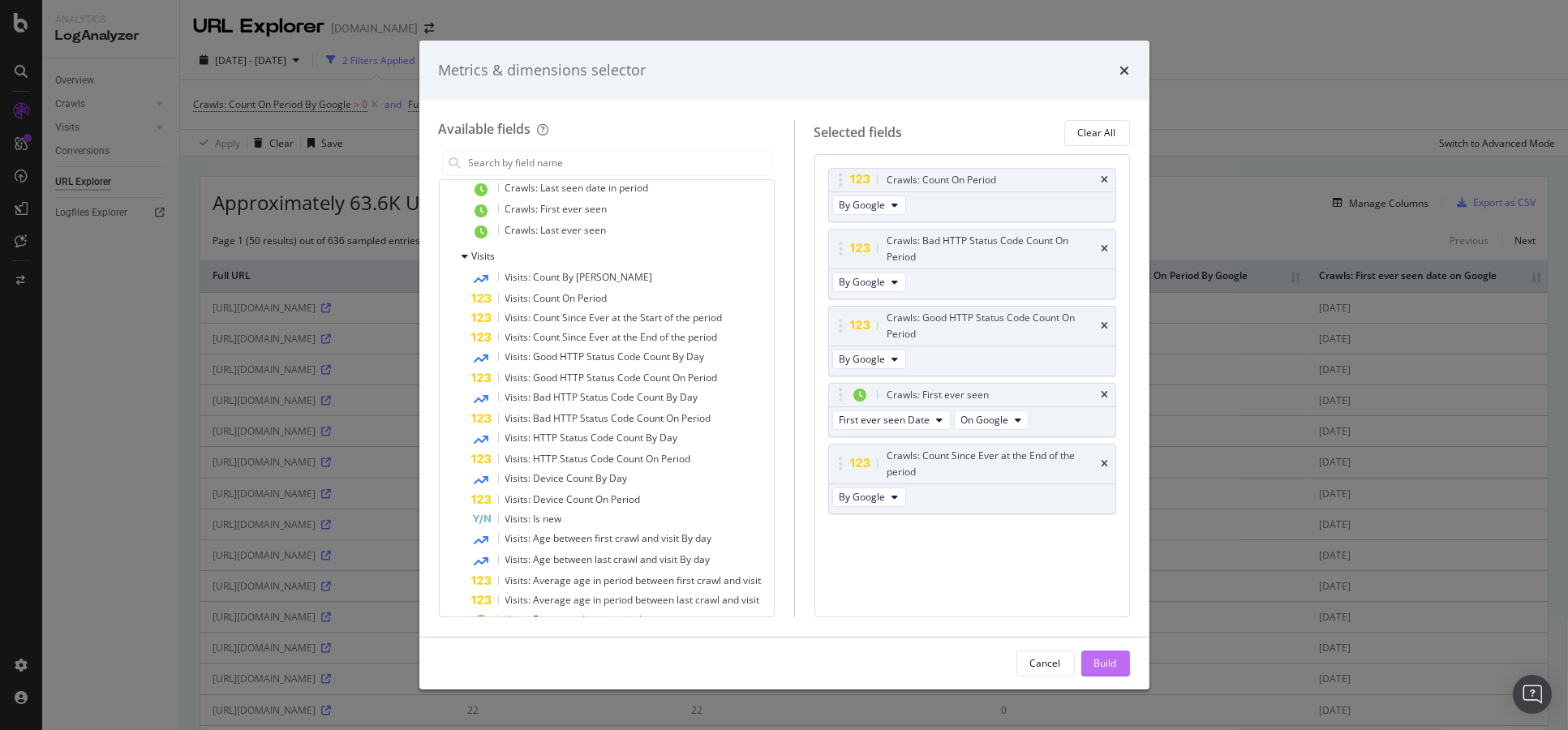
click at [1105, 670] on div "Build" at bounding box center [1105, 662] width 22 height 13
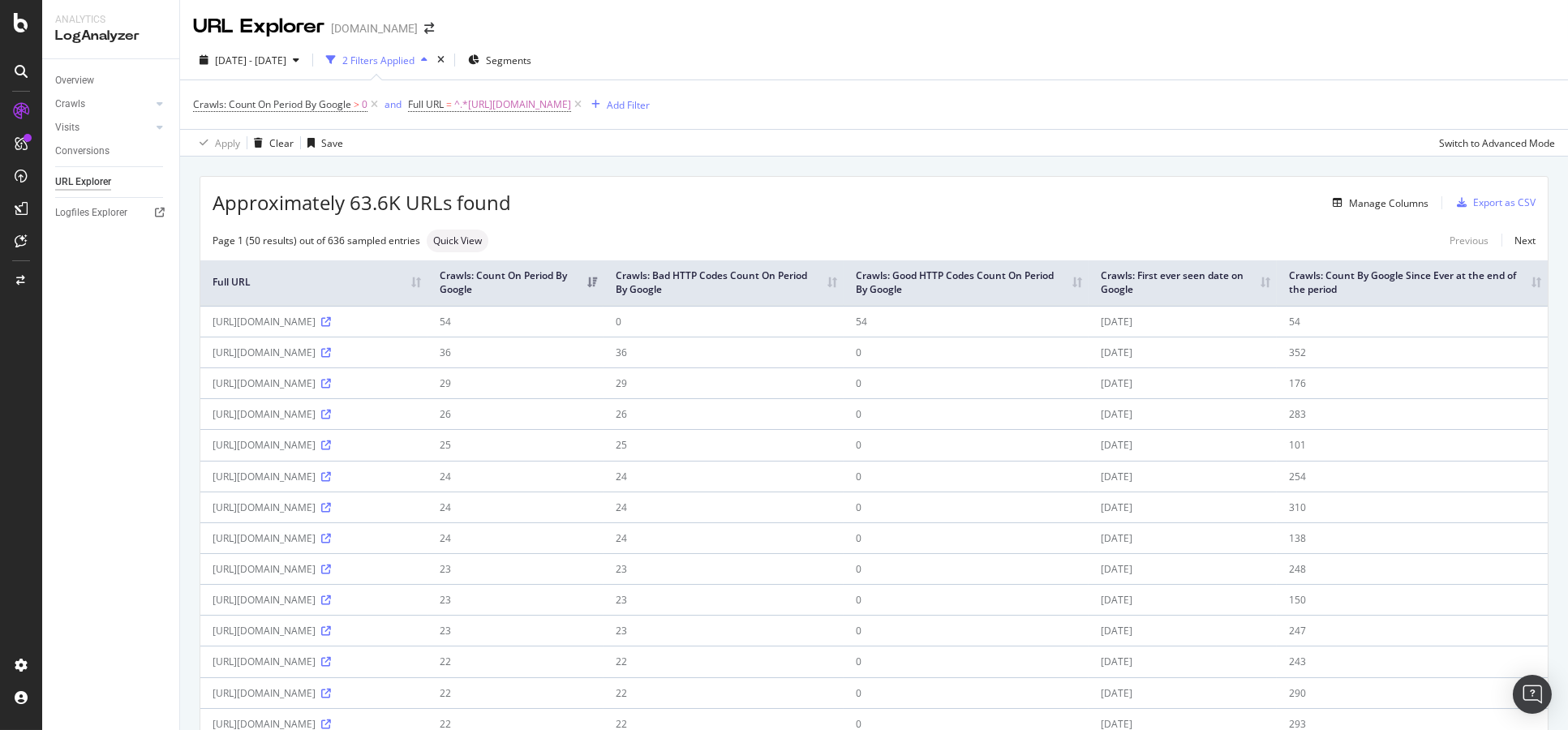
drag, startPoint x: 207, startPoint y: 367, endPoint x: 232, endPoint y: 378, distance: 27.3
click at [232, 368] on td "[URL][DOMAIN_NAME]" at bounding box center [313, 352] width 227 height 30
copy div "[URL][DOMAIN_NAME]"
click at [327, 136] on div "Save" at bounding box center [332, 143] width 22 height 13
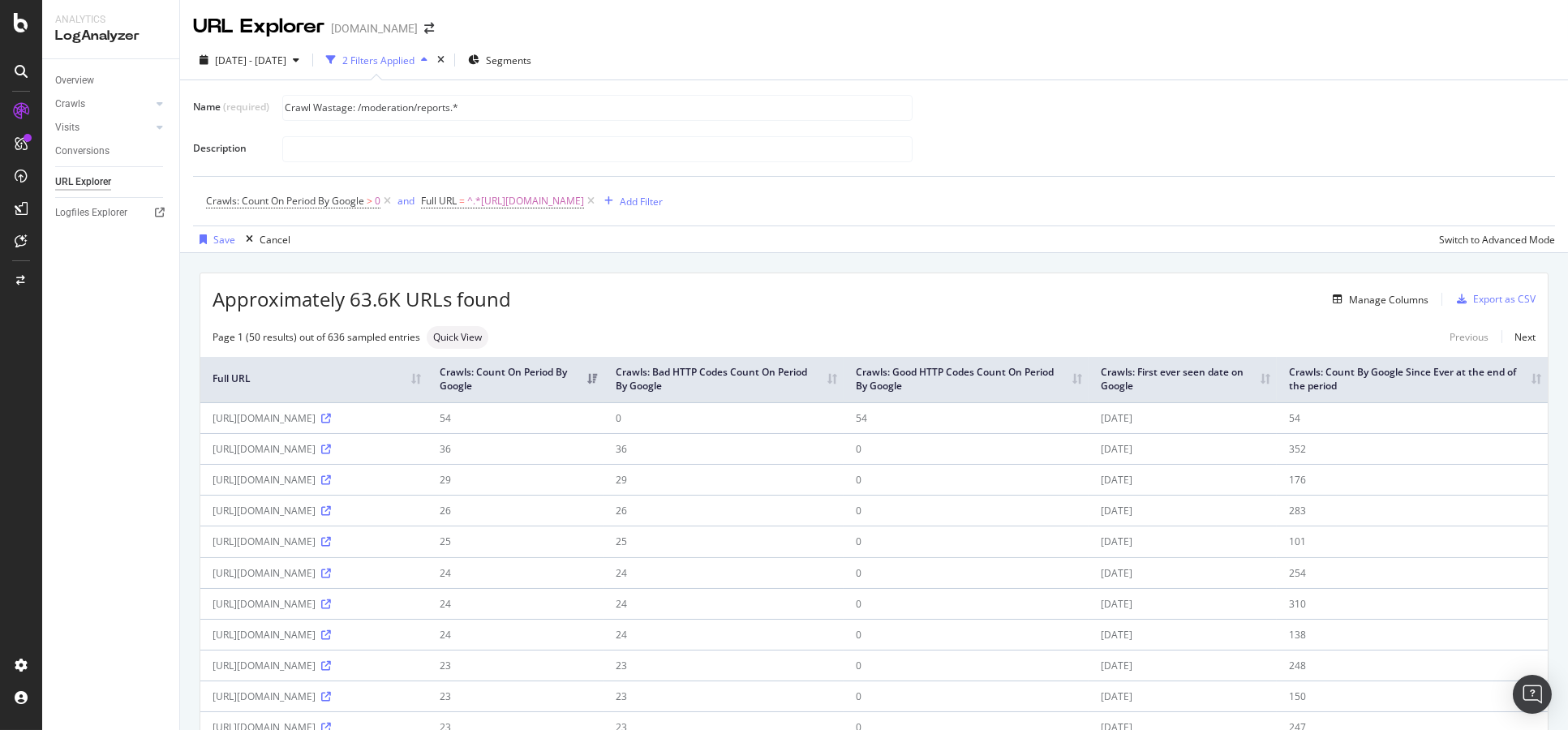
type input "Crawl Wastage: /moderation/reports.*"
type input "The majority of this subfolder returns a bad status code. It could be excluded."
click at [222, 238] on div "Save" at bounding box center [224, 239] width 22 height 13
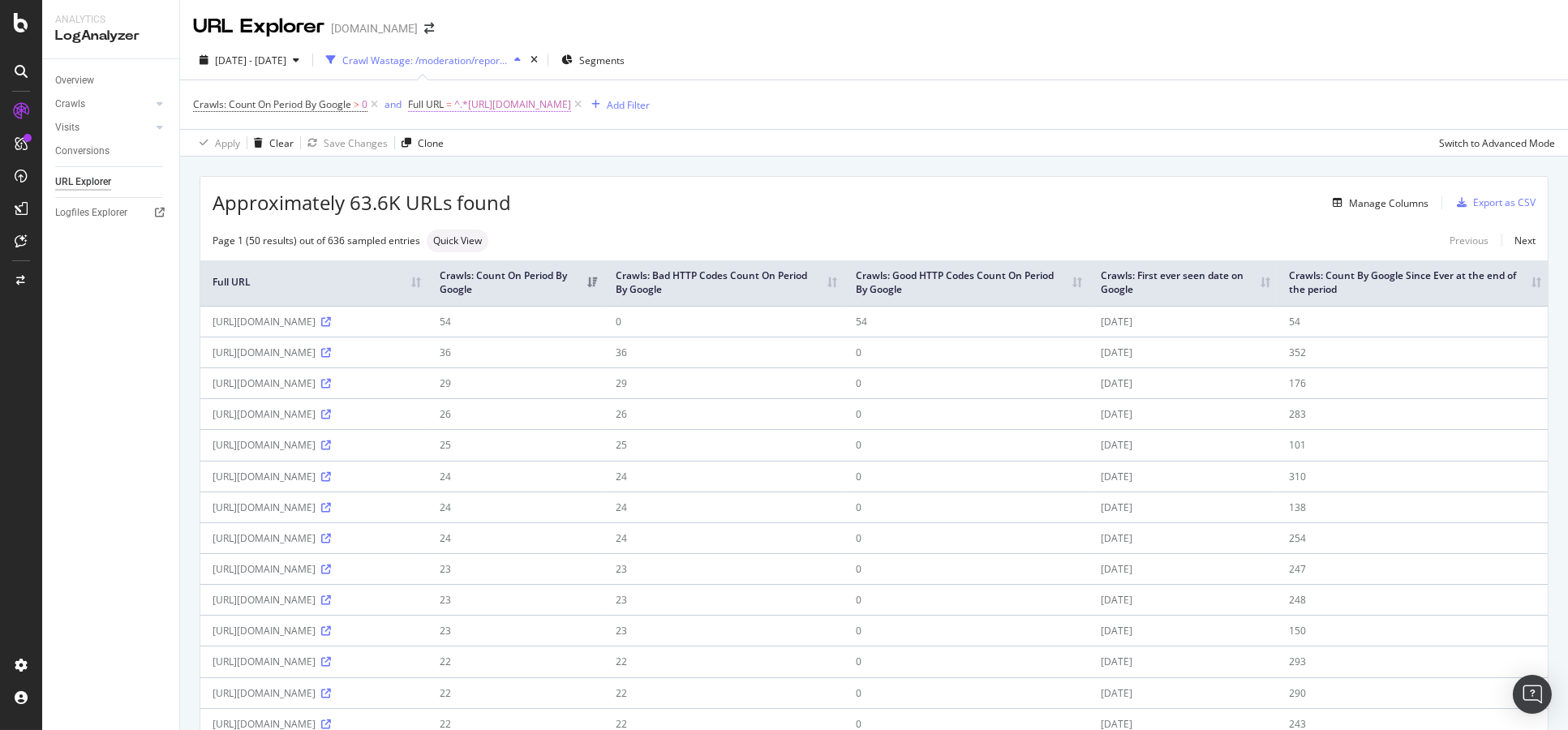
click at [571, 111] on span "^.*https://www.bbc.co.uk/moderation/reports.*$" at bounding box center [512, 104] width 117 height 22
click at [525, 180] on input "https://www.bbc.co.uk/moderation/reports" at bounding box center [500, 171] width 153 height 26
click at [555, 173] on input "https://www.bbc.co.uk/moderation/reports" at bounding box center [500, 171] width 153 height 26
type input "https://www.bbc.co.uk/moderation"
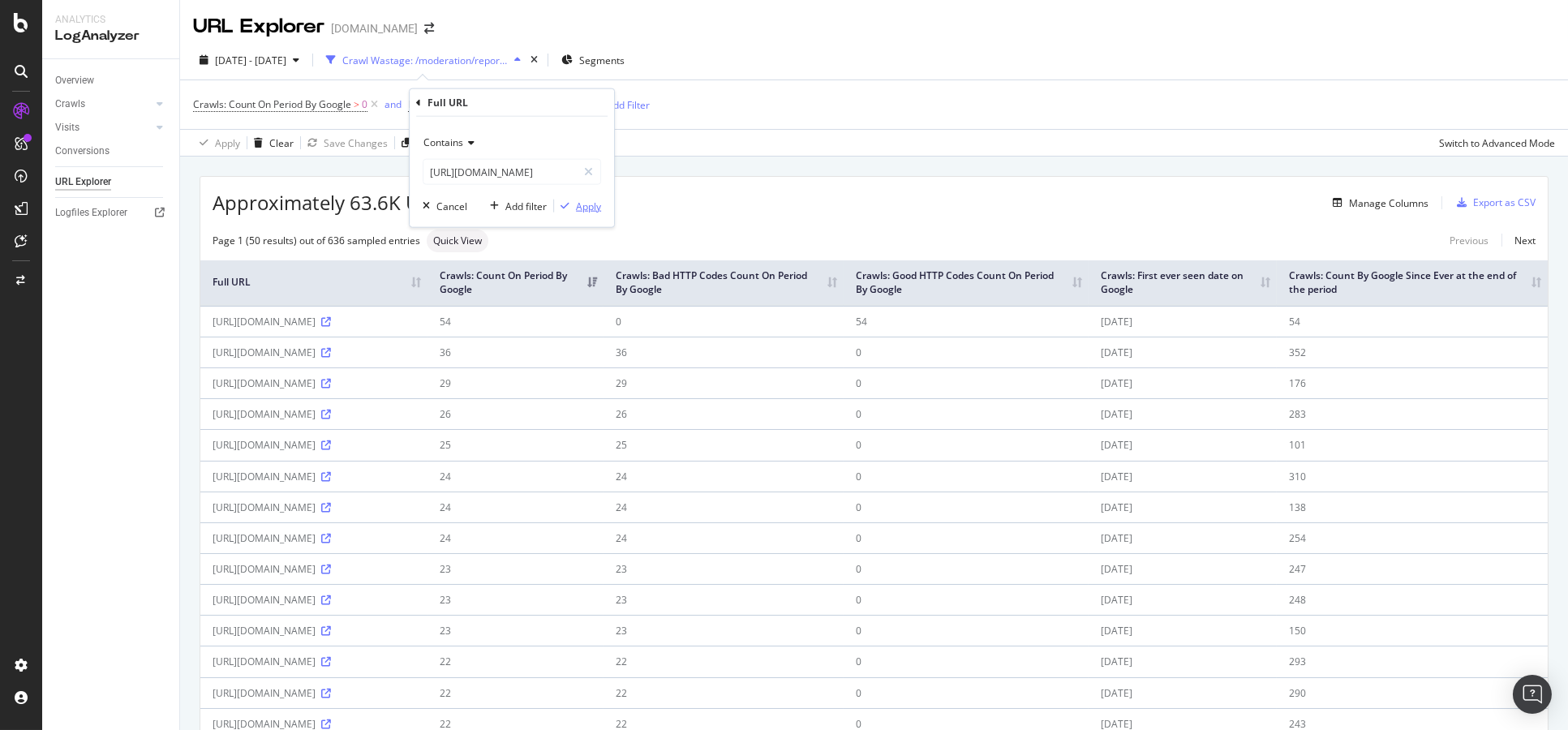
click at [587, 205] on div "Apply" at bounding box center [588, 205] width 25 height 13
click at [371, 100] on icon at bounding box center [374, 105] width 13 height 16
click at [1503, 196] on div "Export as CSV" at bounding box center [1504, 202] width 63 height 13
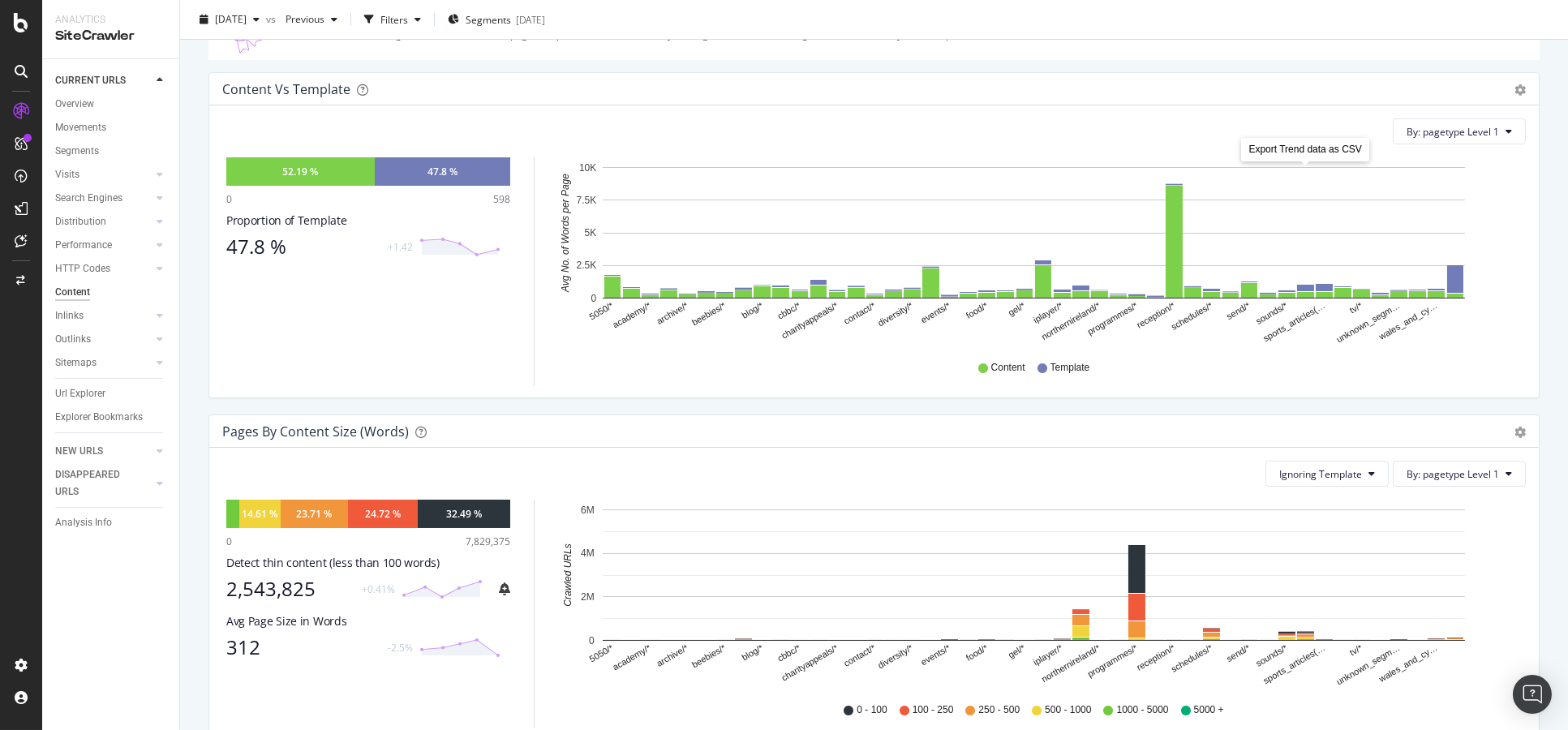
scroll to position [180, 0]
